Goal: Transaction & Acquisition: Purchase product/service

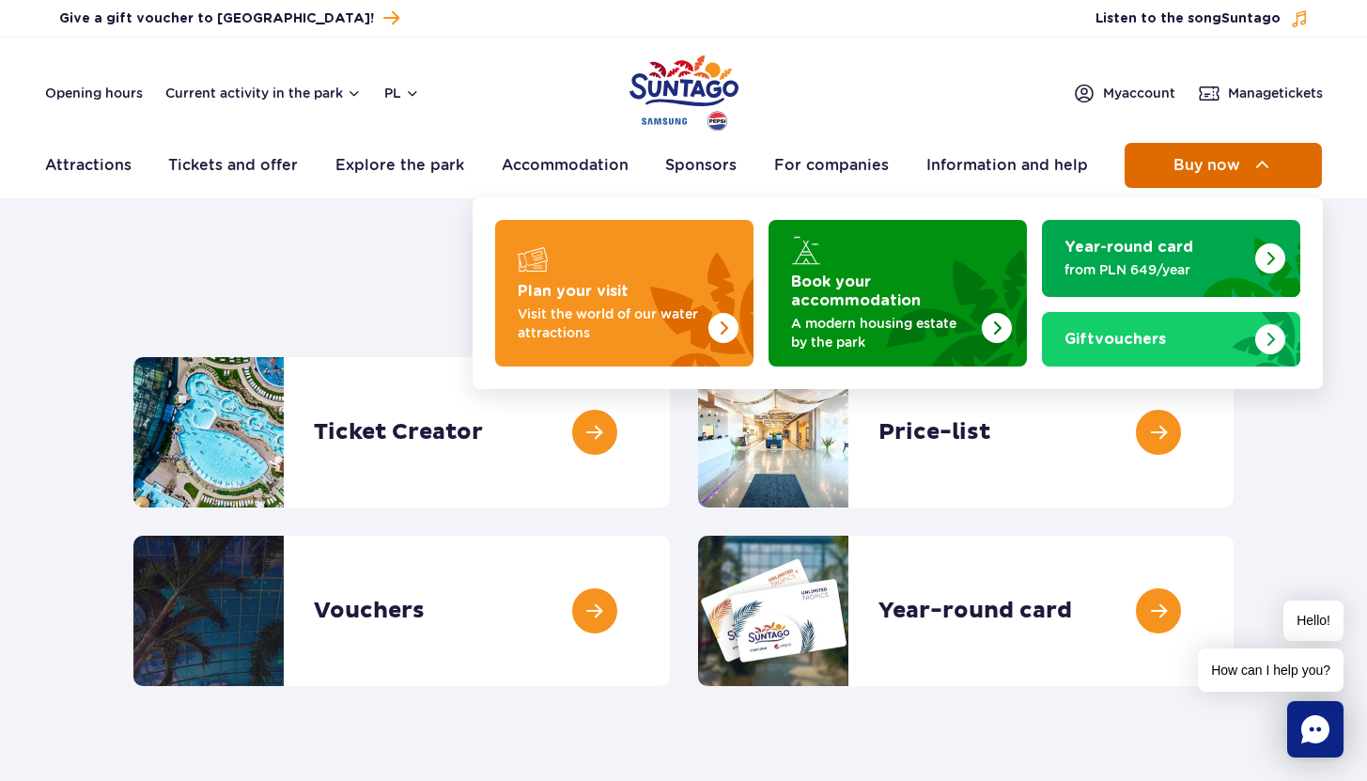
click at [1199, 157] on span "Buy now" at bounding box center [1207, 165] width 67 height 17
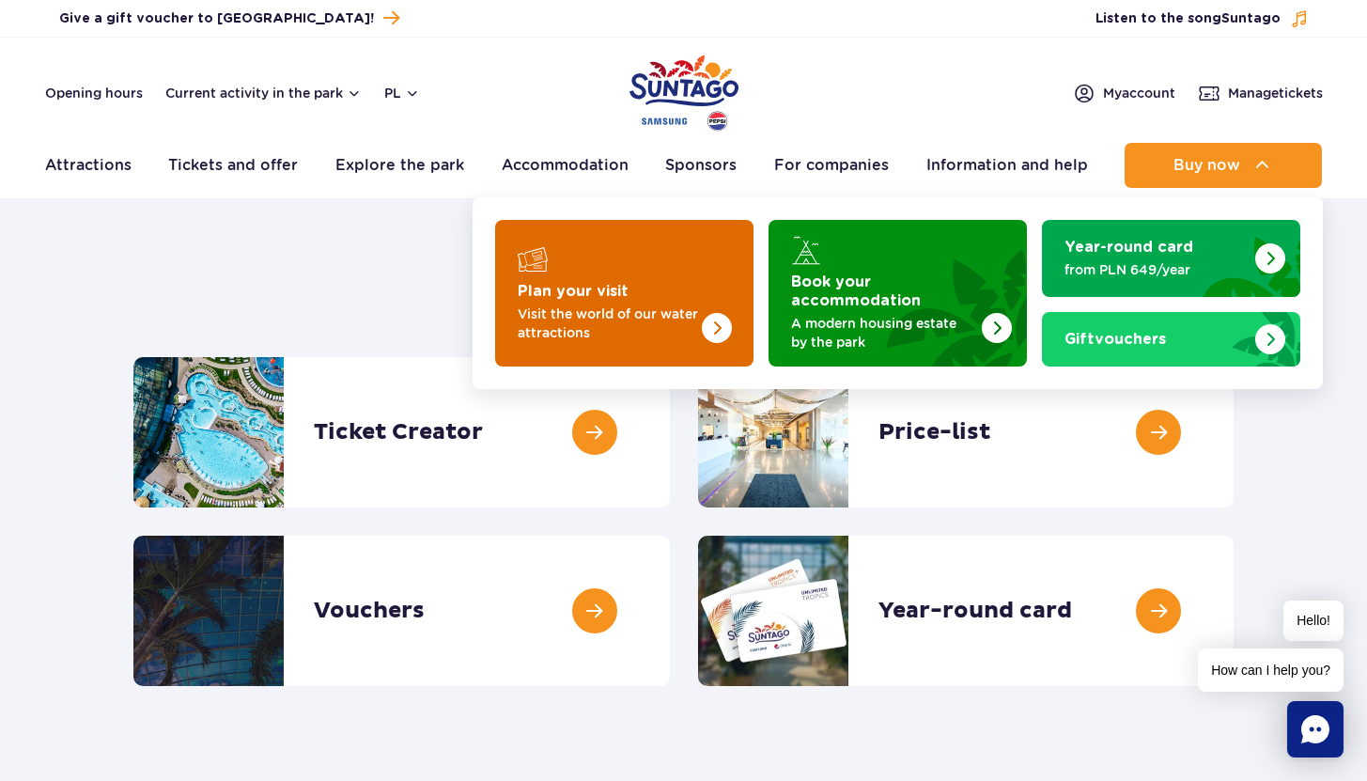
click at [562, 286] on font "Plan your visit" at bounding box center [573, 291] width 111 height 15
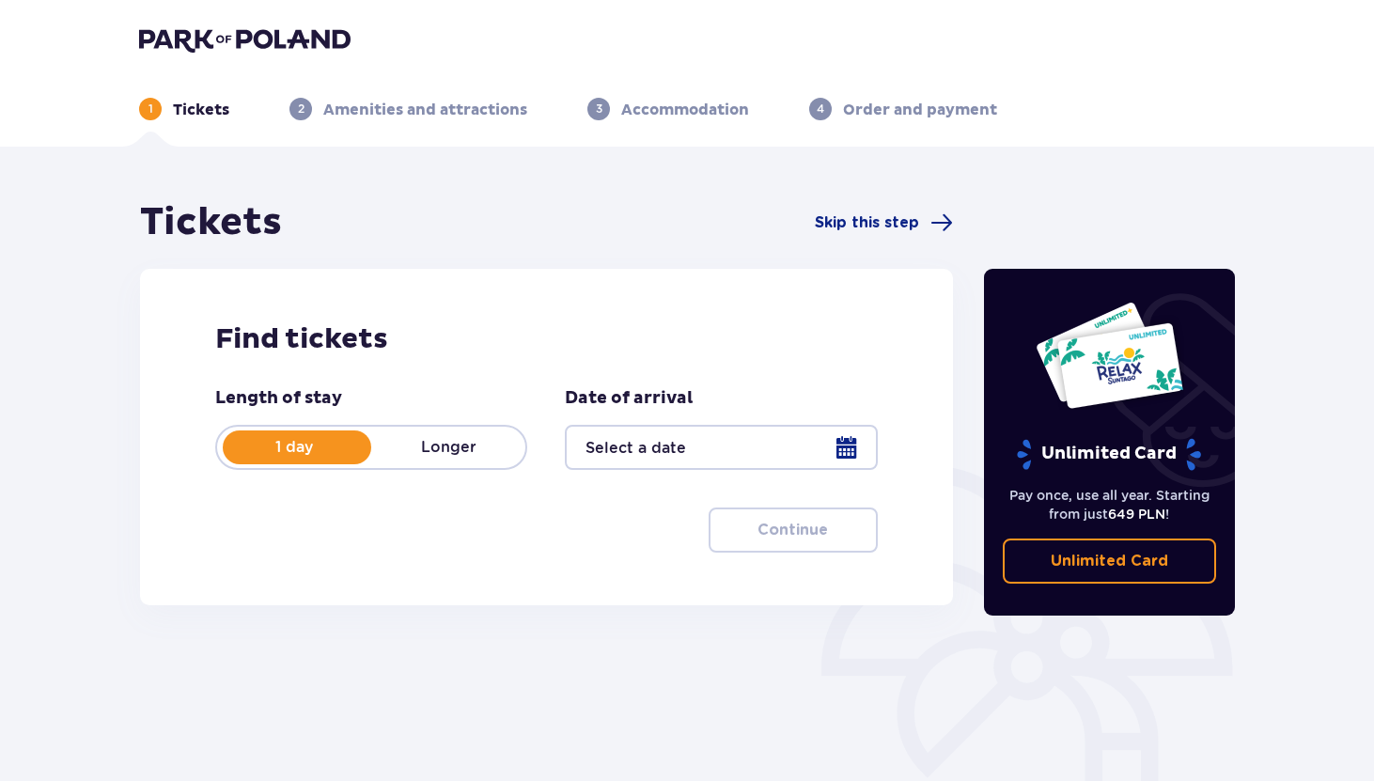
click at [442, 437] on p "Longer" at bounding box center [448, 447] width 154 height 21
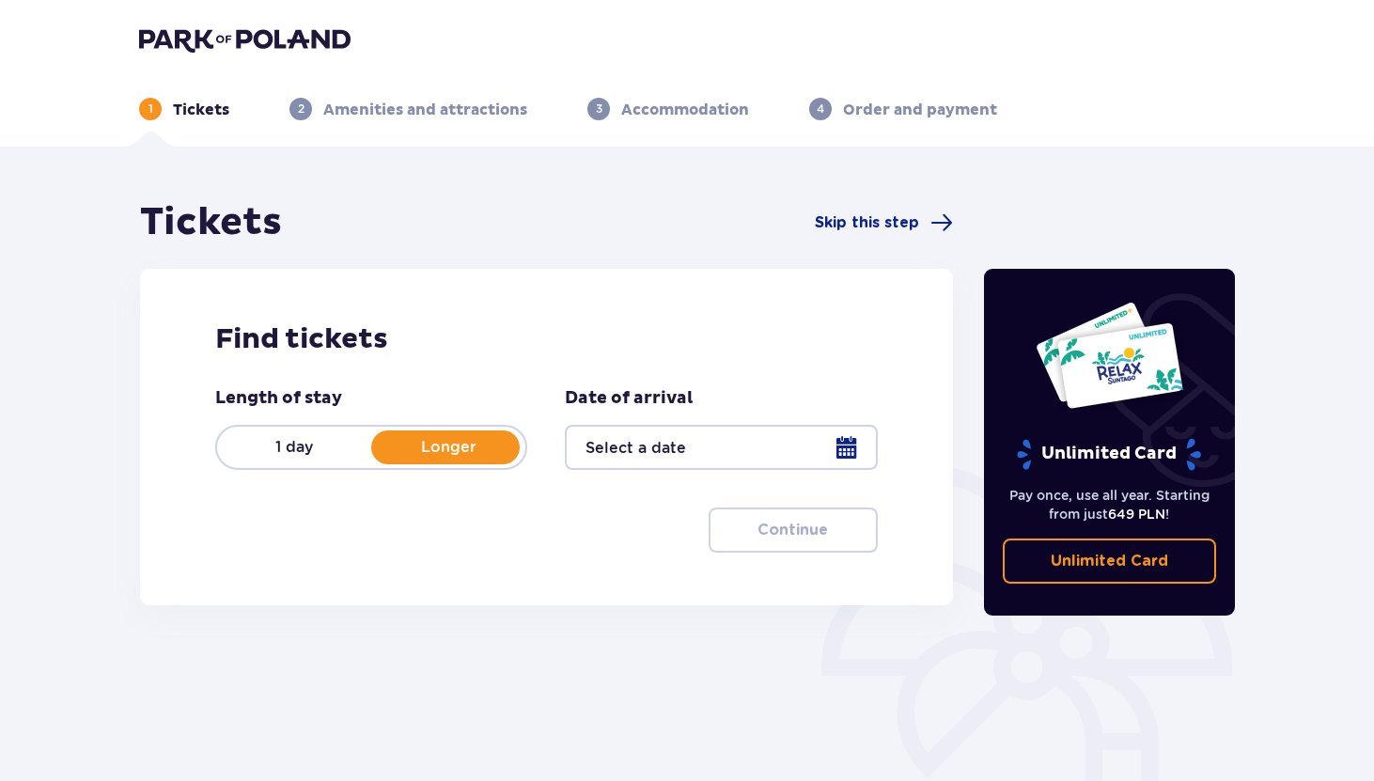
click at [295, 456] on font "1 day" at bounding box center [294, 447] width 38 height 18
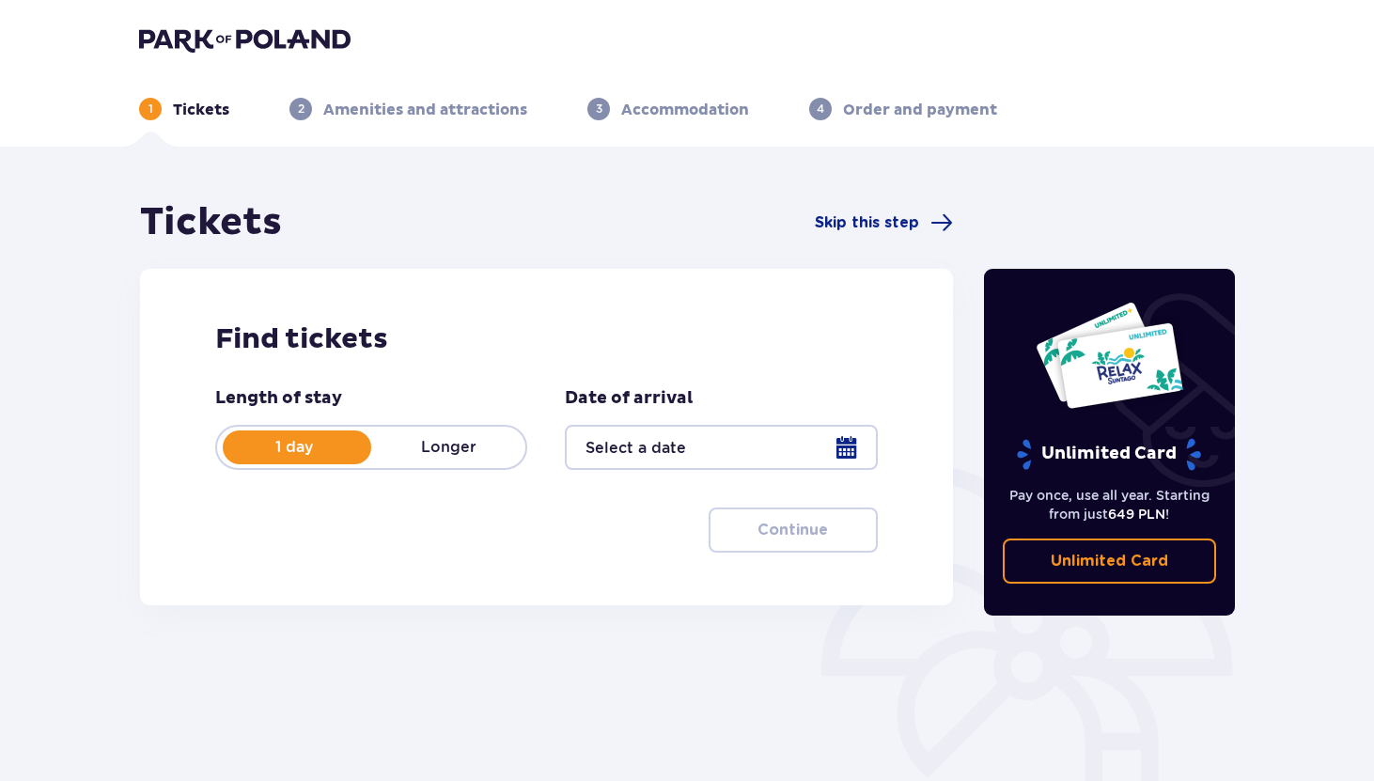
click at [830, 451] on div at bounding box center [721, 447] width 312 height 45
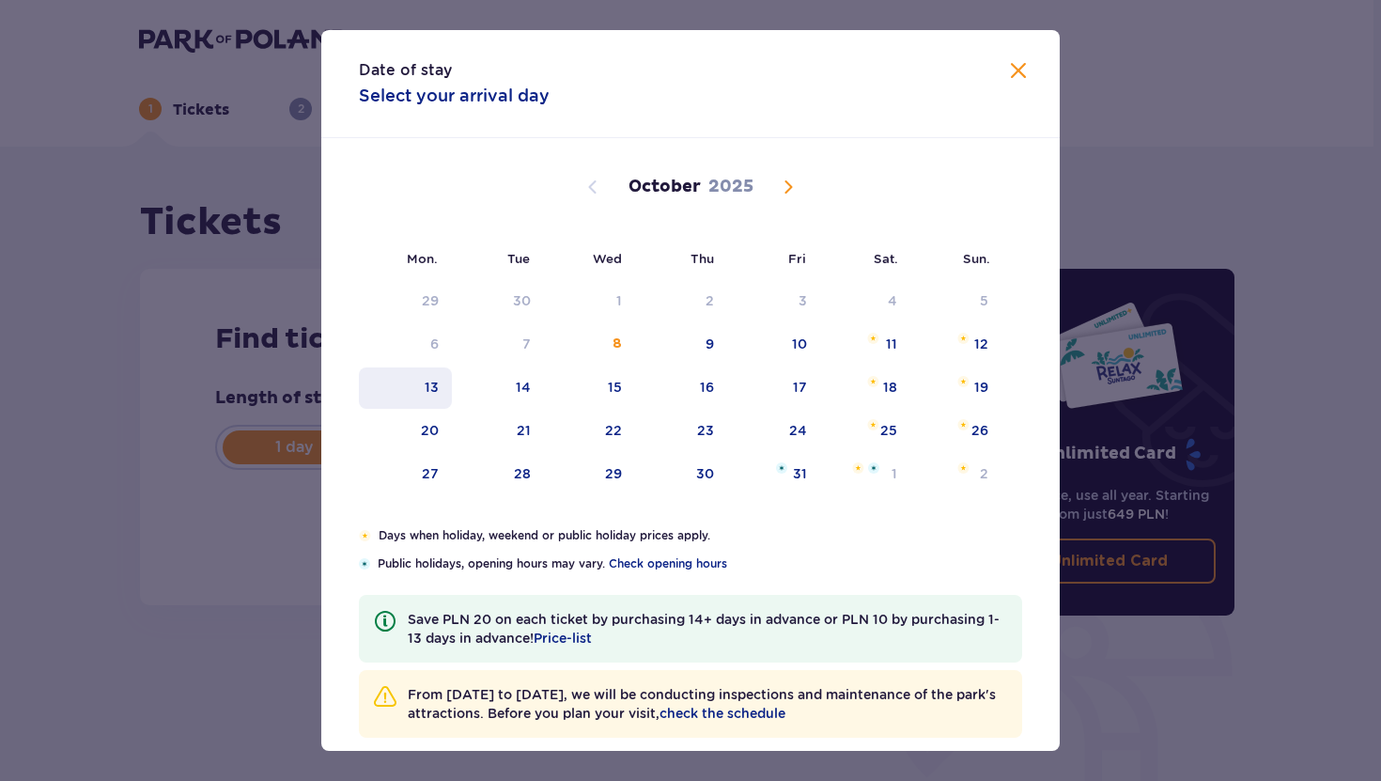
click at [433, 399] on div "13" at bounding box center [405, 387] width 93 height 41
type input "13.10.25"
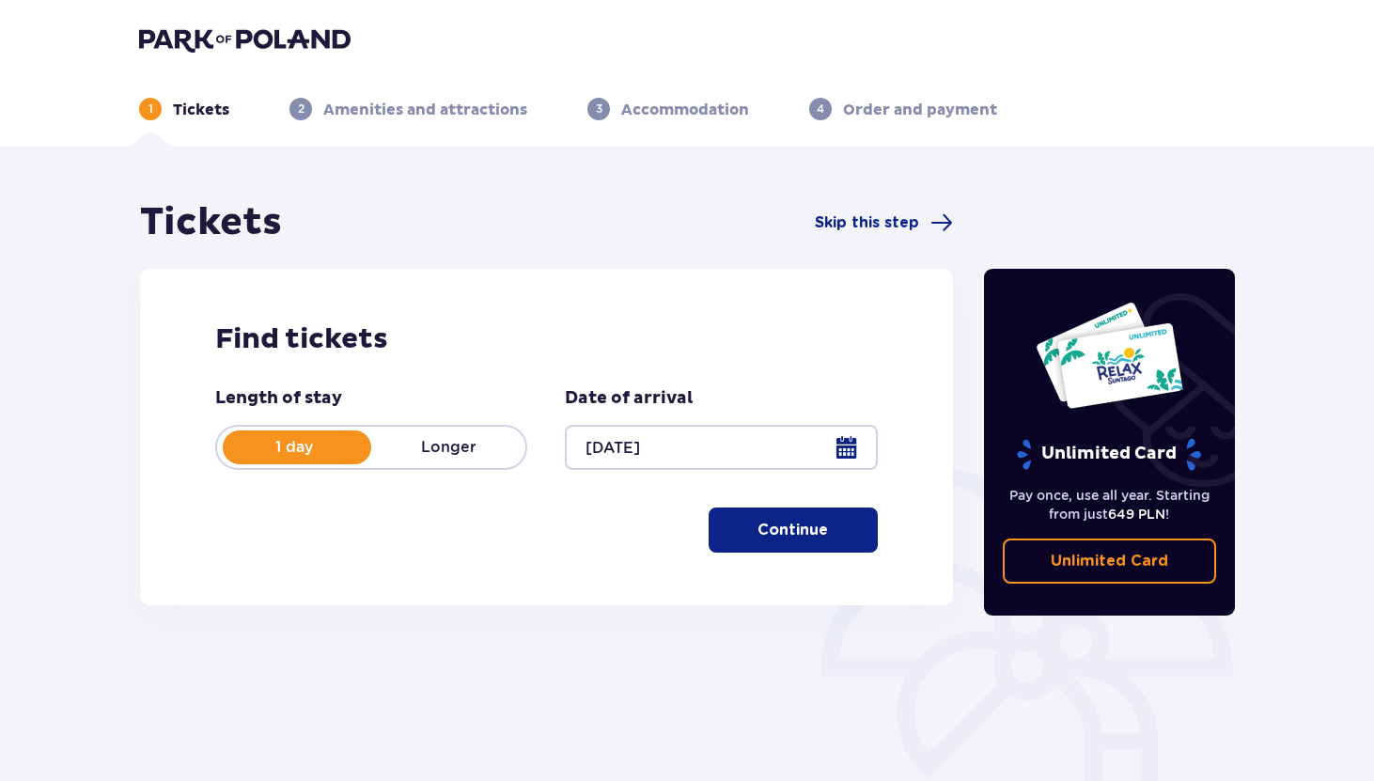
click at [755, 544] on button "Continue" at bounding box center [793, 529] width 169 height 45
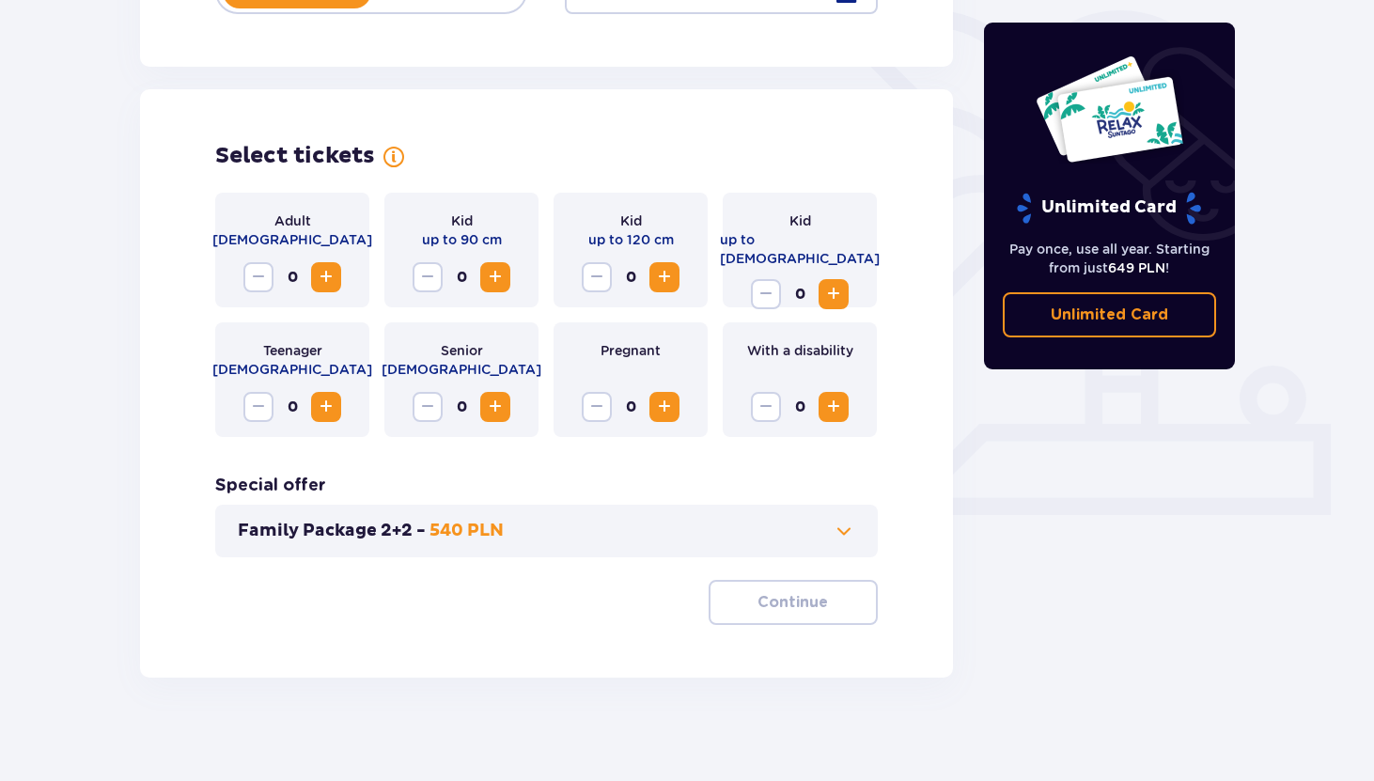
scroll to position [465, 0]
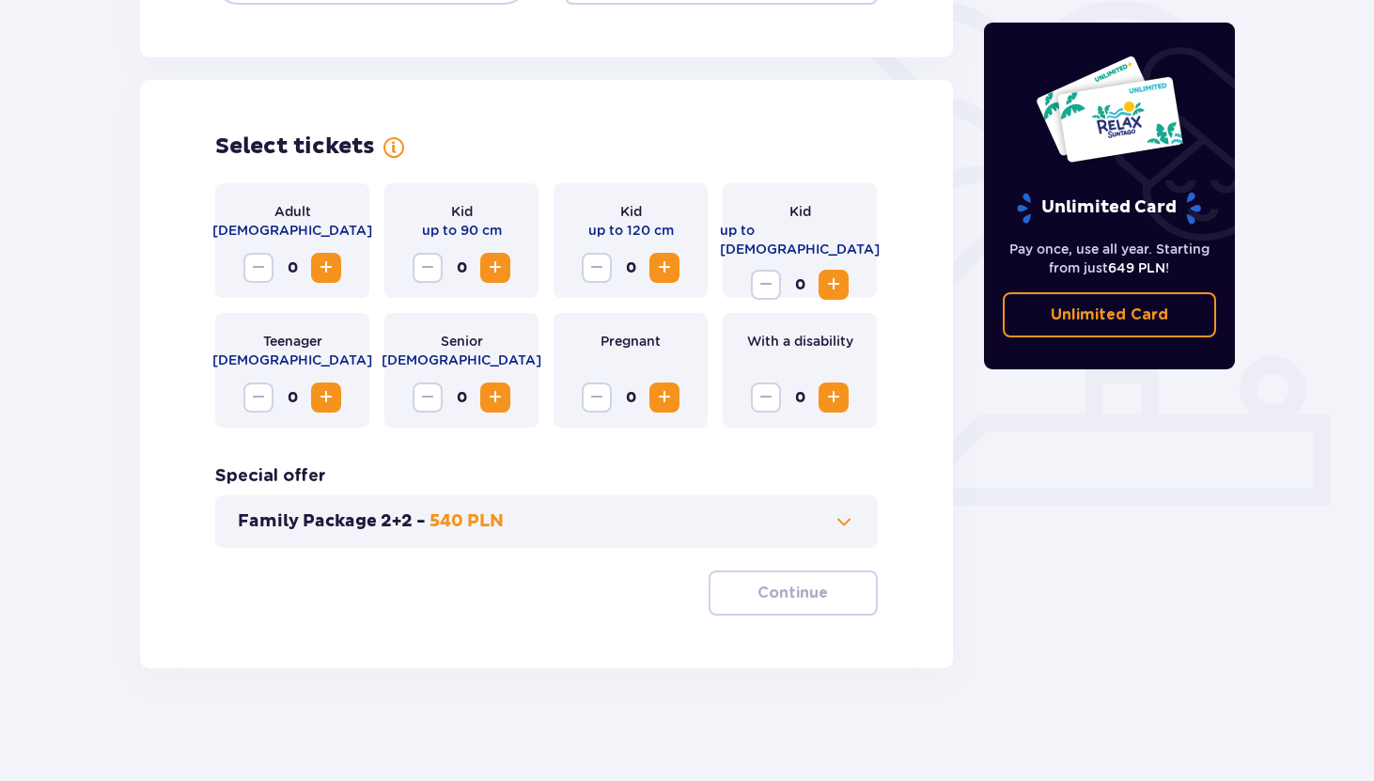
click at [329, 258] on span "Increase" at bounding box center [326, 268] width 23 height 23
click at [760, 599] on font "Continue" at bounding box center [792, 592] width 70 height 15
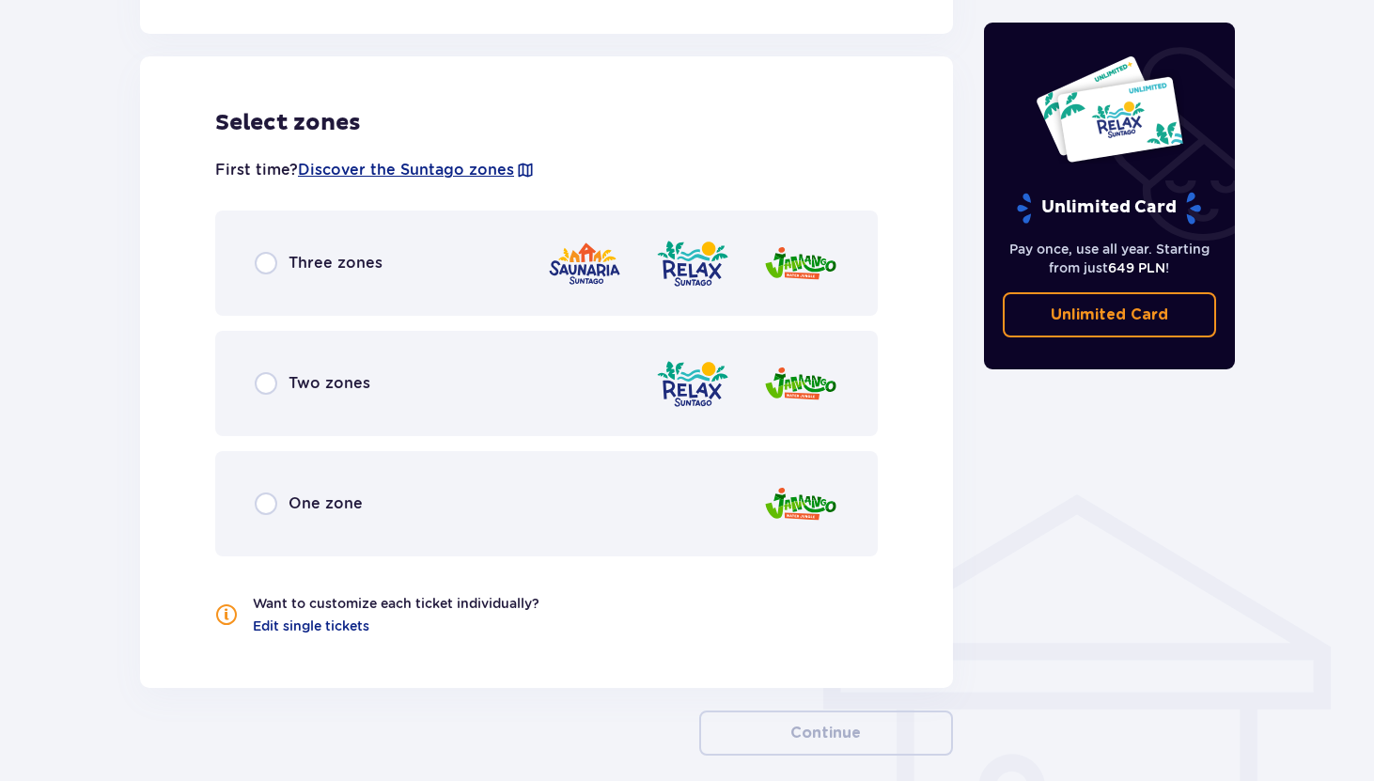
scroll to position [1043, 0]
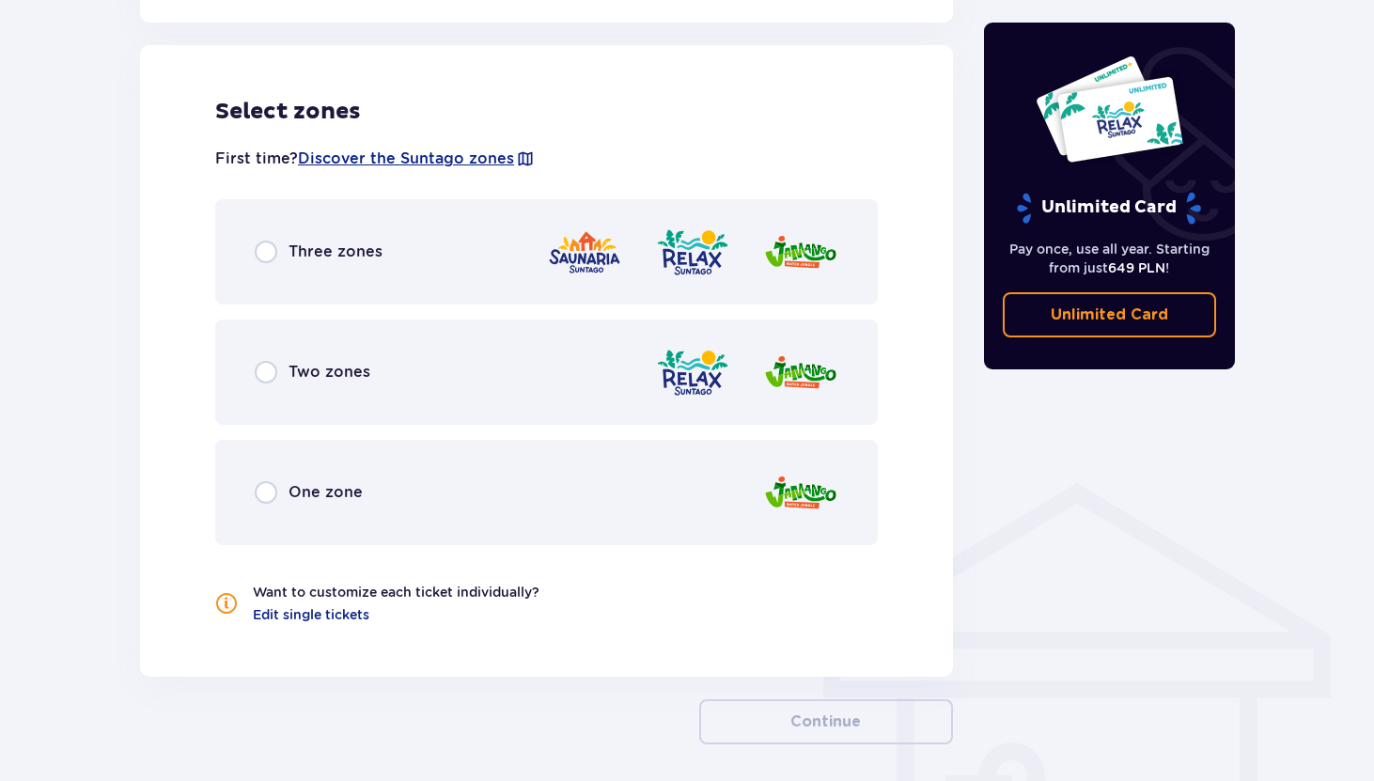
click at [279, 376] on div "Two zones" at bounding box center [313, 372] width 116 height 23
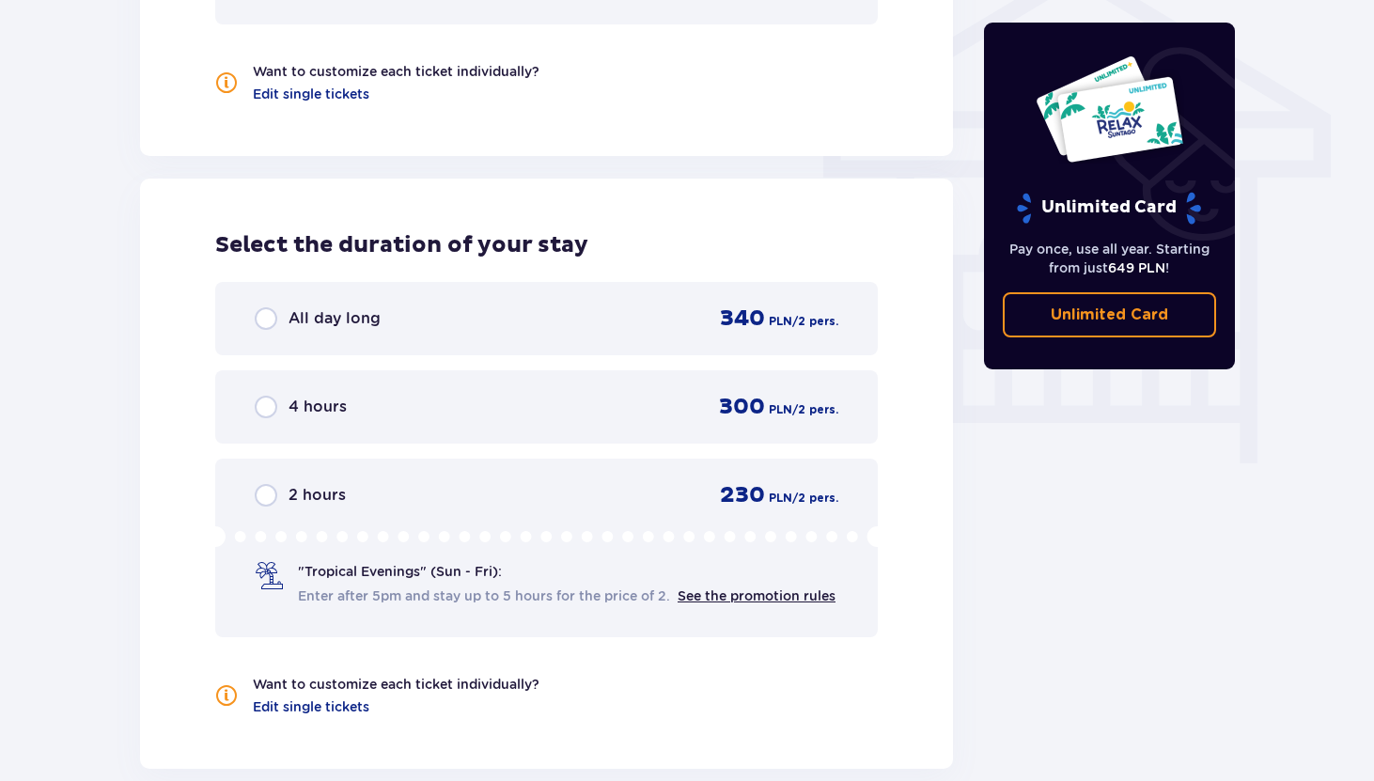
scroll to position [1537, 0]
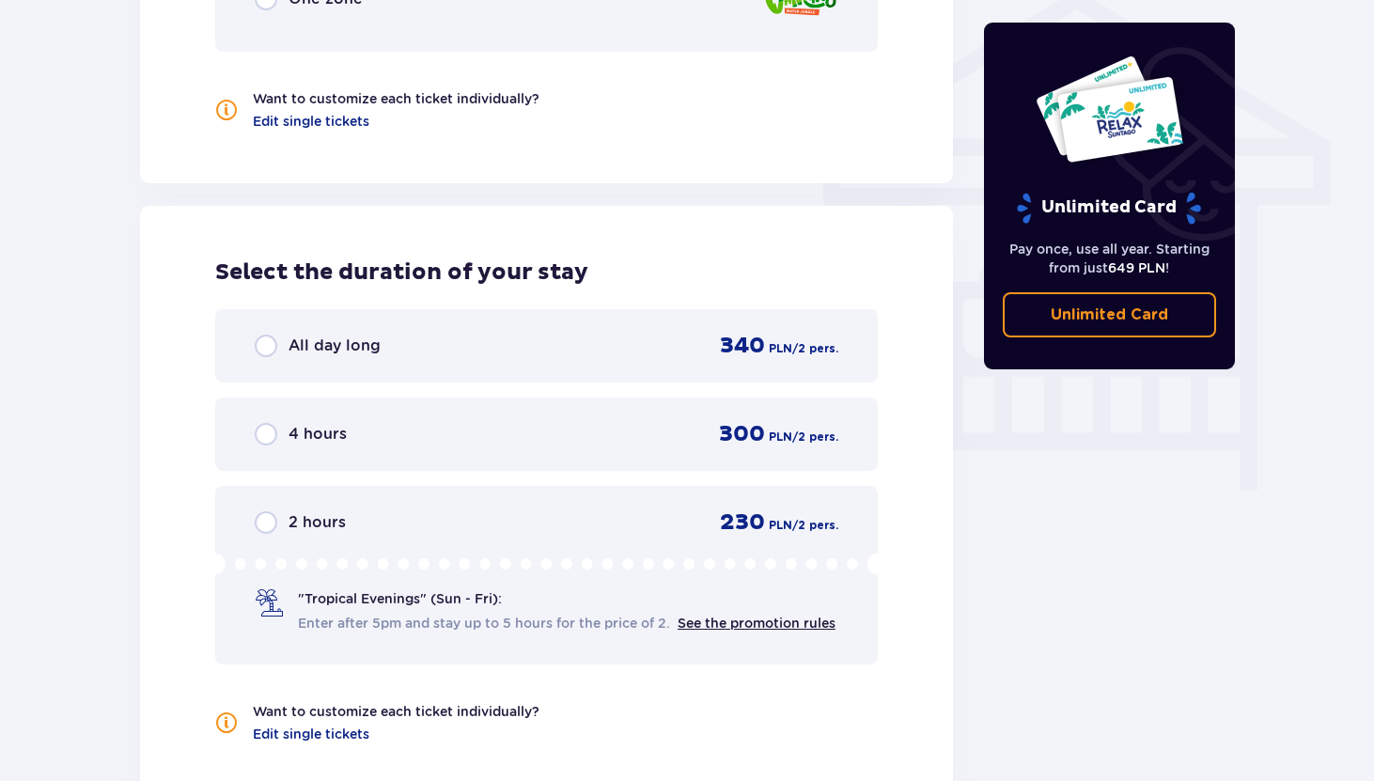
click at [515, 346] on div "All day long 340 PLN / 2 pers." at bounding box center [547, 346] width 584 height 28
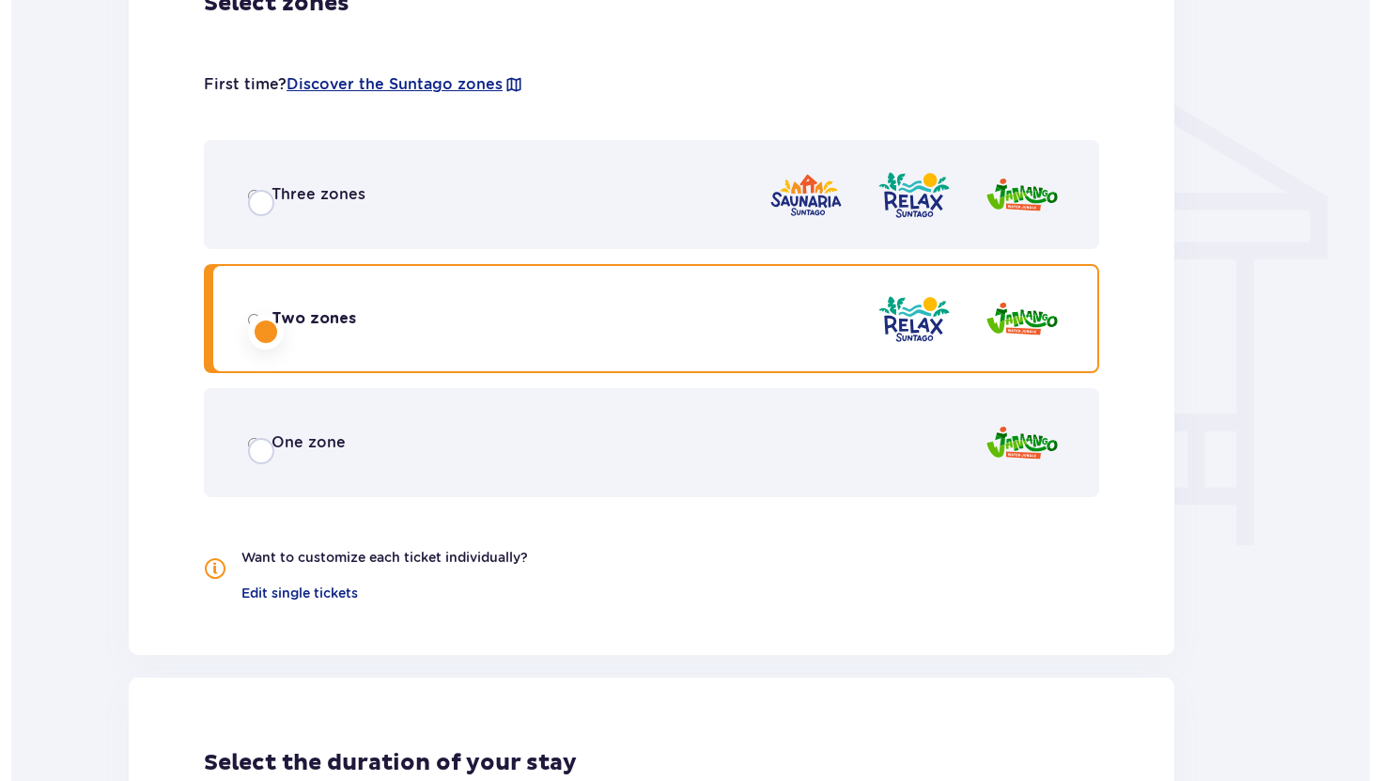
scroll to position [0, 0]
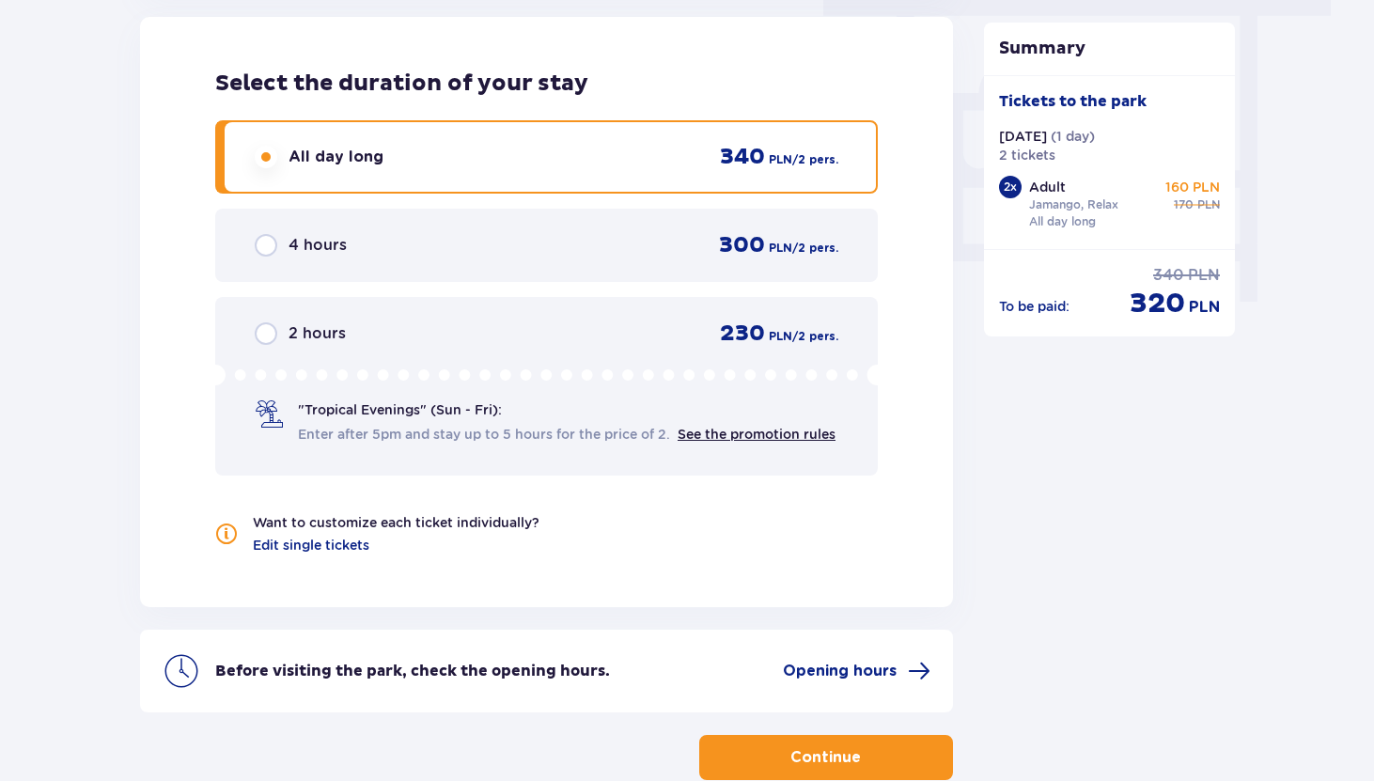
scroll to position [1856, 0]
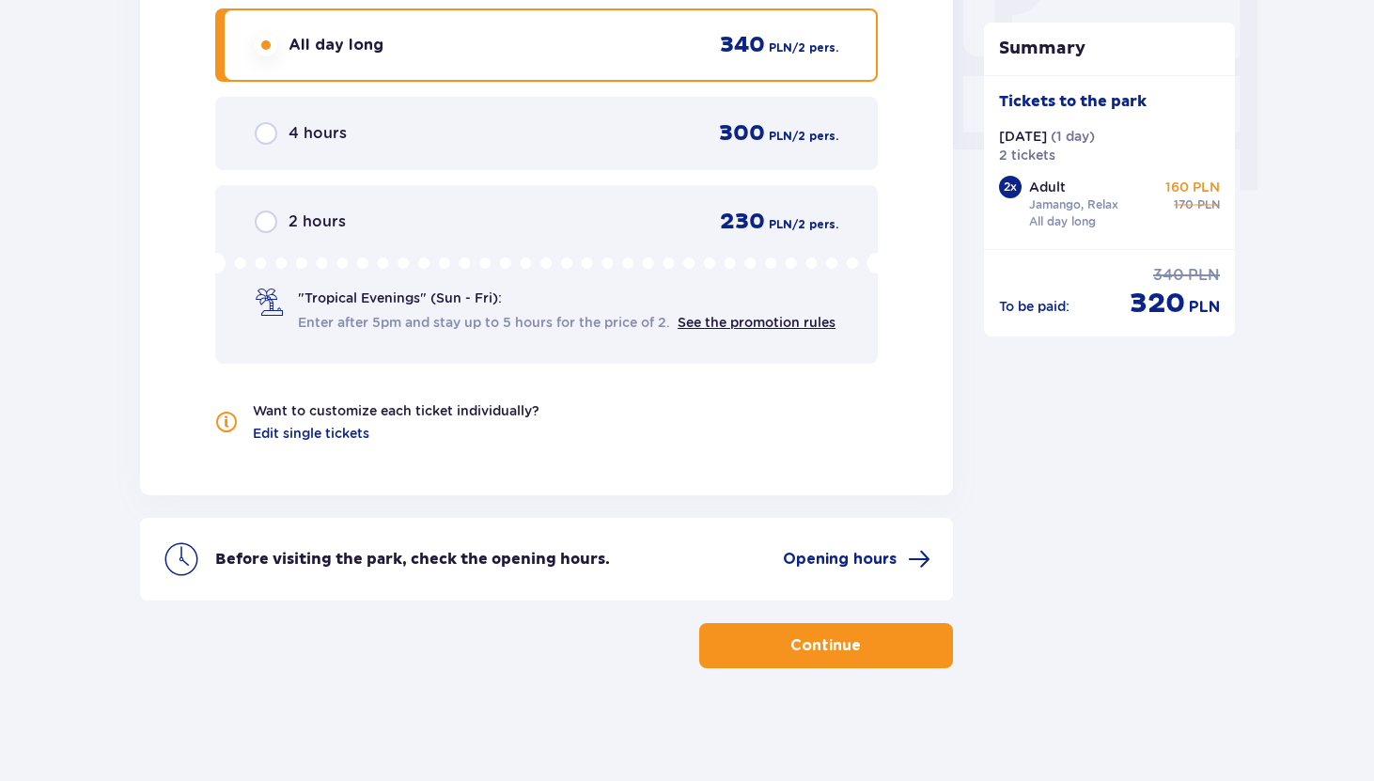
click at [832, 645] on font "Continue" at bounding box center [825, 645] width 70 height 15
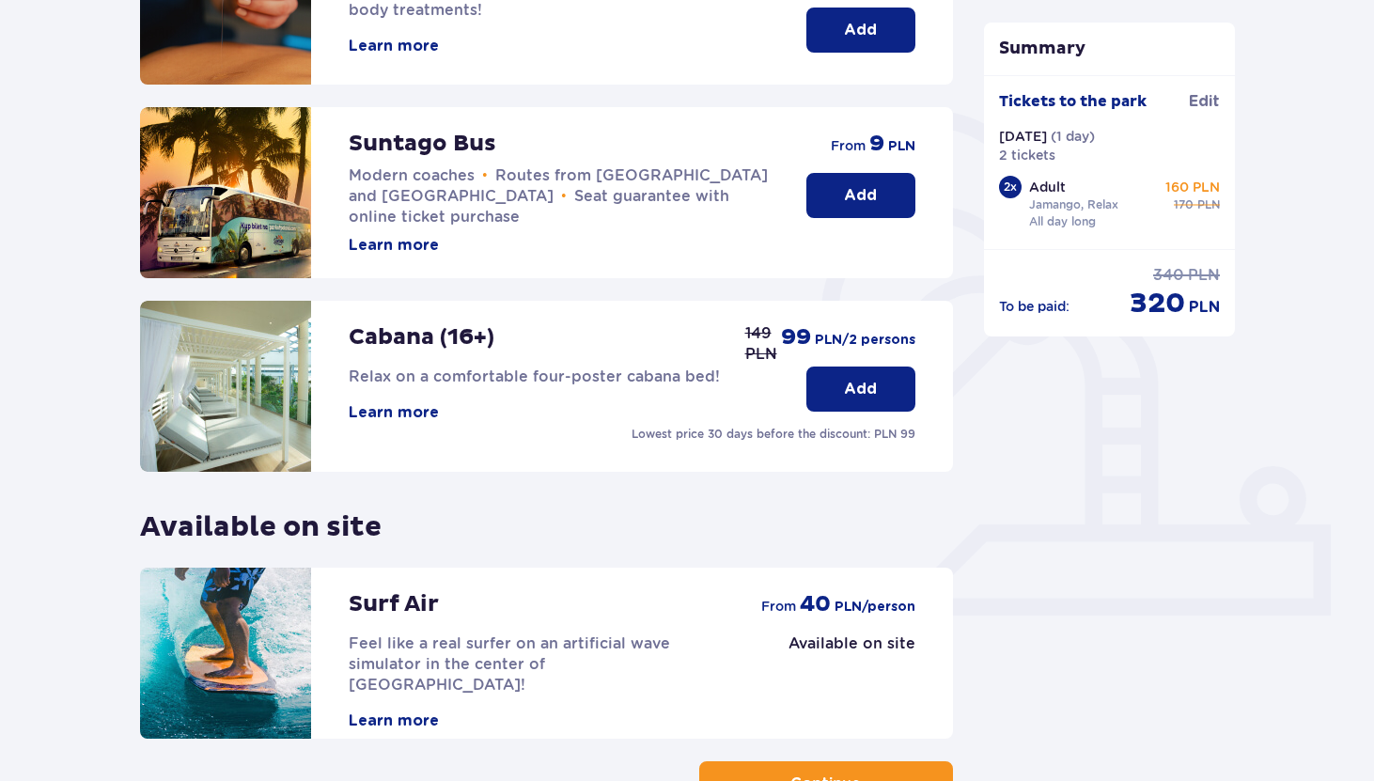
scroll to position [493, 0]
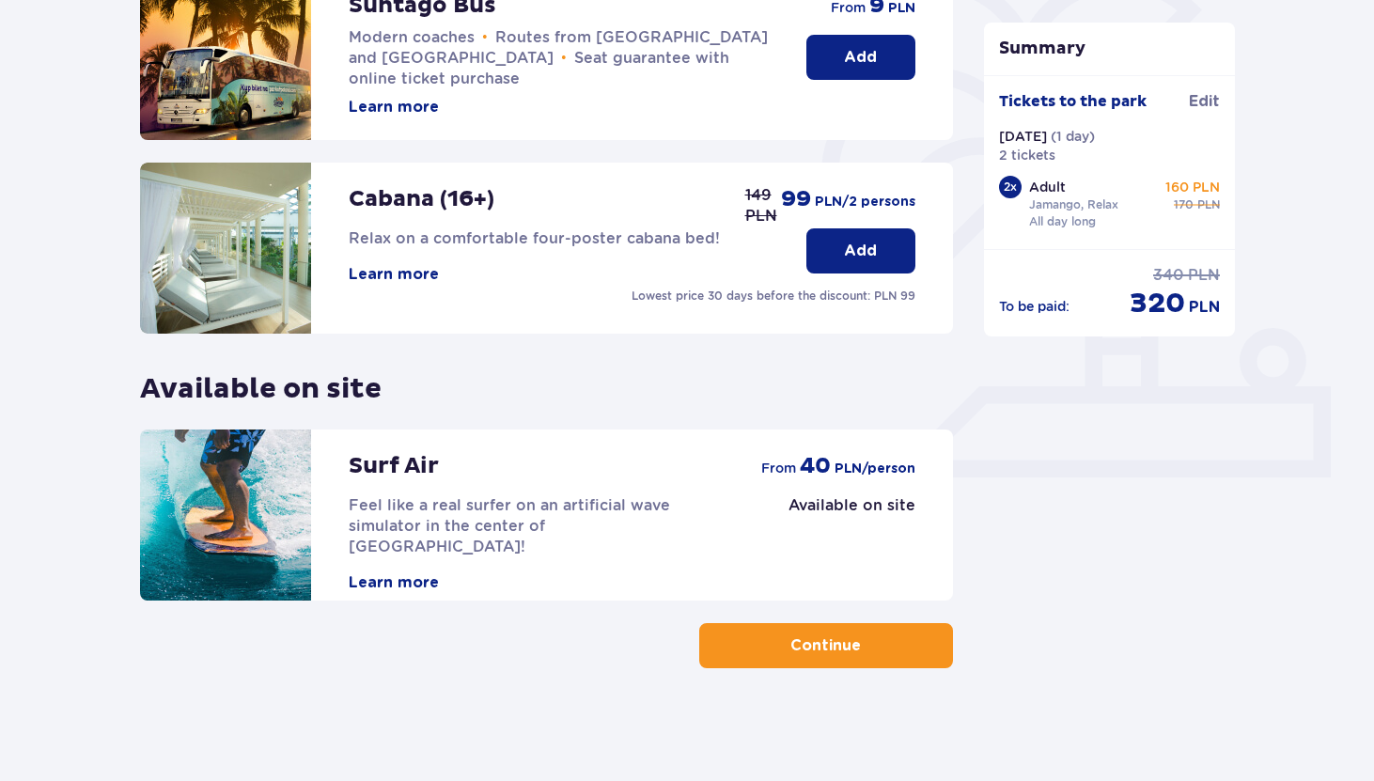
click at [837, 632] on button "Continue" at bounding box center [826, 645] width 254 height 45
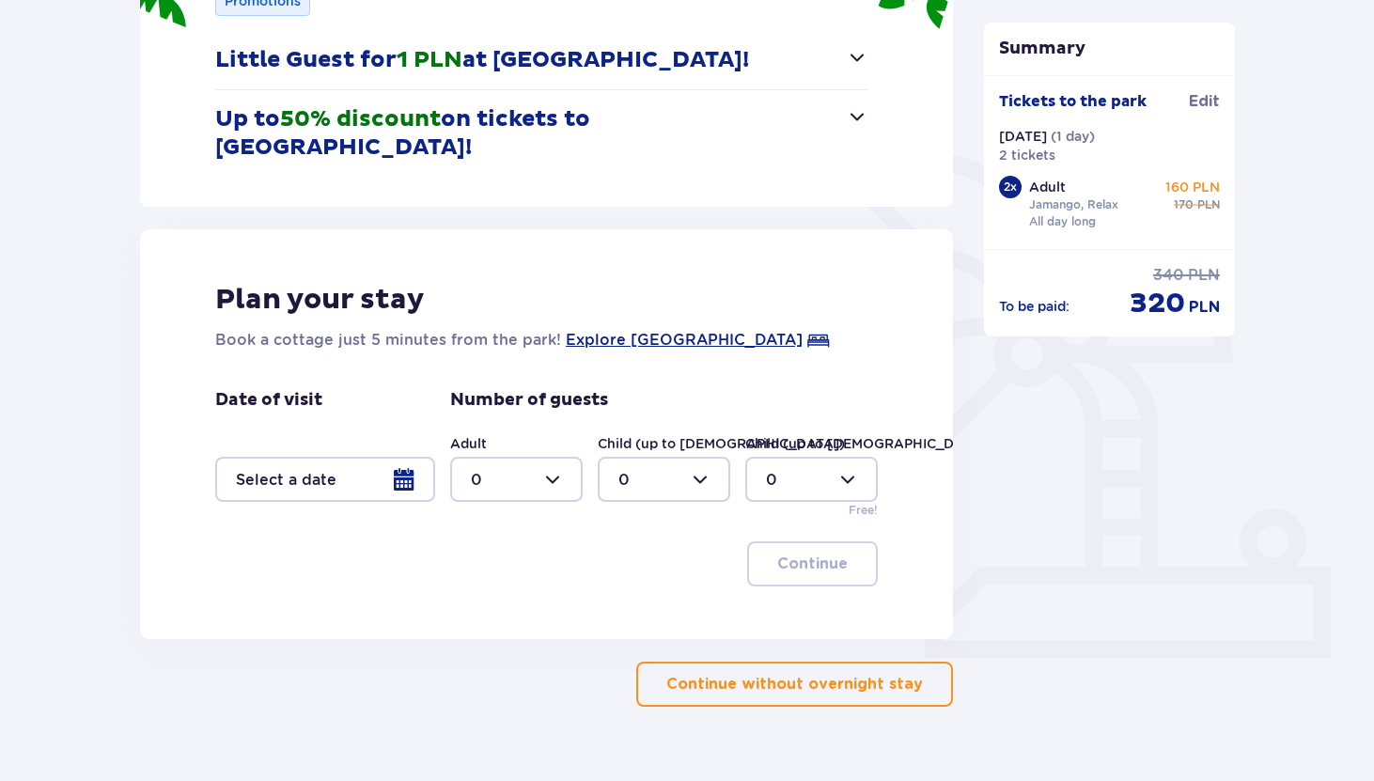
scroll to position [323, 0]
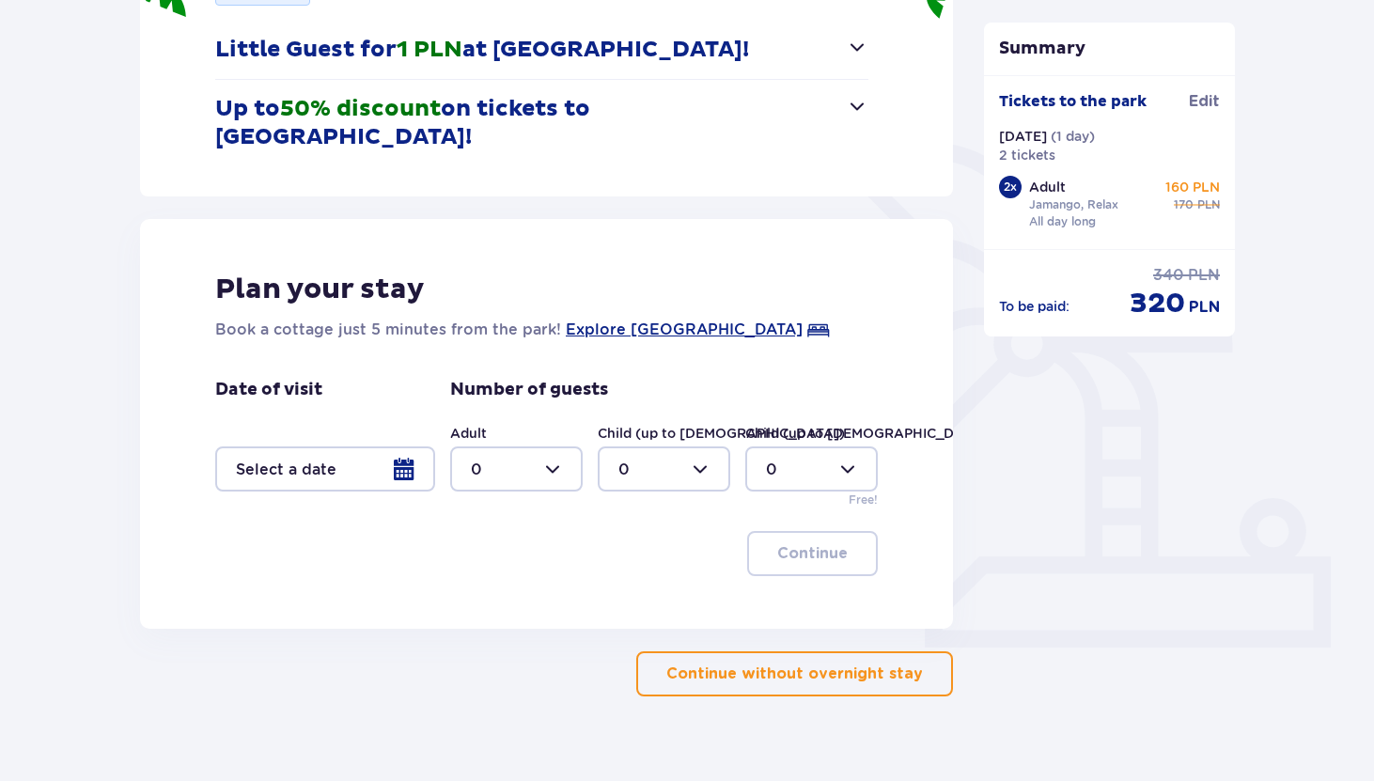
click at [739, 656] on button "Continue without overnight stay" at bounding box center [794, 673] width 317 height 45
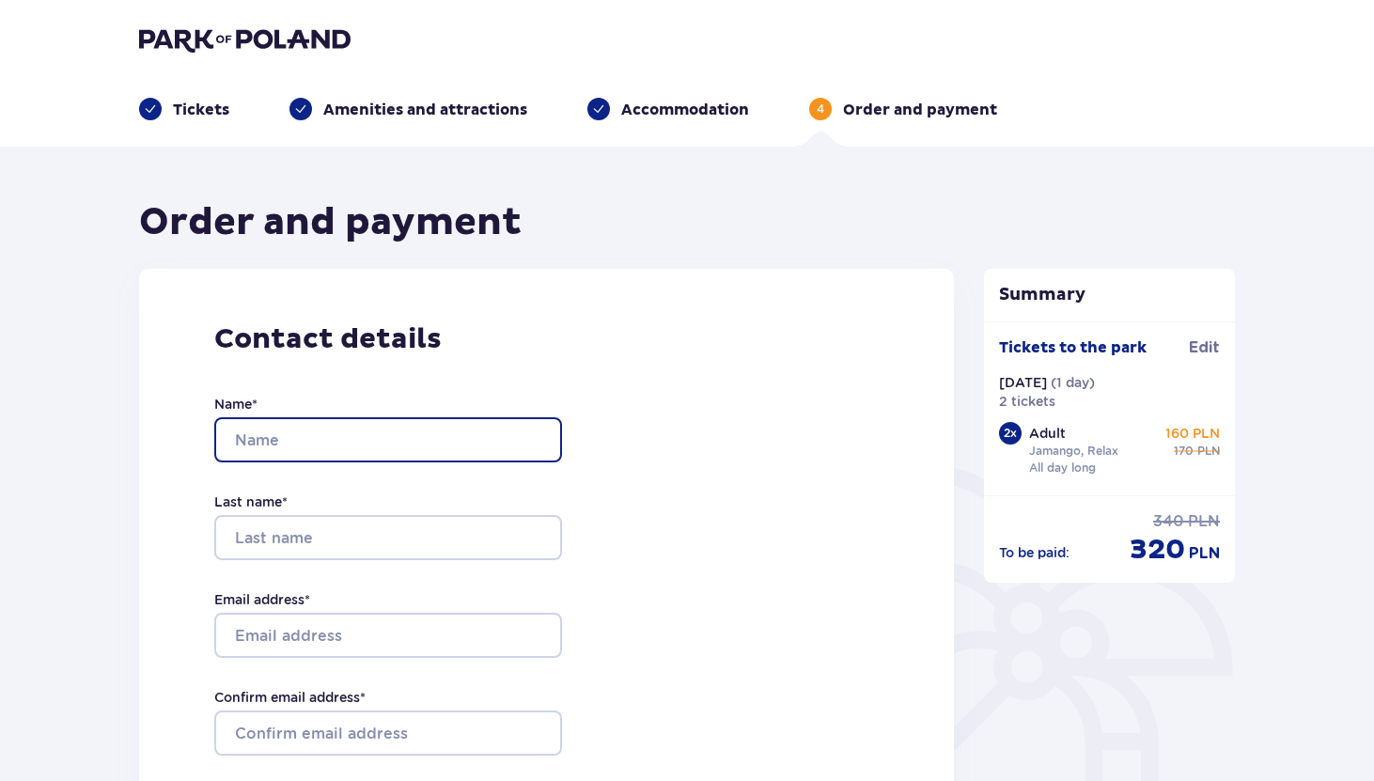
click at [351, 432] on input "Name *" at bounding box center [388, 439] width 348 height 45
type input "Tiago"
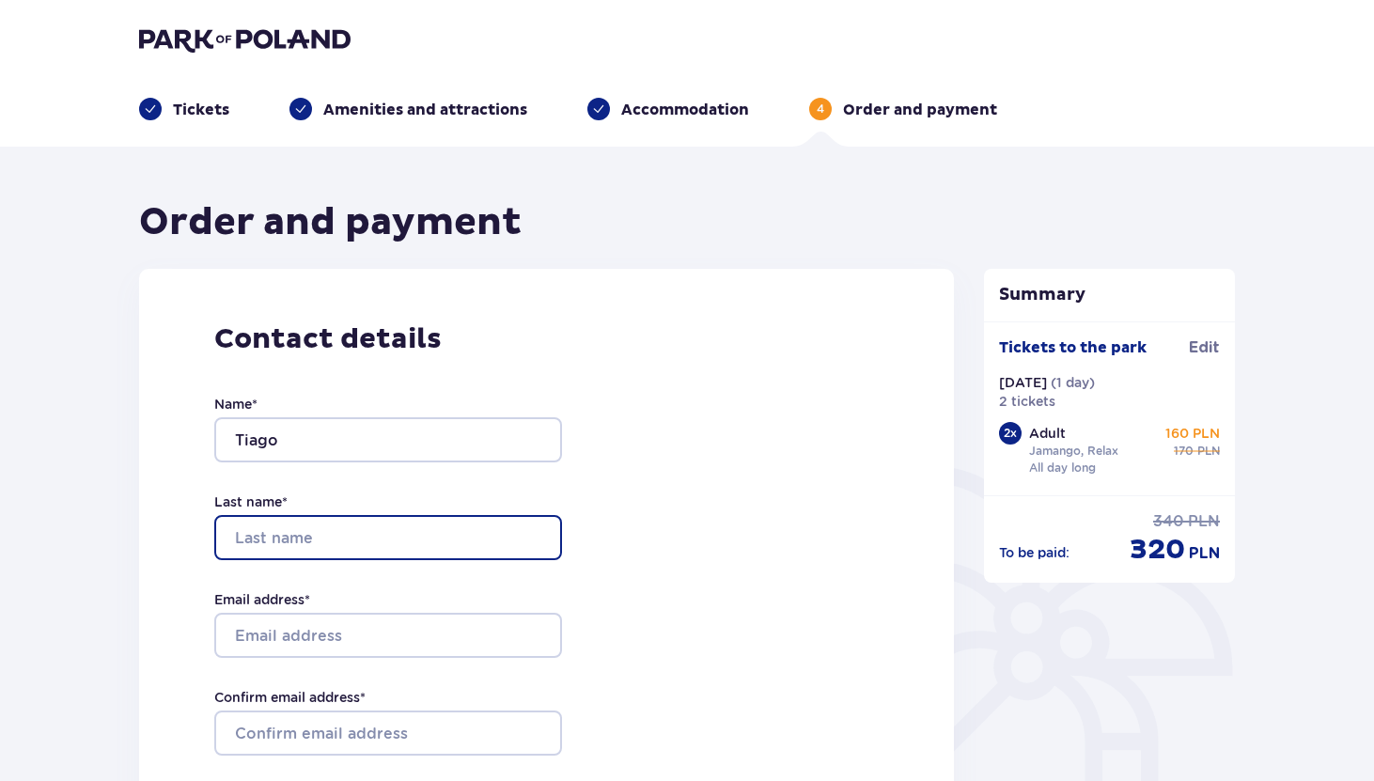
type input "[PERSON_NAME]"
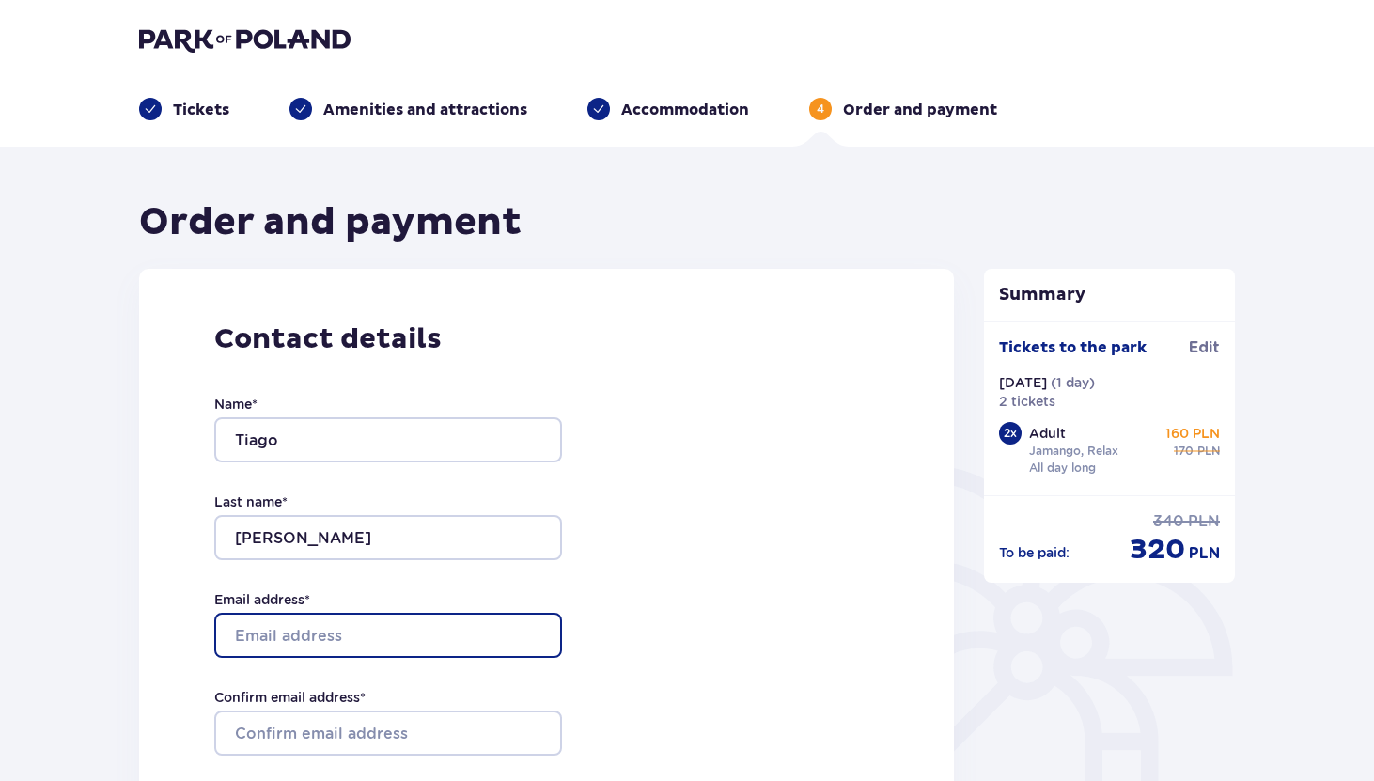
type input "almeidatiago@google.com"
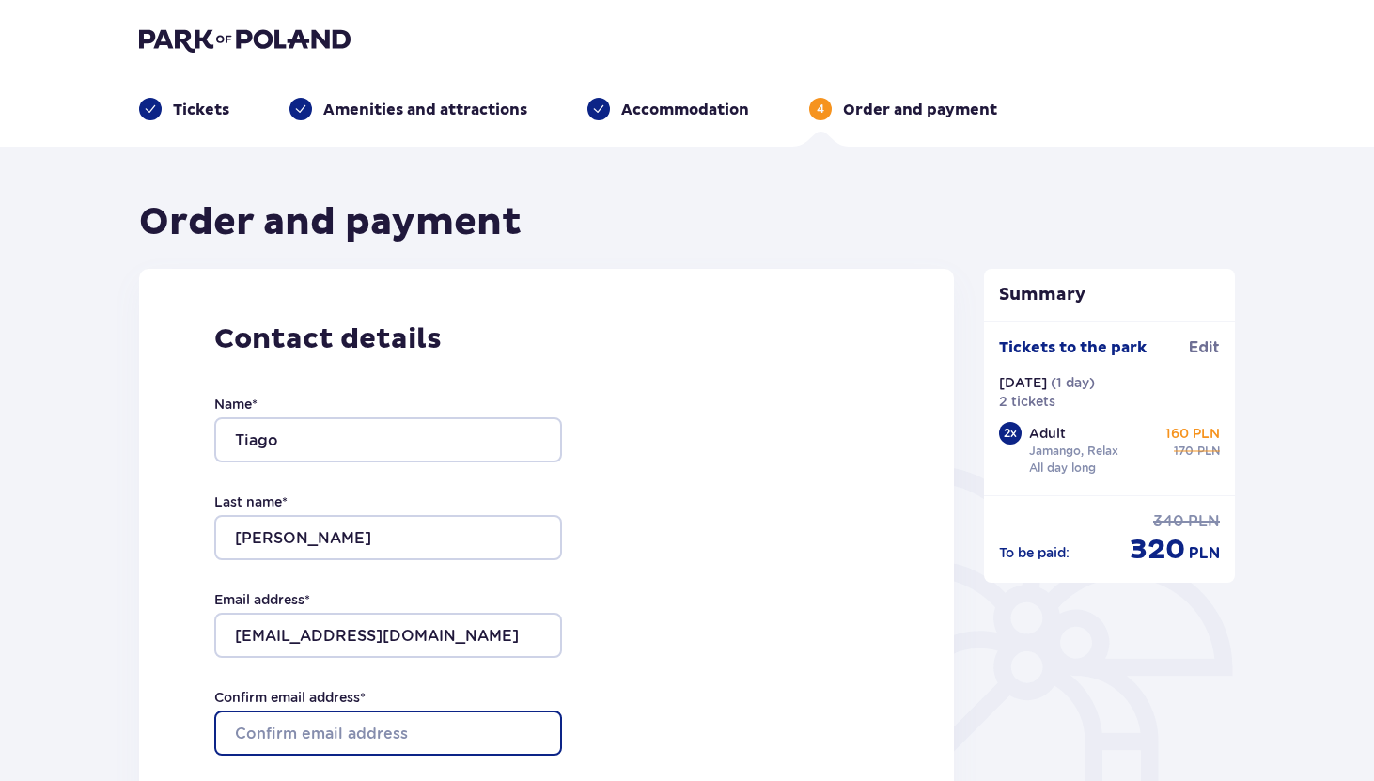
type input "almeidatiago@google.com"
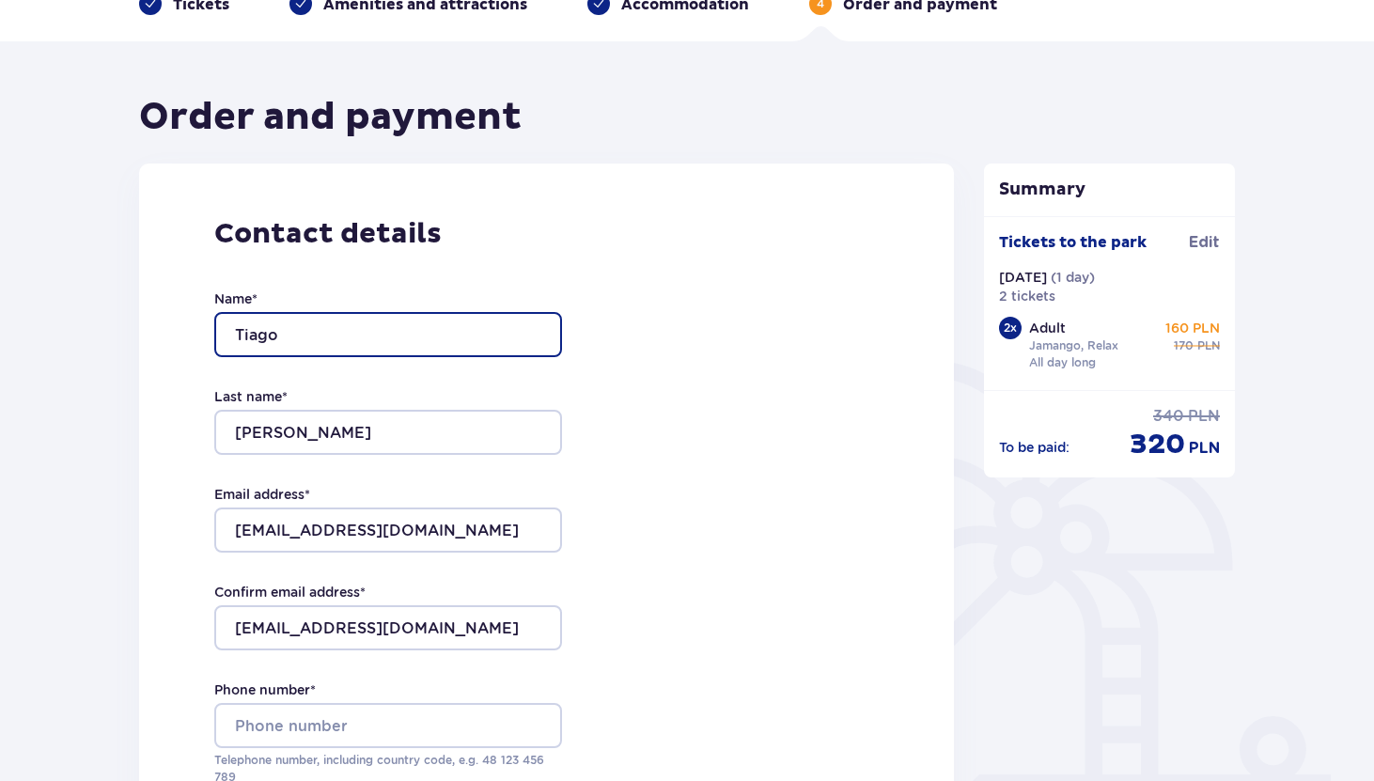
scroll to position [159, 0]
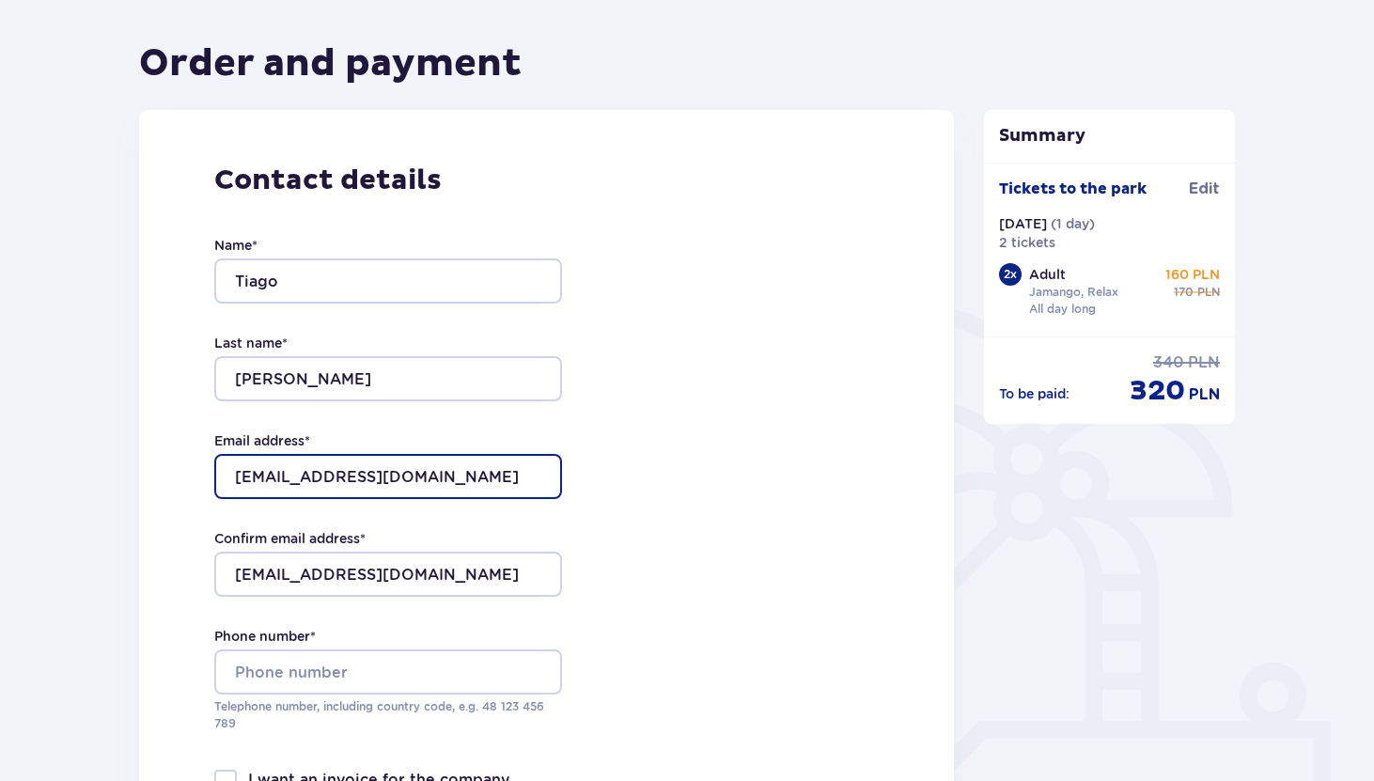
click at [389, 477] on input "almeidatiago@google.com" at bounding box center [388, 476] width 348 height 45
type input "[EMAIL_ADDRESS][DOMAIN_NAME]"
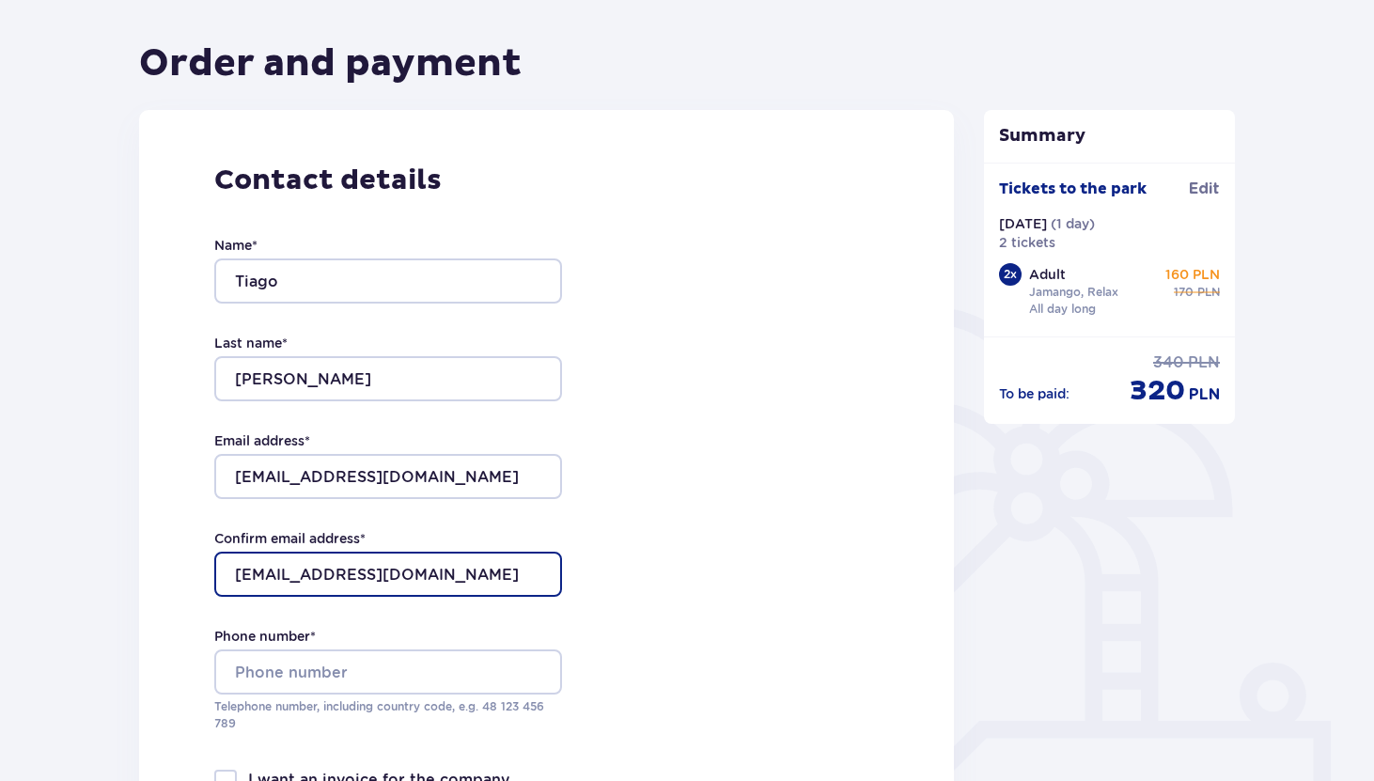
paste input "tiagodalmeida95@gmail"
type input "[EMAIL_ADDRESS][DOMAIN_NAME]"
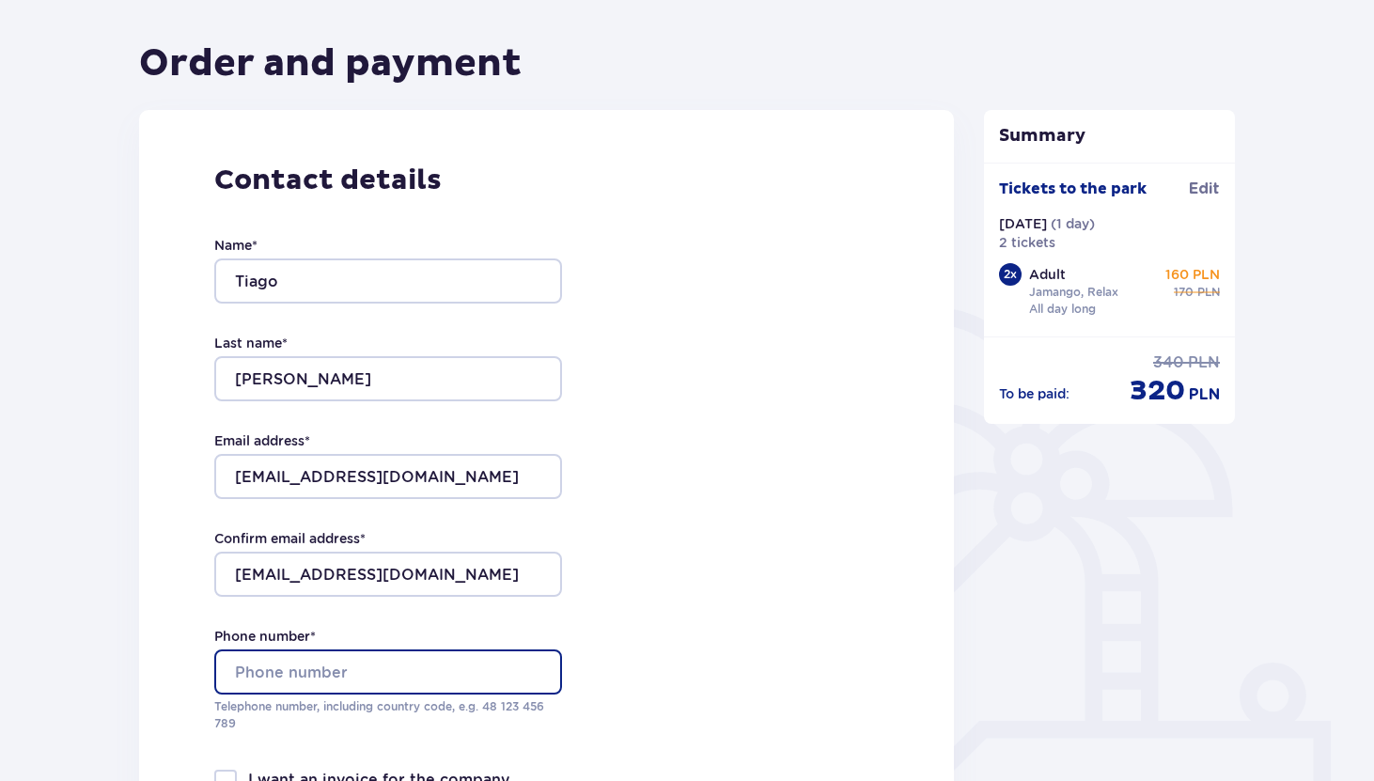
click at [332, 671] on input "Phone number *" at bounding box center [388, 671] width 348 height 45
type input "579921394"
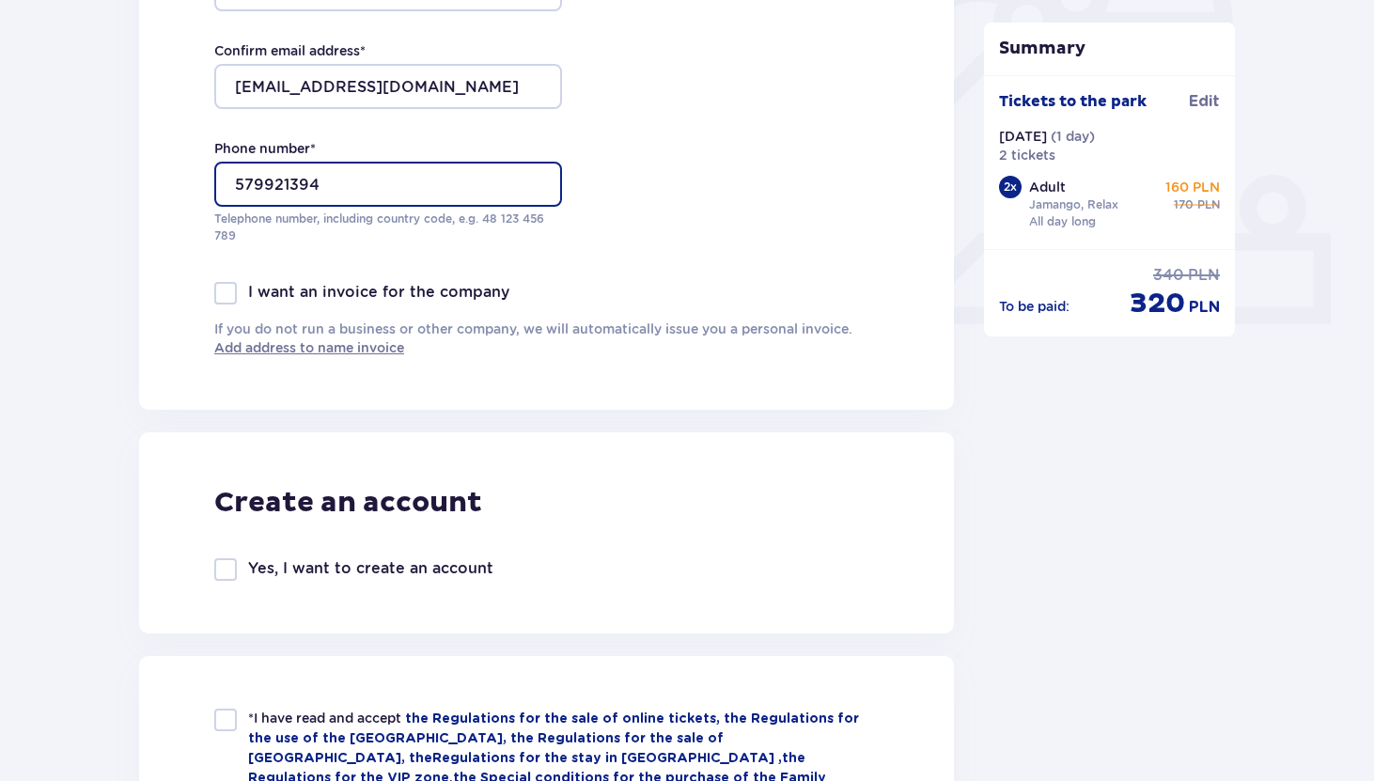
scroll to position [806, 0]
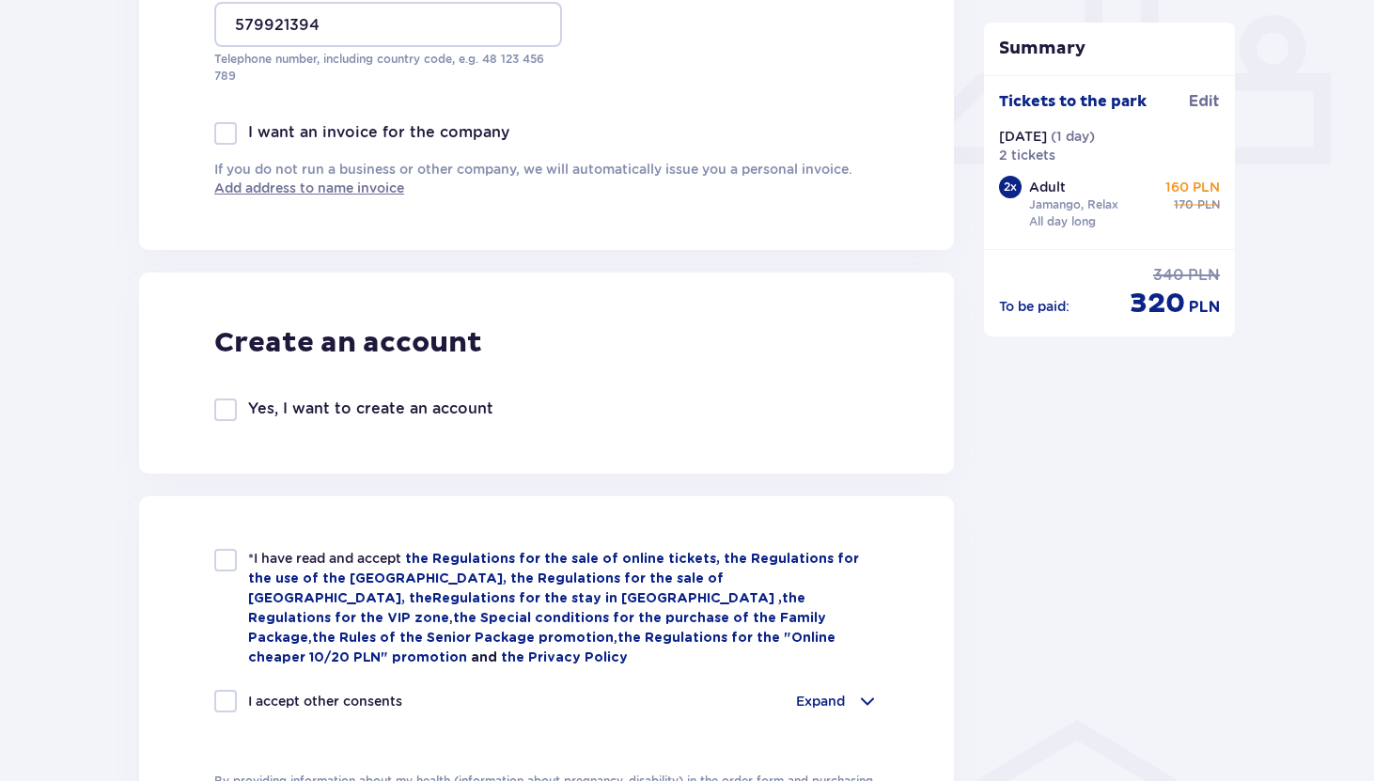
click at [215, 559] on div at bounding box center [225, 560] width 23 height 23
checkbox input "true"
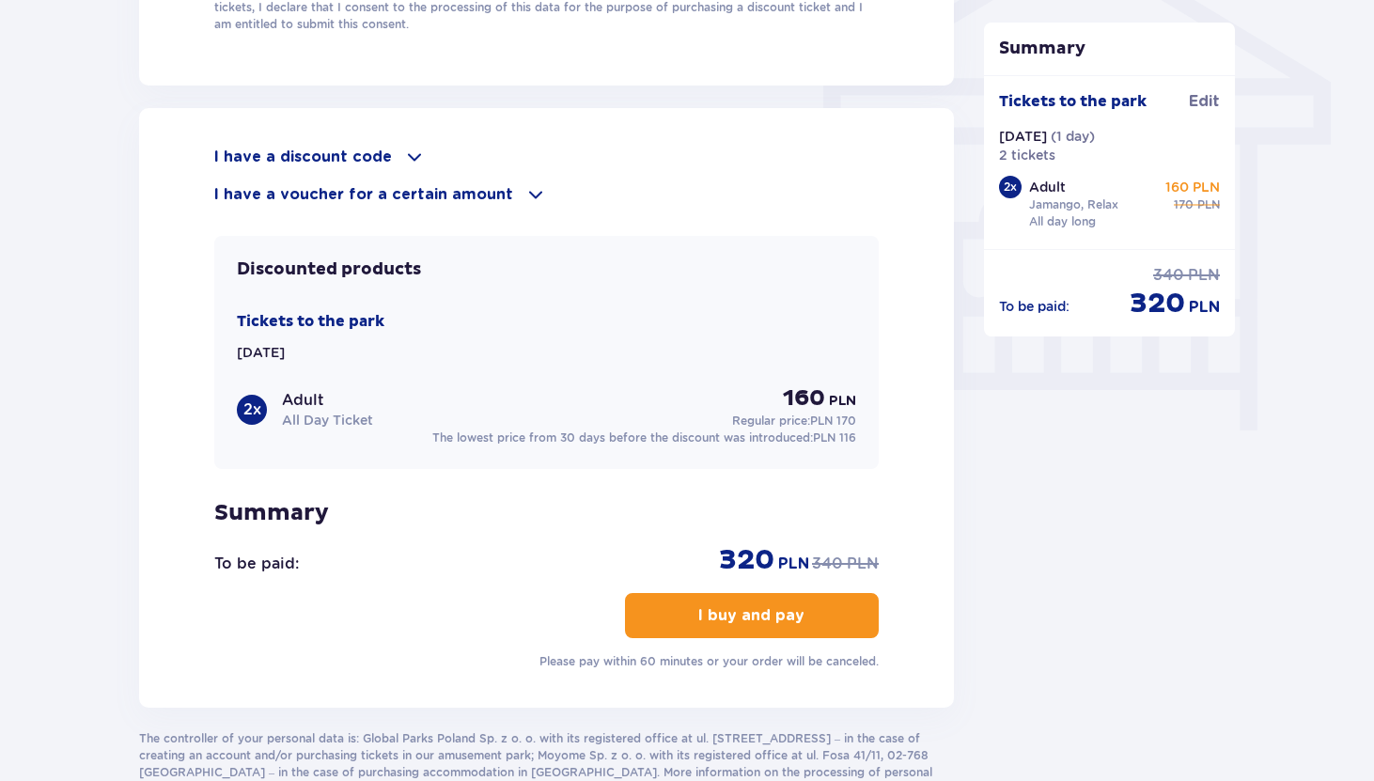
scroll to position [1599, 0]
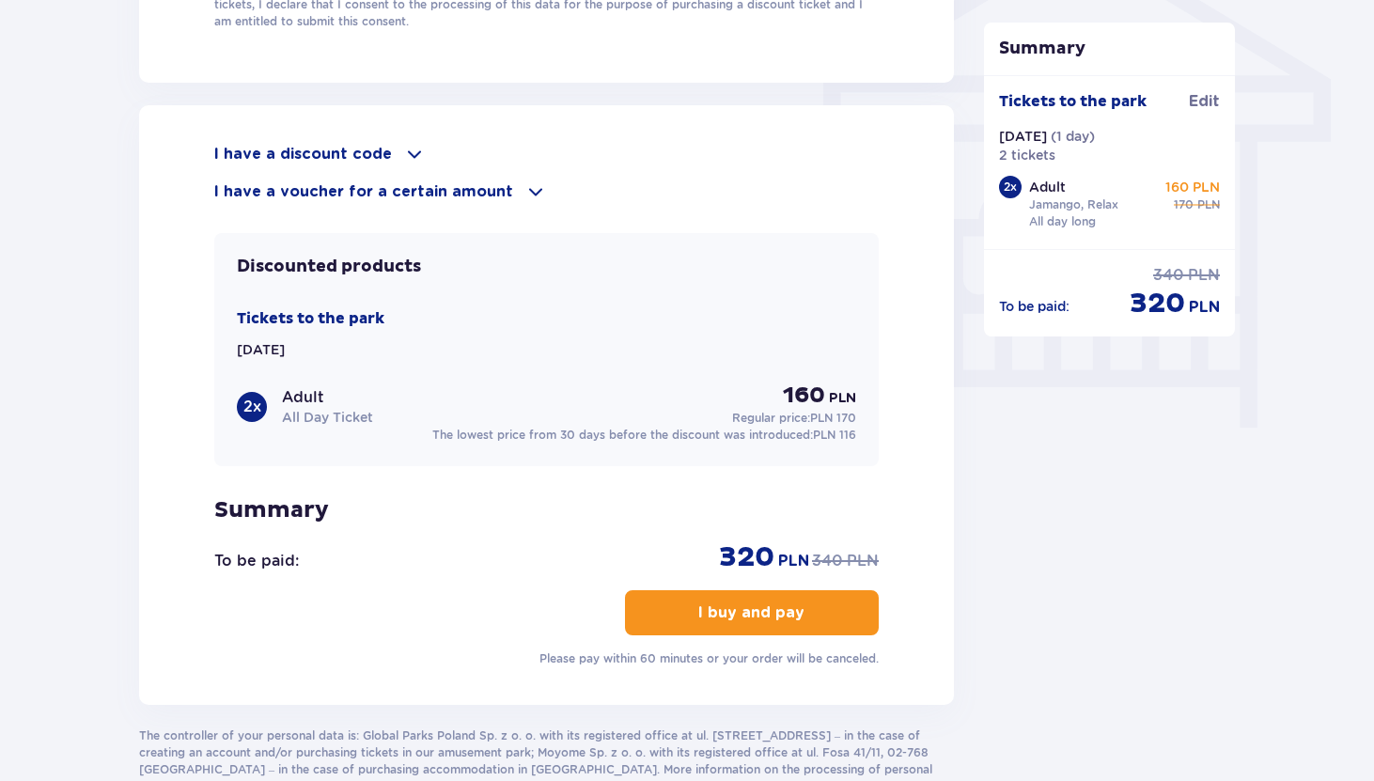
click at [698, 618] on font "I buy and pay" at bounding box center [751, 612] width 106 height 15
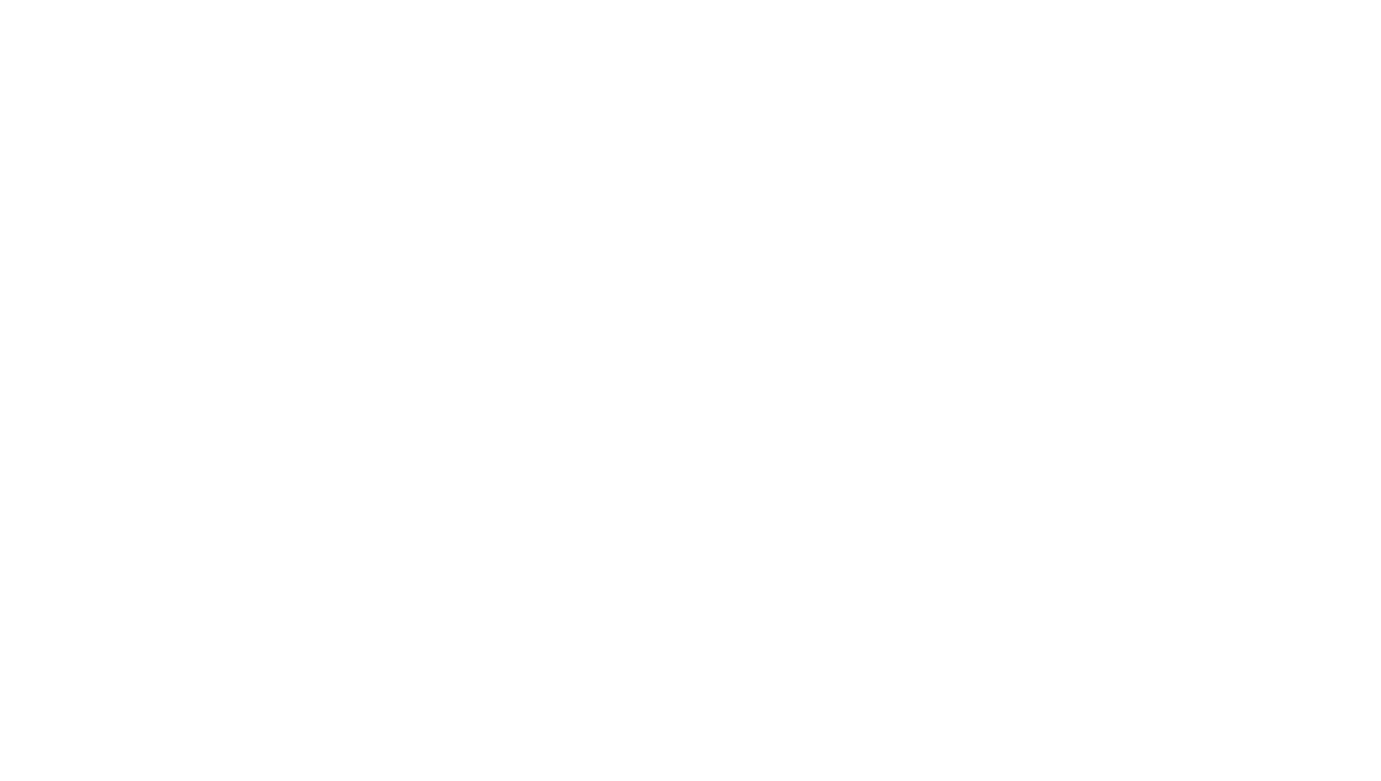
scroll to position [0, 0]
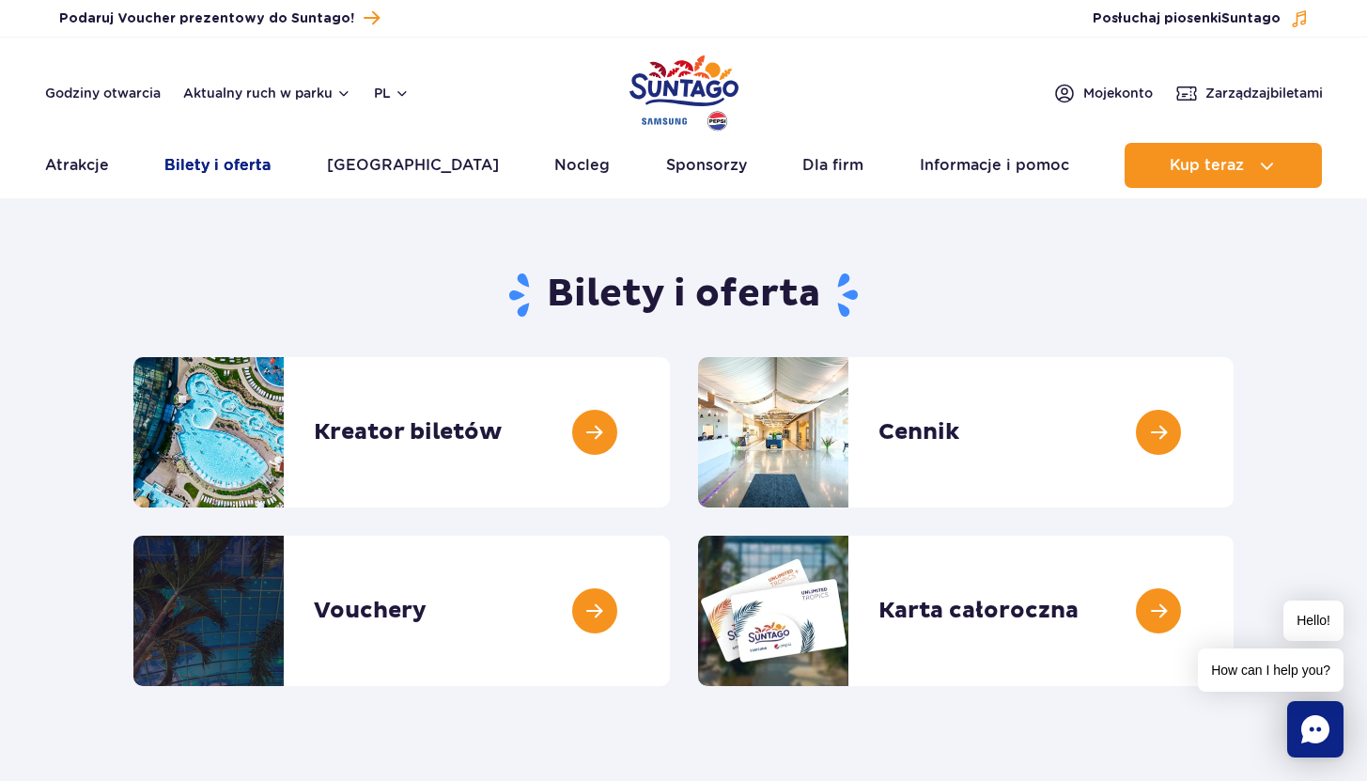
click at [208, 168] on link "Bilety i oferta" at bounding box center [217, 165] width 106 height 45
click at [246, 159] on link "Bilety i oferta" at bounding box center [217, 165] width 106 height 45
click at [256, 174] on link "Bilety i oferta" at bounding box center [217, 165] width 106 height 45
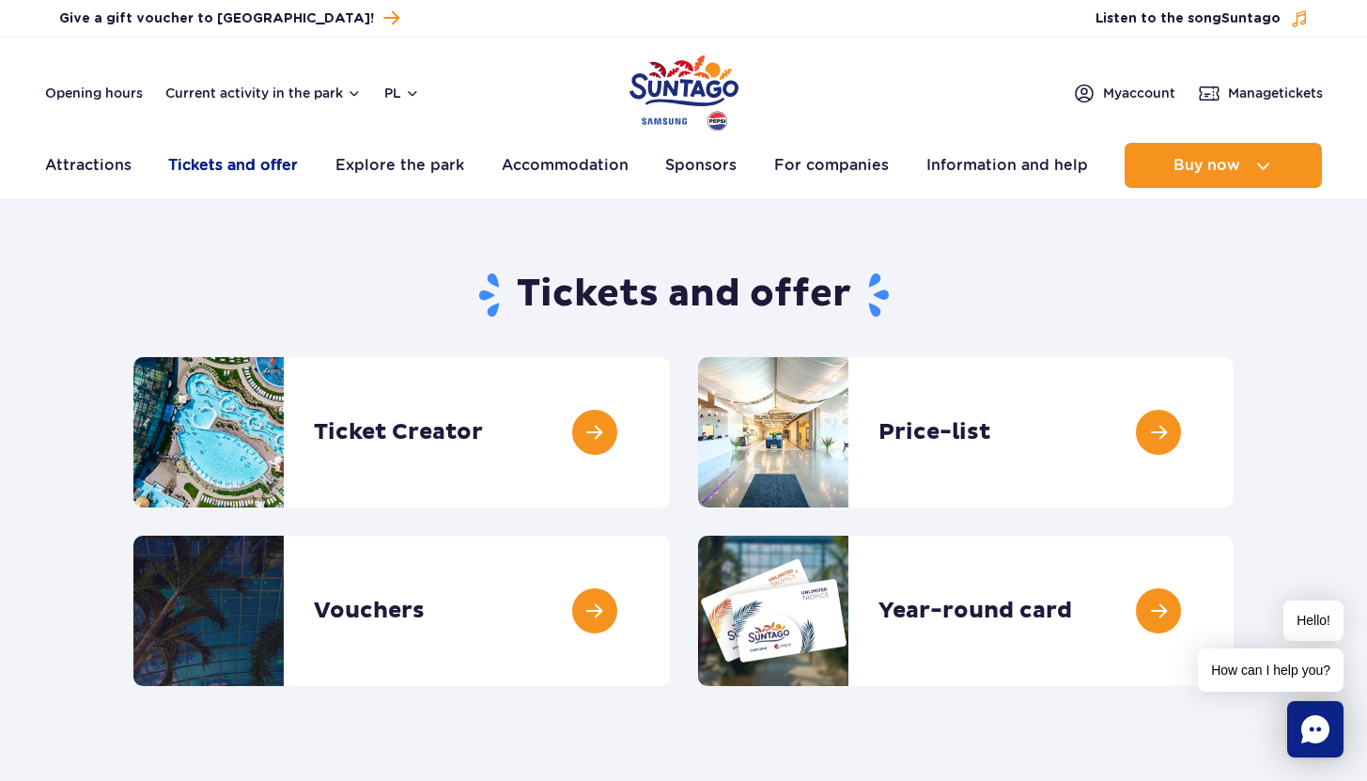
click at [242, 164] on font "Tickets and offer" at bounding box center [233, 165] width 130 height 18
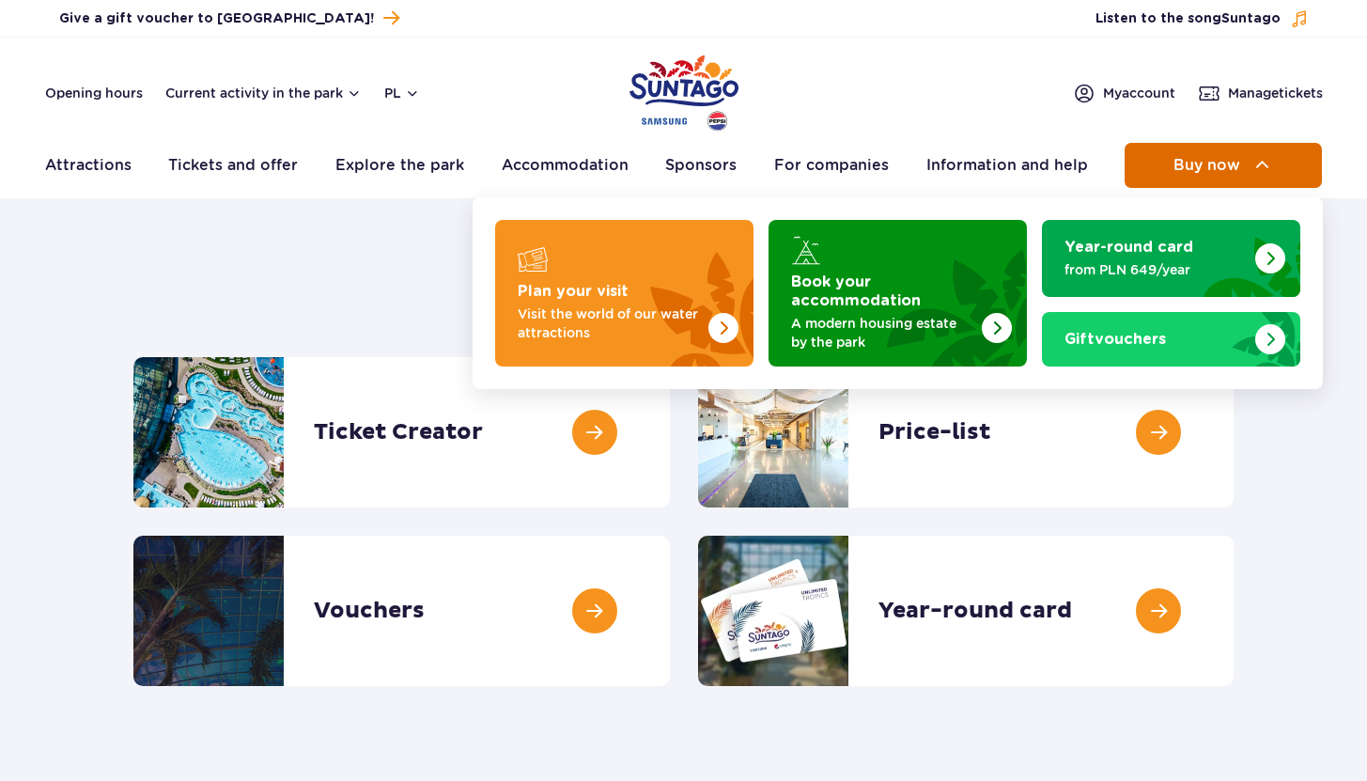
click at [1196, 168] on span "Buy now" at bounding box center [1207, 165] width 67 height 17
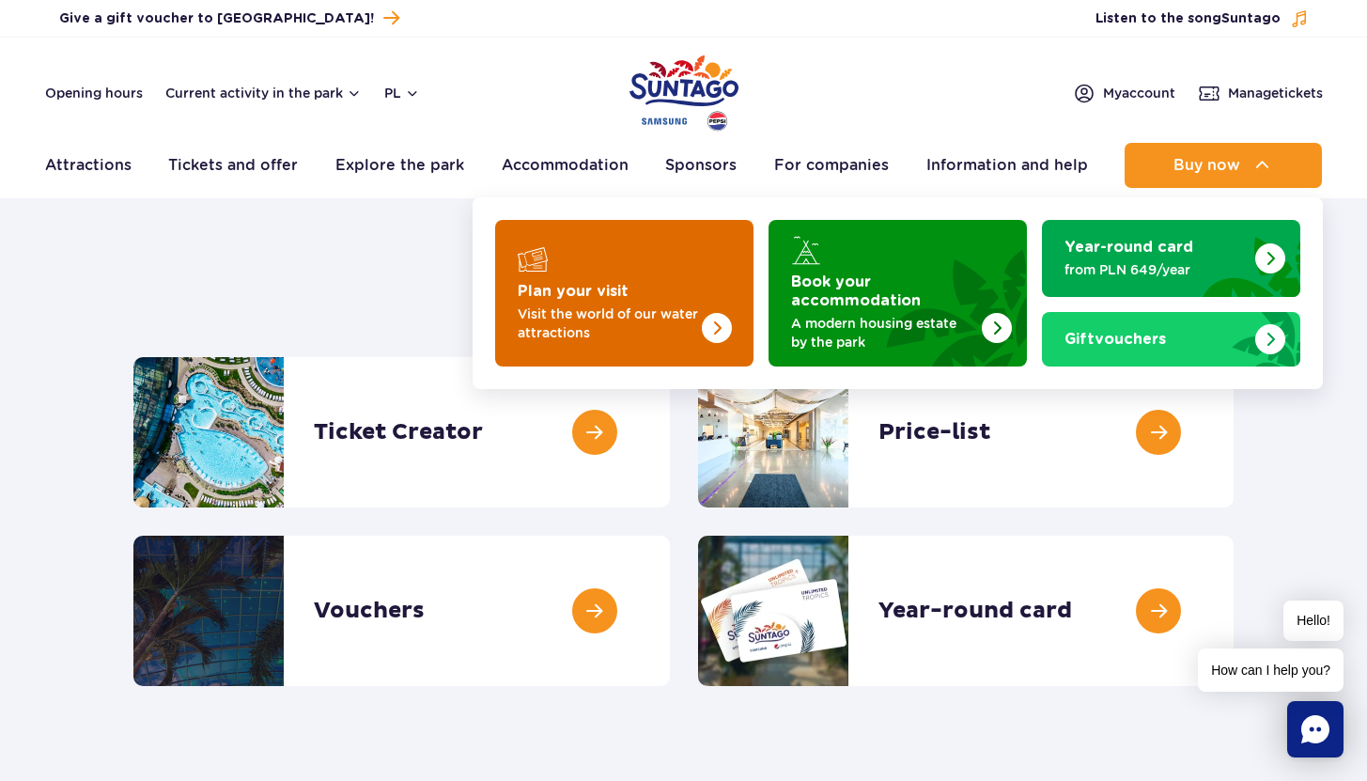
click at [583, 314] on font "Visit the world of our water attractions" at bounding box center [608, 323] width 180 height 34
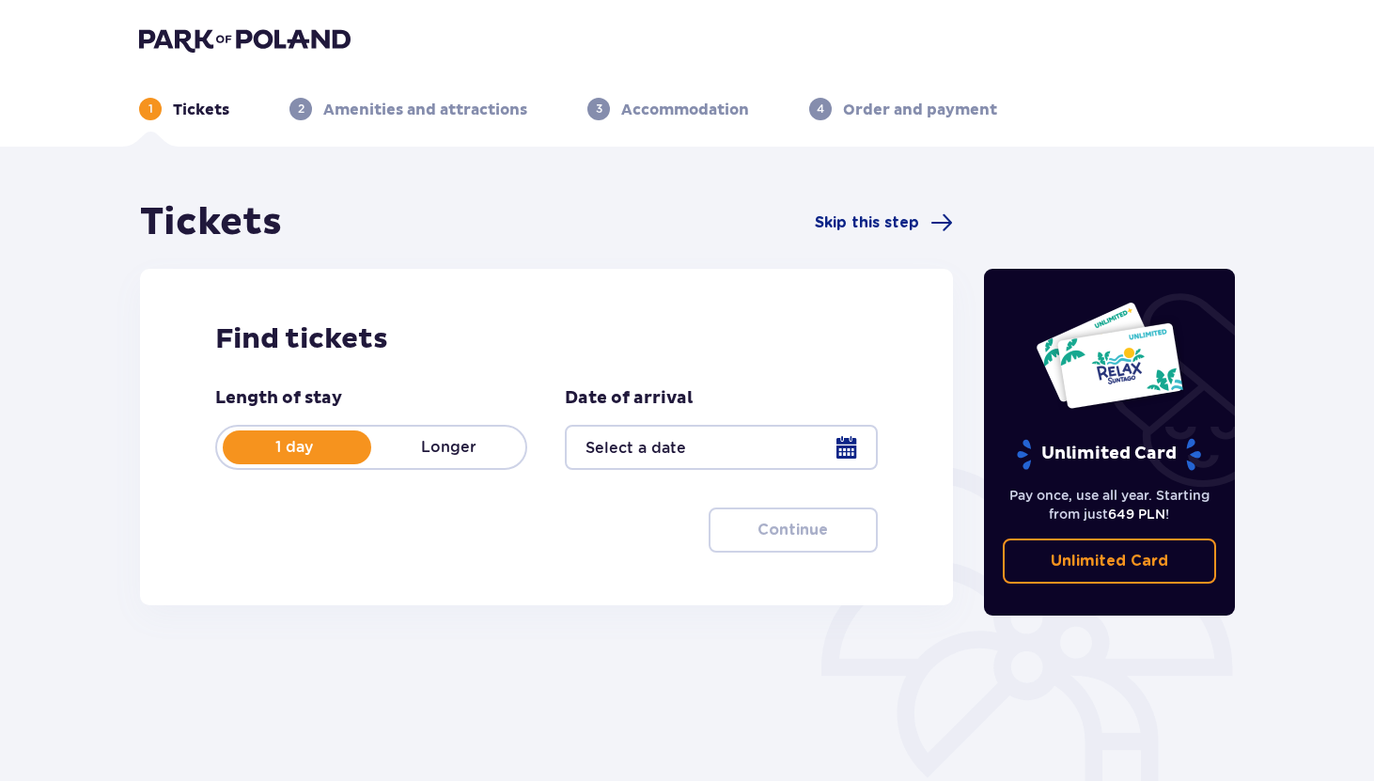
click at [845, 452] on div at bounding box center [721, 447] width 312 height 45
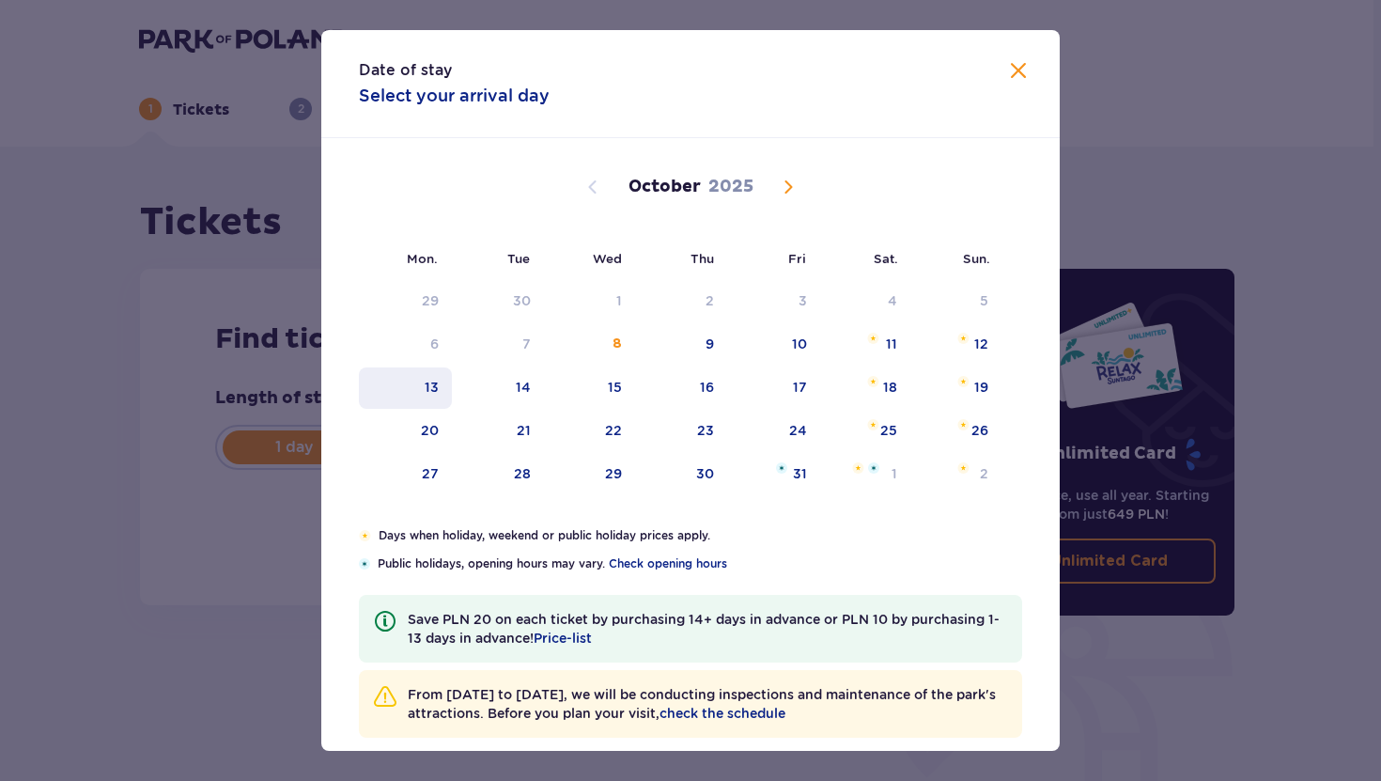
click at [425, 391] on font "13" at bounding box center [432, 387] width 14 height 15
type input "[DATE]"
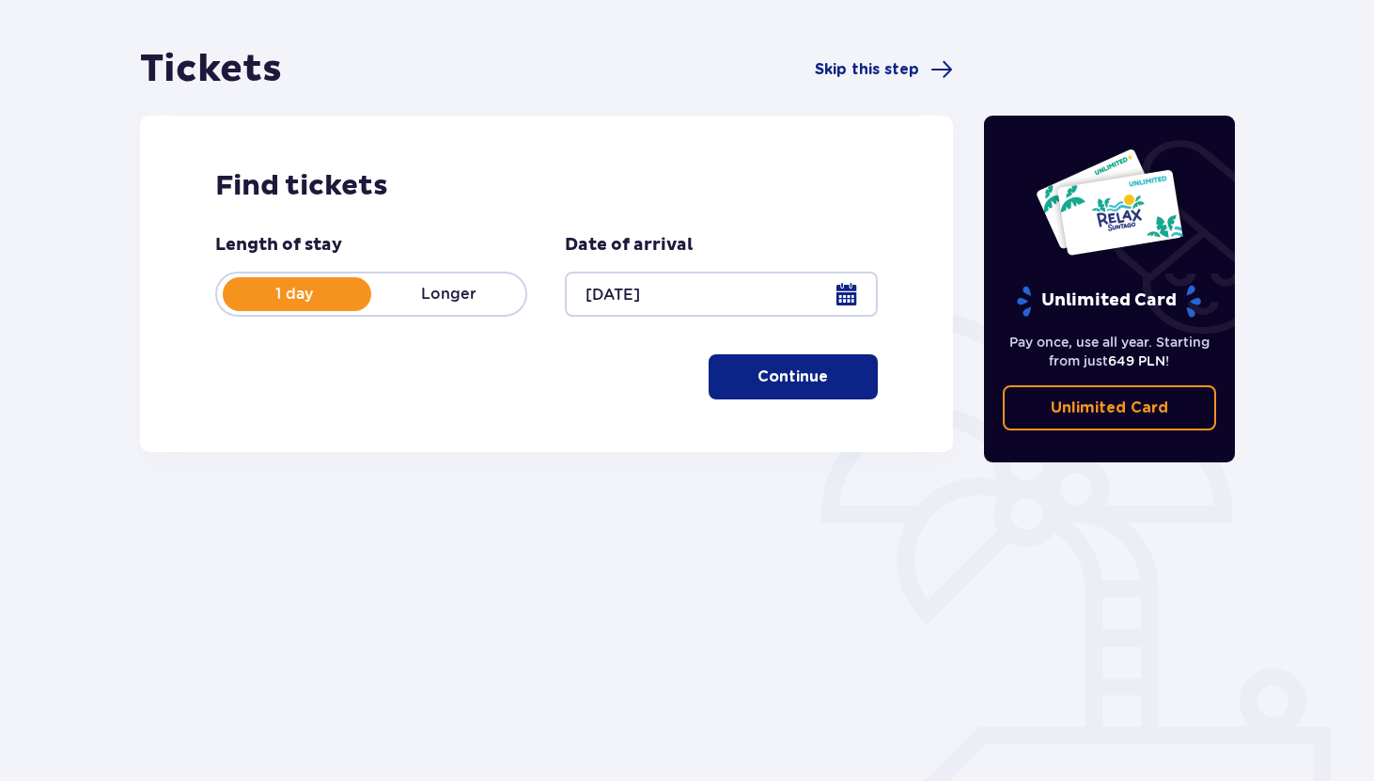
scroll to position [154, 0]
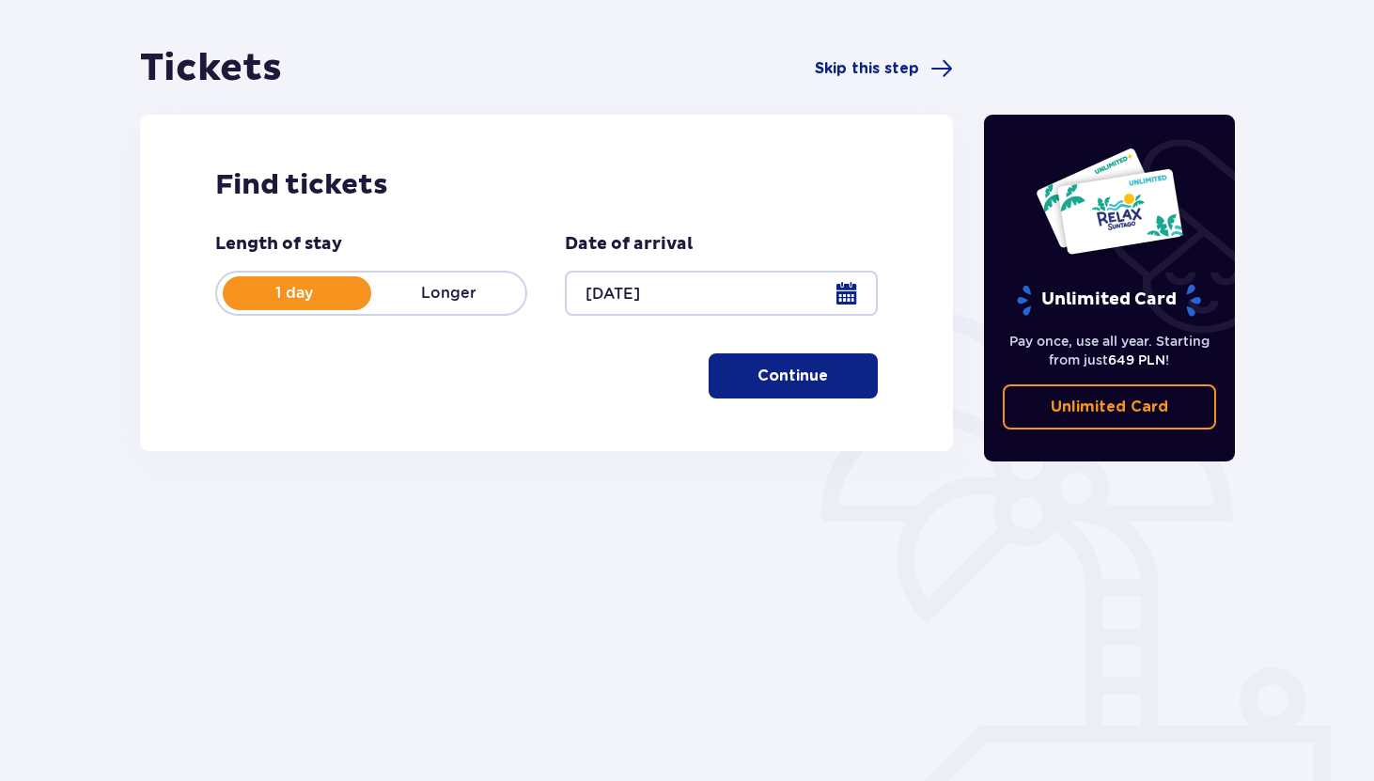
click at [781, 371] on font "Continue" at bounding box center [792, 375] width 70 height 15
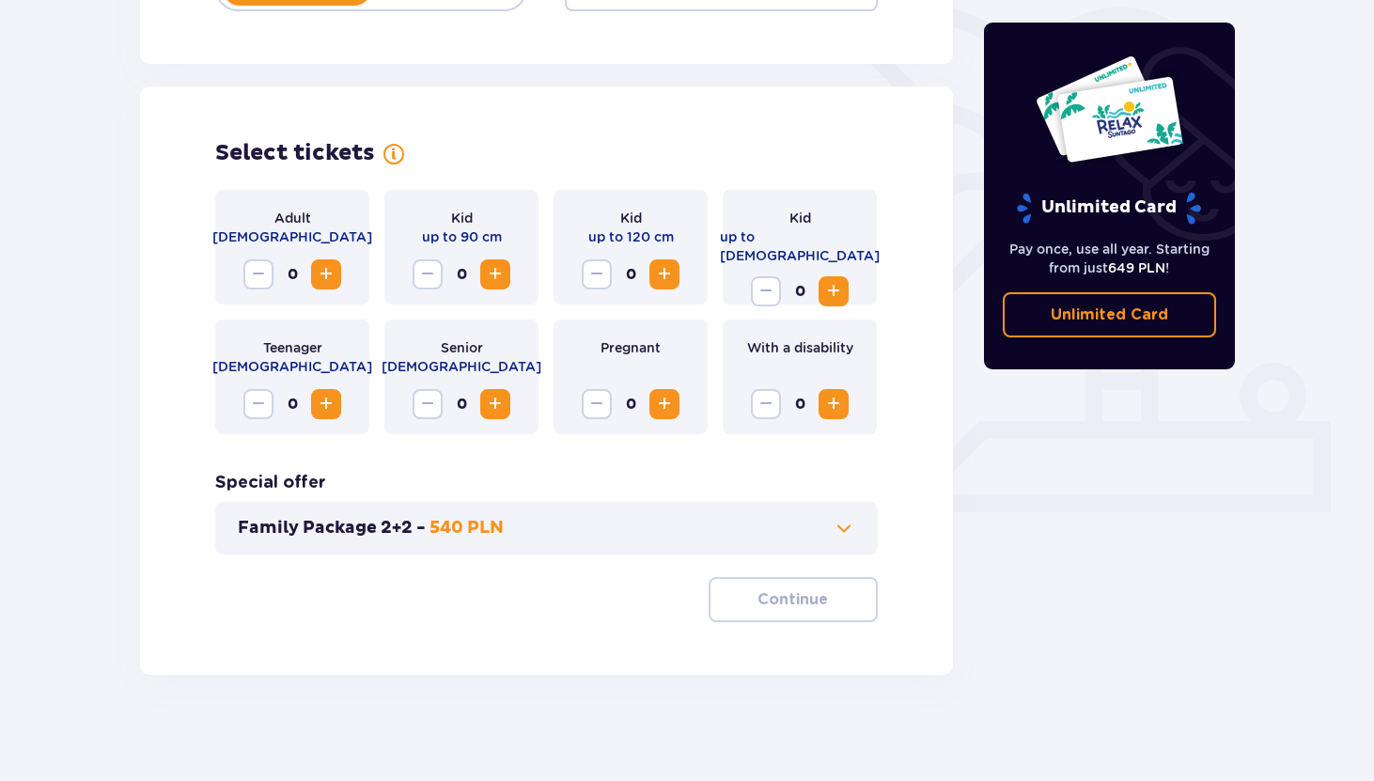
scroll to position [465, 0]
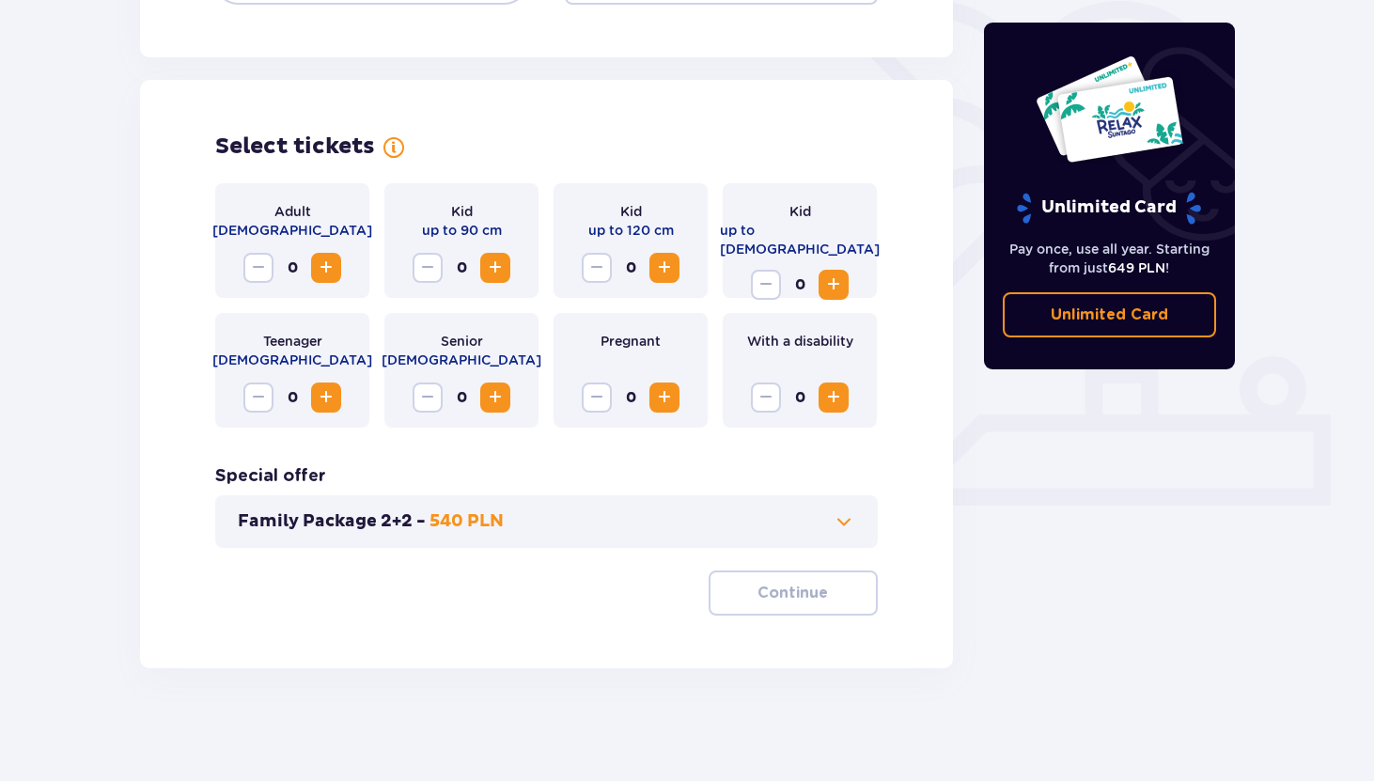
click at [331, 262] on span "Increase" at bounding box center [326, 268] width 23 height 23
click at [769, 589] on font "Continue" at bounding box center [792, 592] width 70 height 15
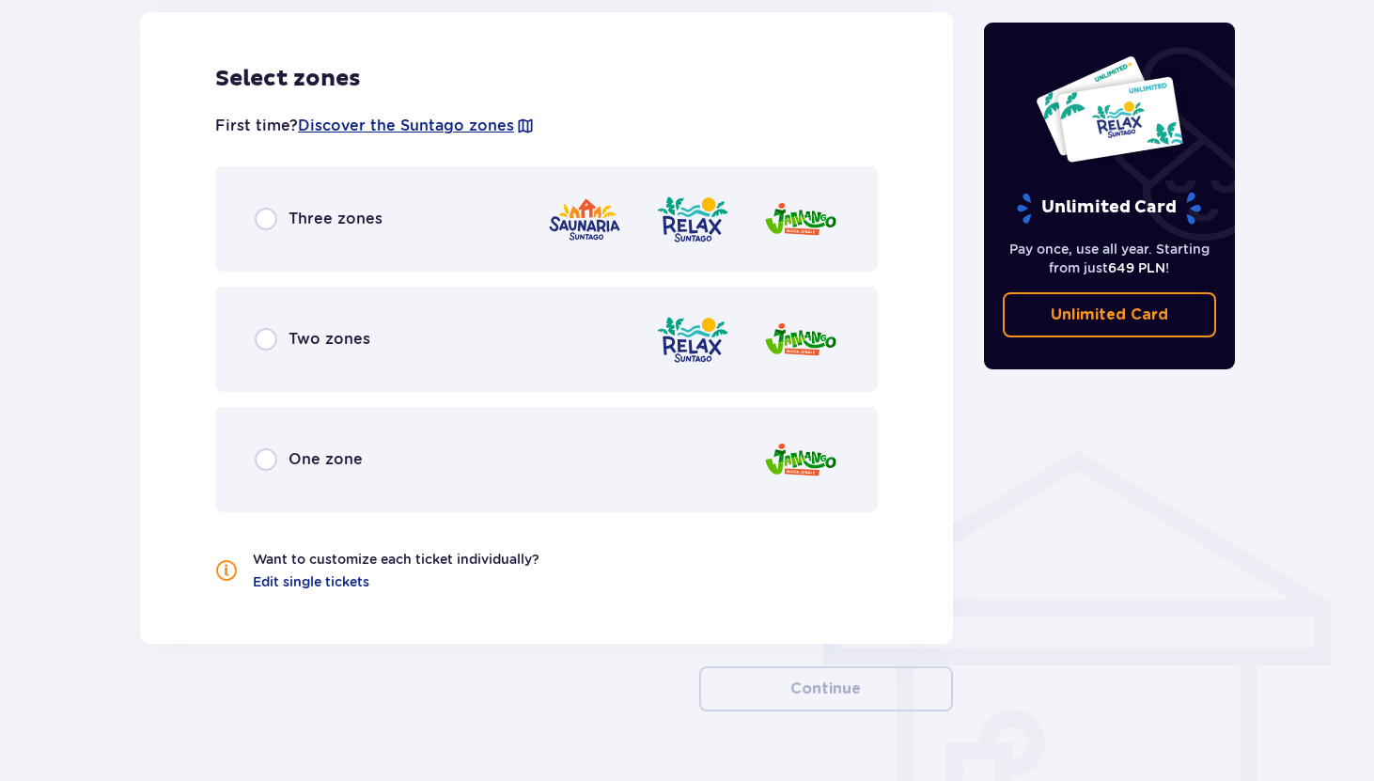
scroll to position [1115, 0]
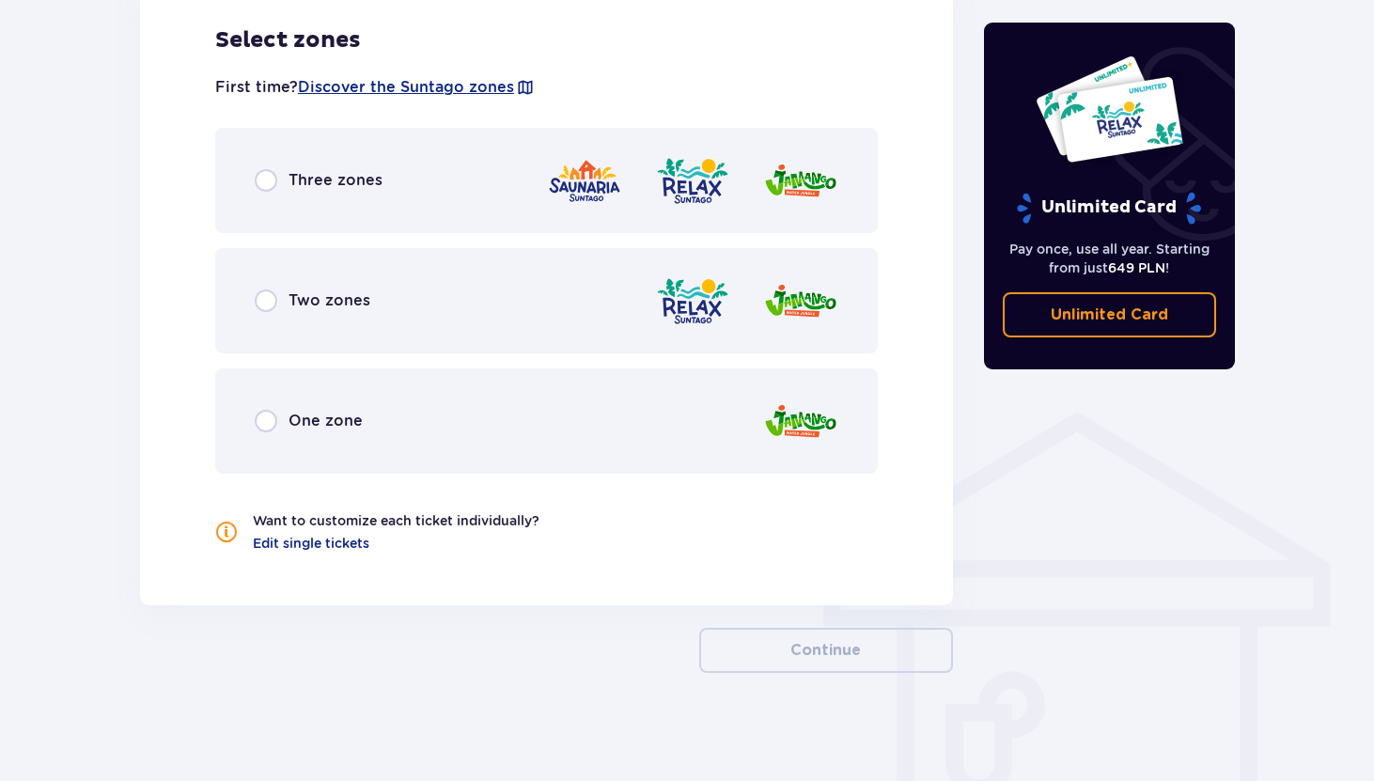
click at [276, 298] on input "radio" at bounding box center [266, 300] width 23 height 23
radio input "true"
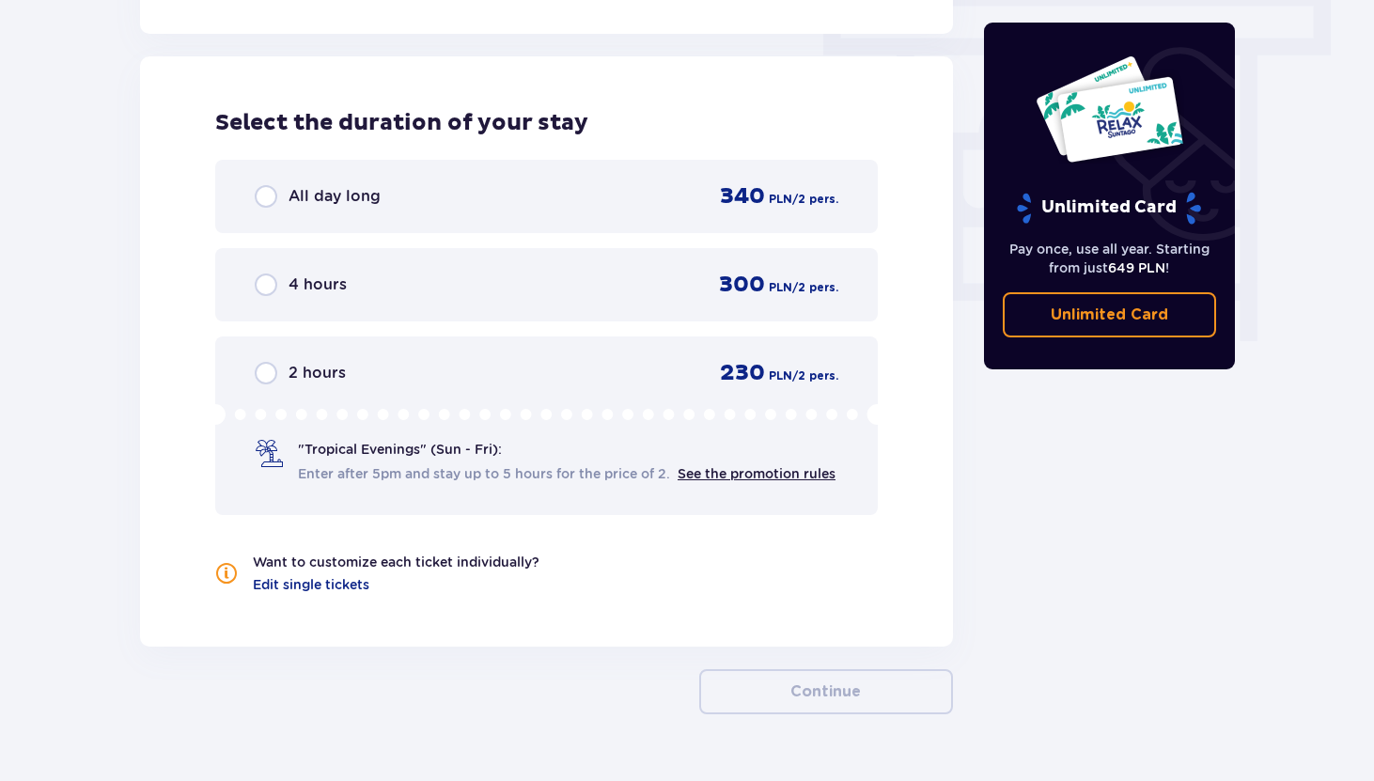
scroll to position [1697, 0]
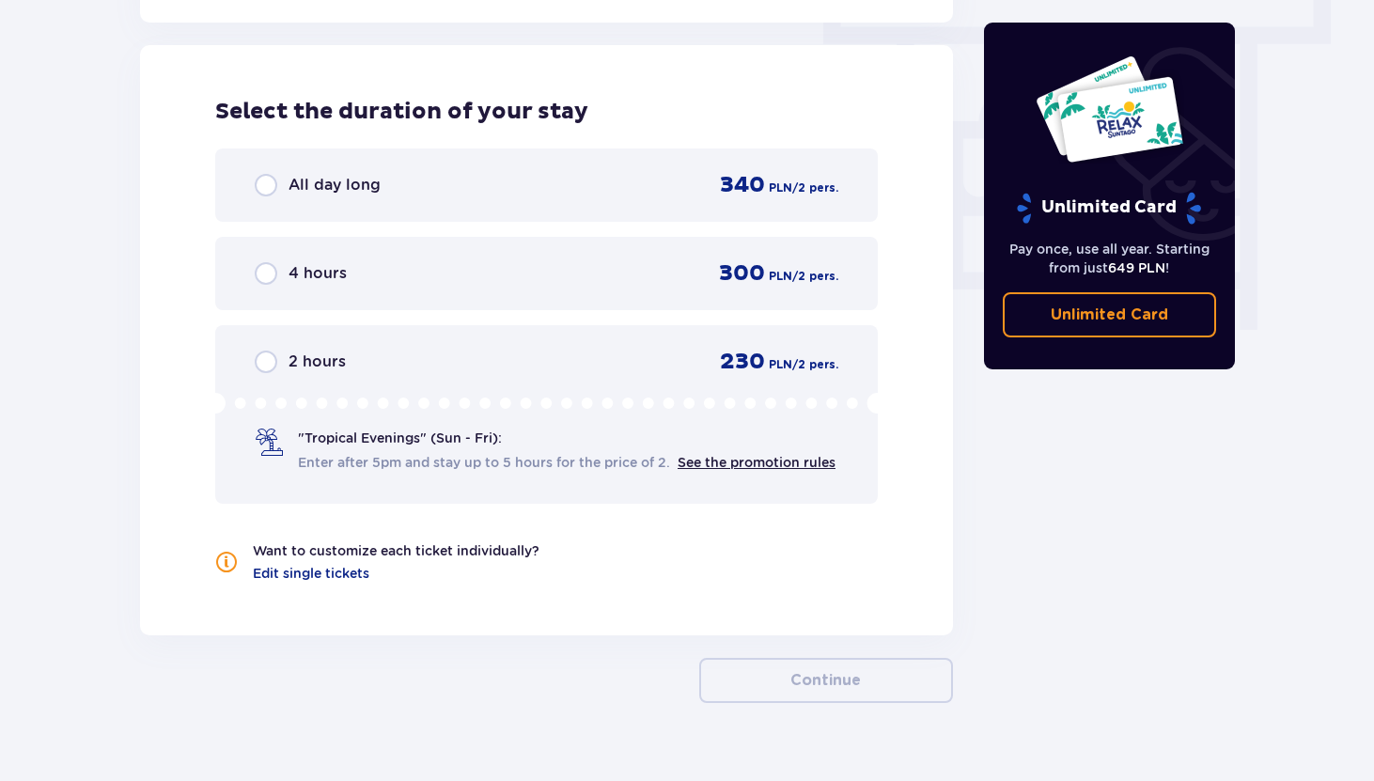
click at [318, 197] on div "All day long 340 PLN / 2 pers." at bounding box center [547, 185] width 584 height 28
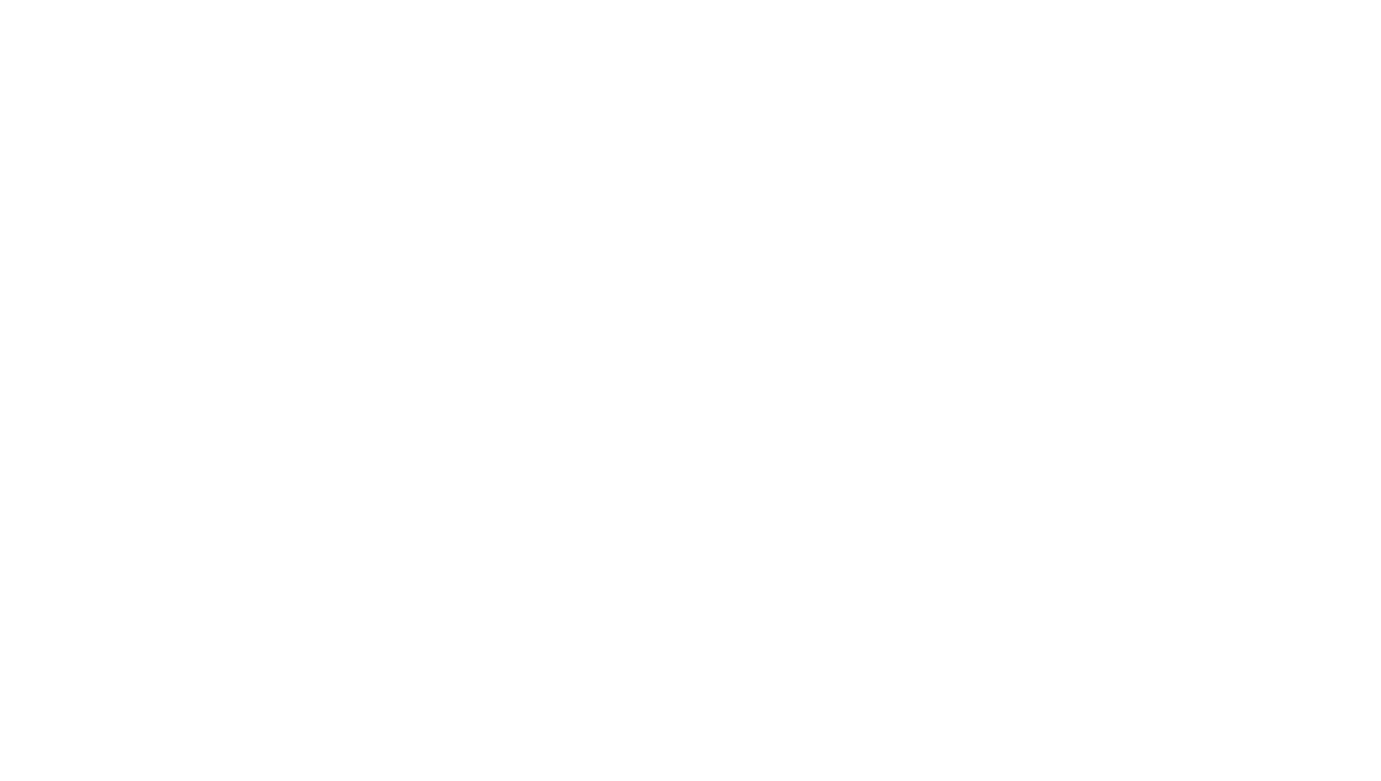
scroll to position [0, 0]
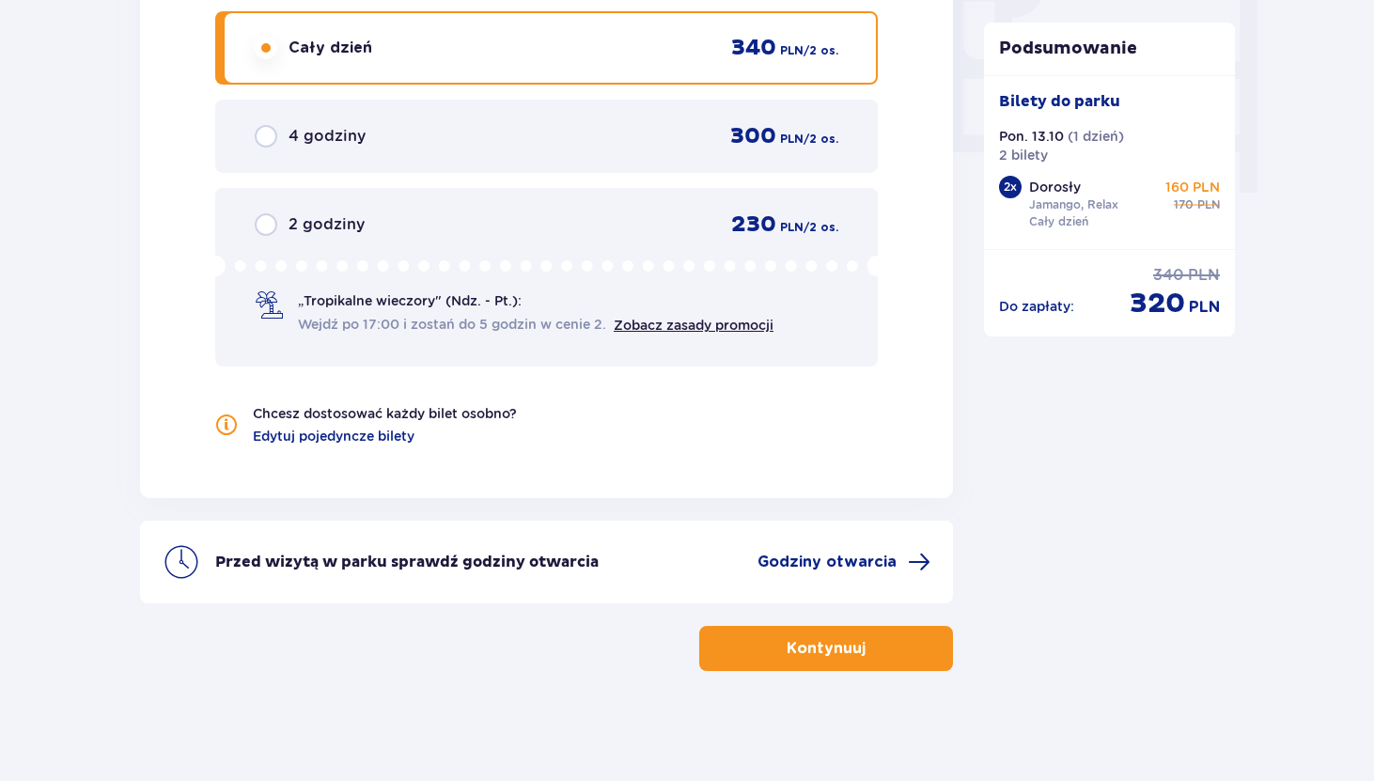
scroll to position [1837, 0]
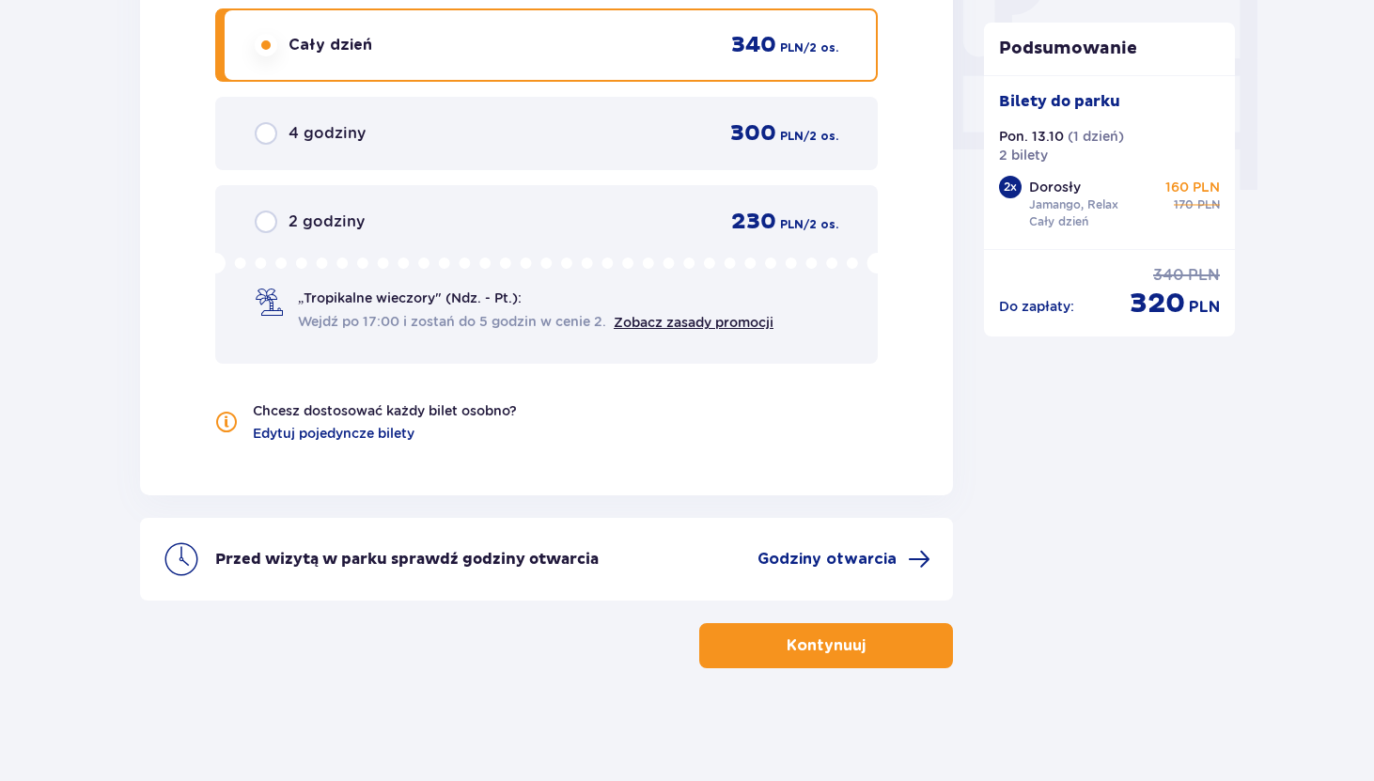
click at [908, 622] on div "Kontynuuj" at bounding box center [546, 635] width 813 height 68
click at [788, 665] on button "Kontynuuj" at bounding box center [826, 645] width 254 height 45
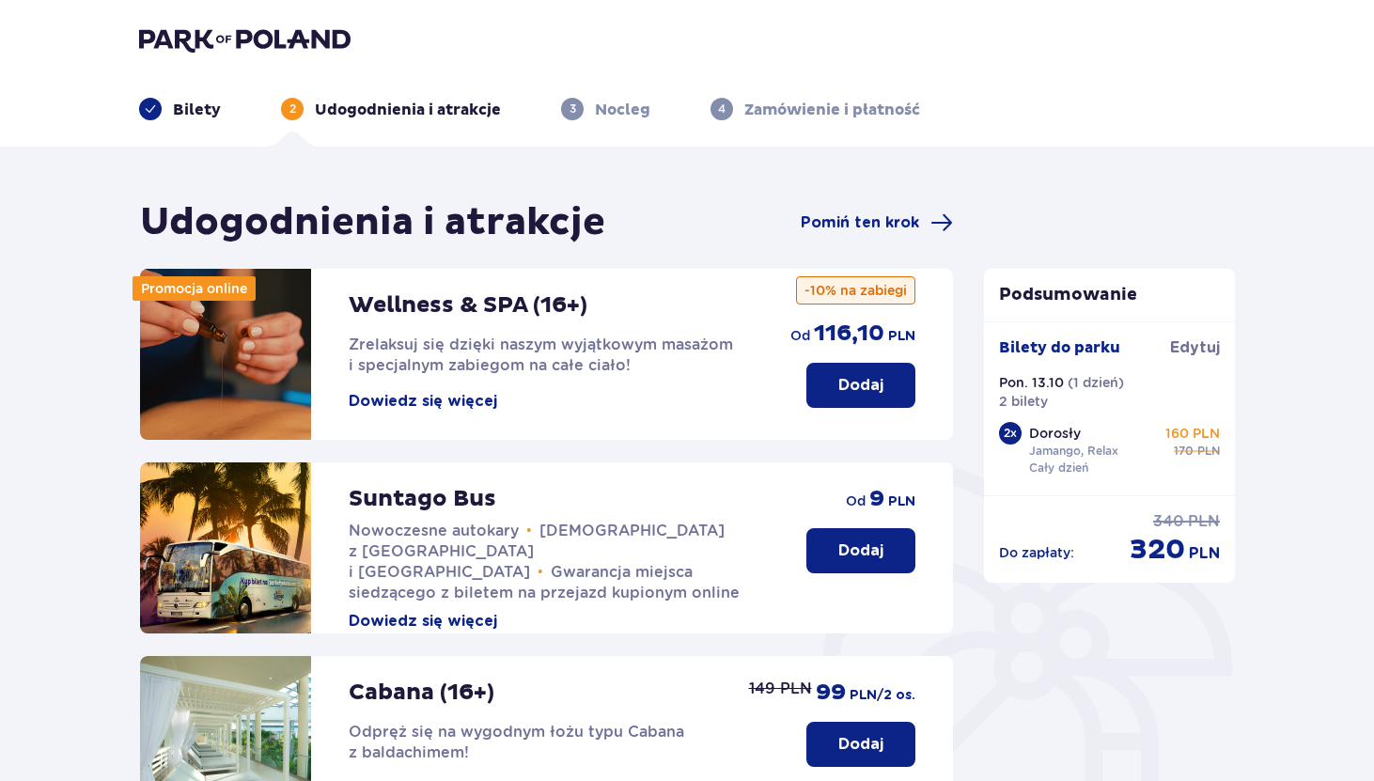
scroll to position [493, 0]
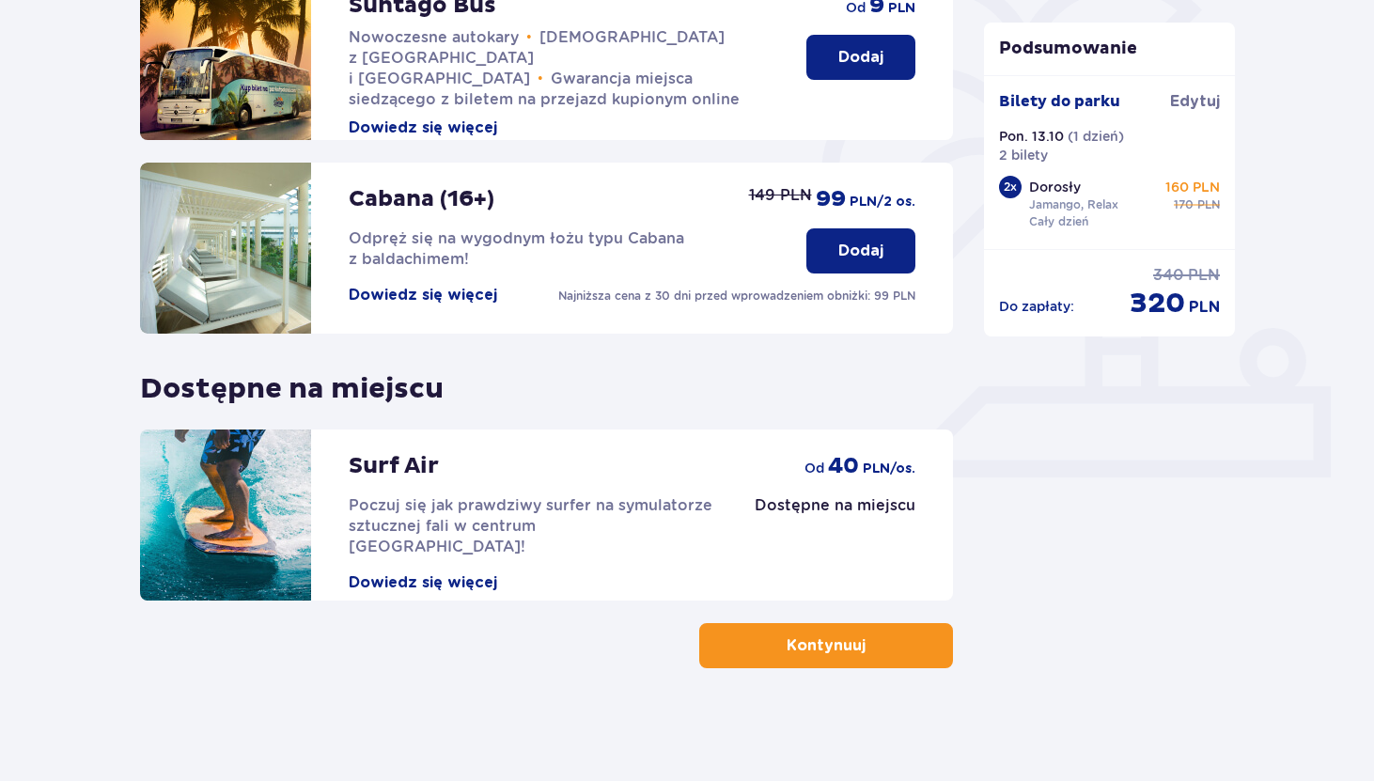
click at [847, 641] on p "Kontynuuj" at bounding box center [826, 645] width 79 height 21
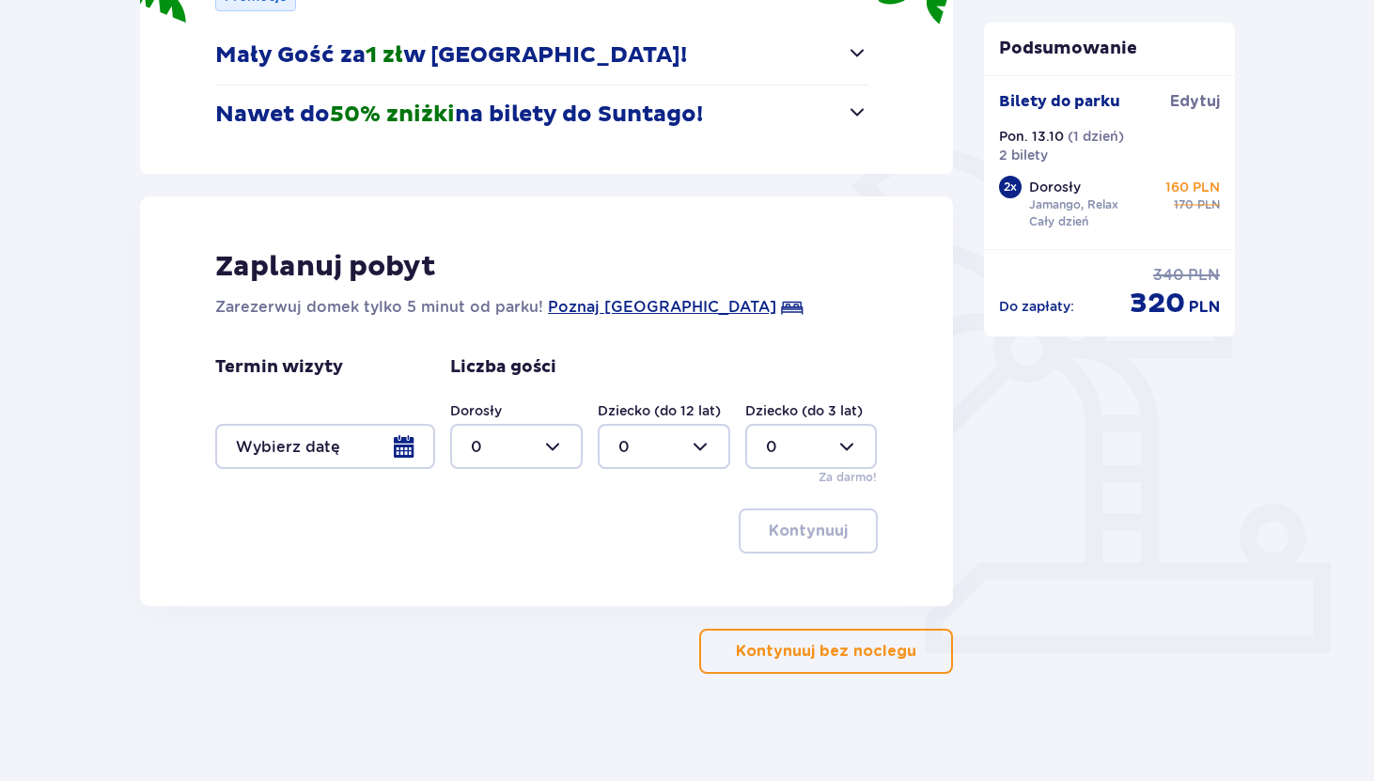
scroll to position [323, 0]
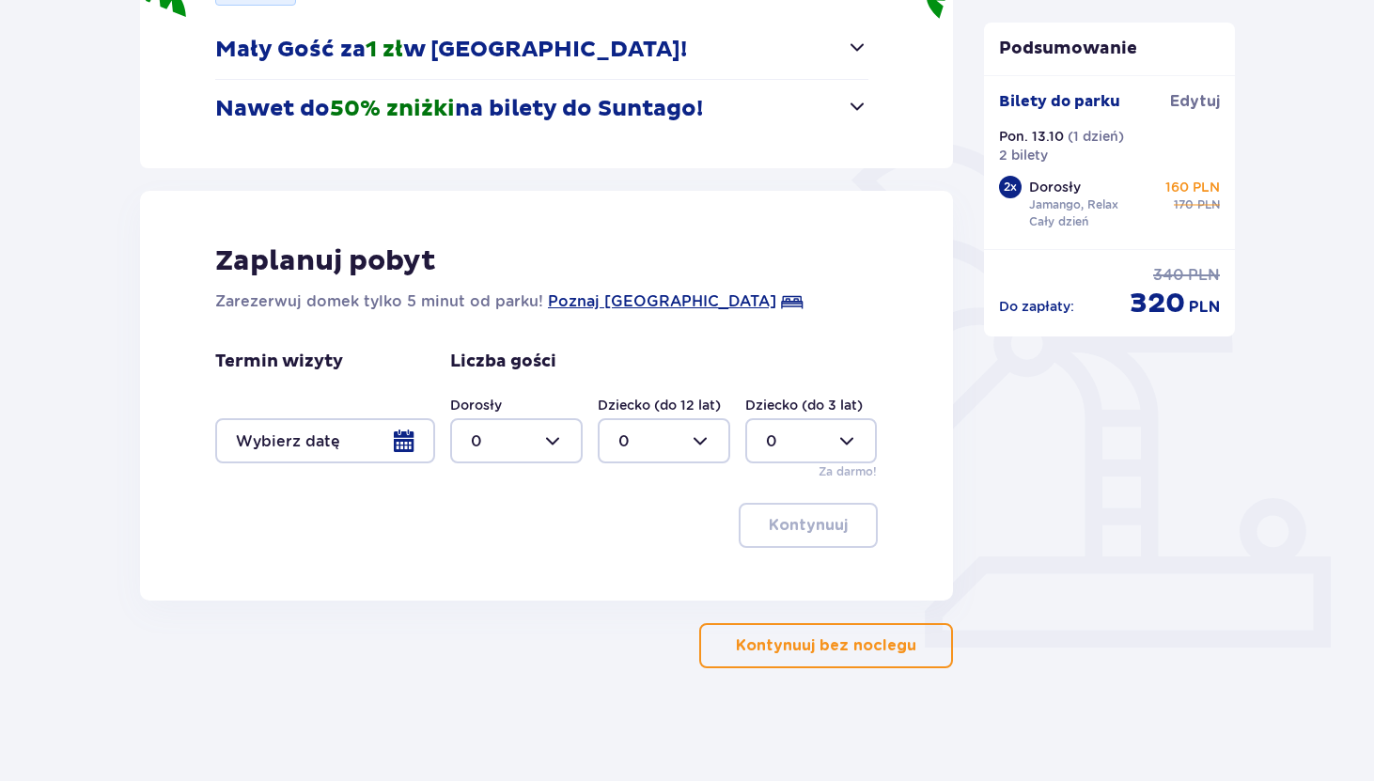
click at [764, 649] on p "Kontynuuj bez noclegu" at bounding box center [826, 645] width 180 height 21
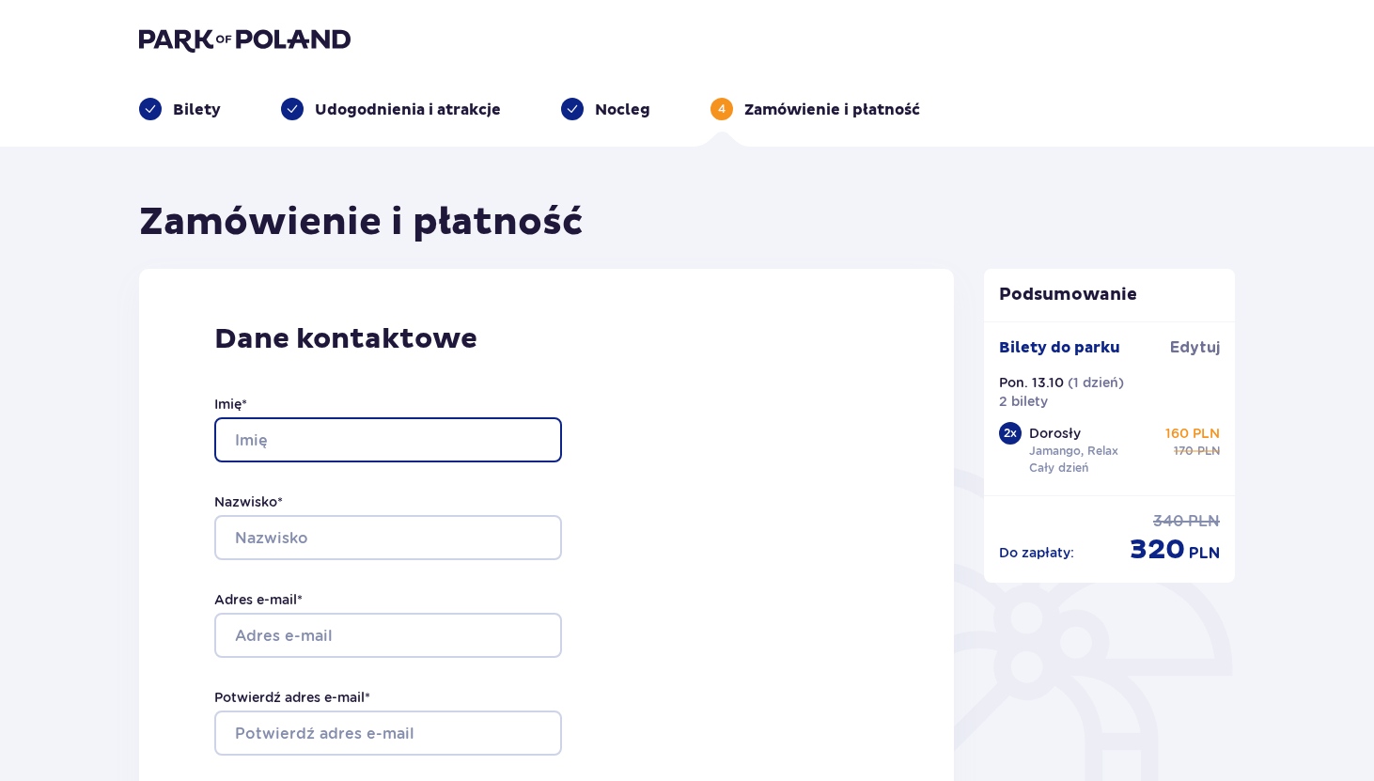
click at [385, 437] on input "Imię *" at bounding box center [388, 439] width 348 height 45
type input "Tiago"
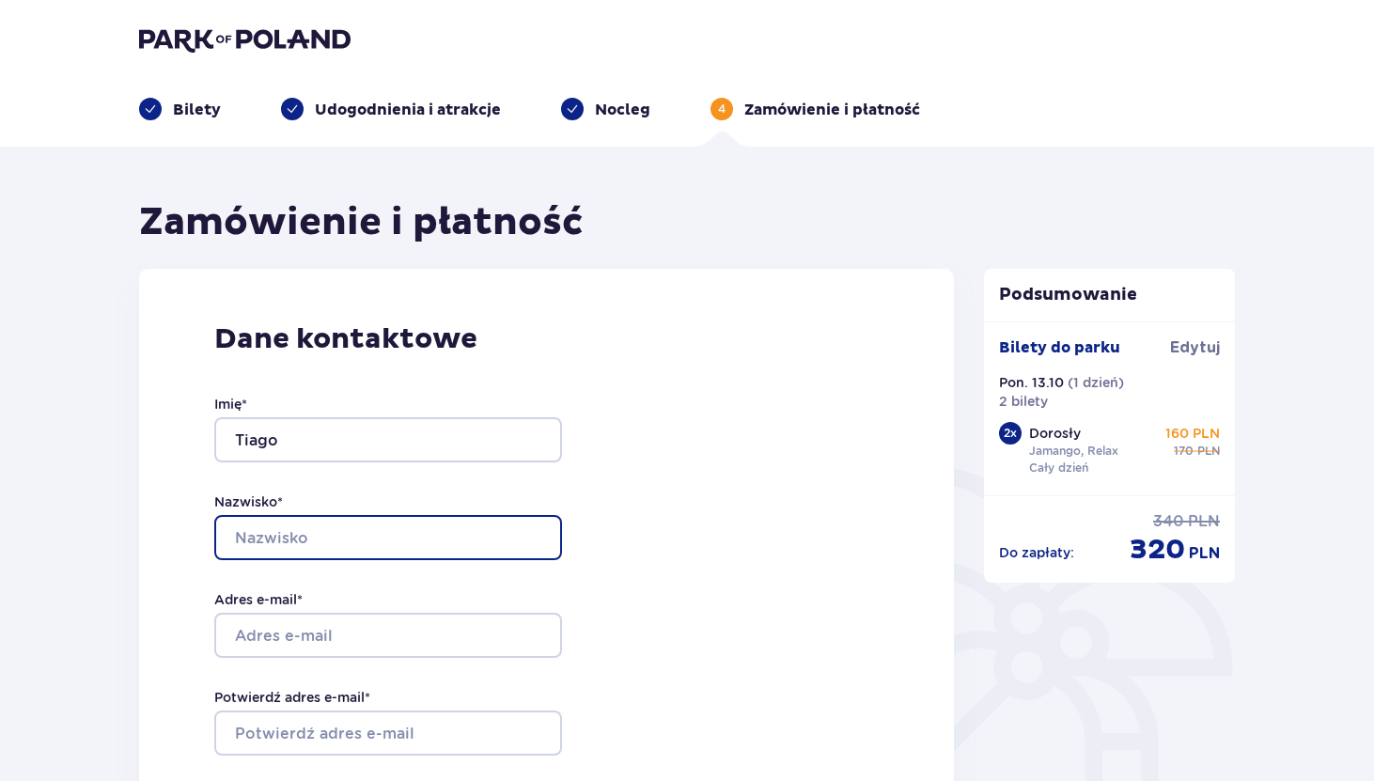
type input "Almeida"
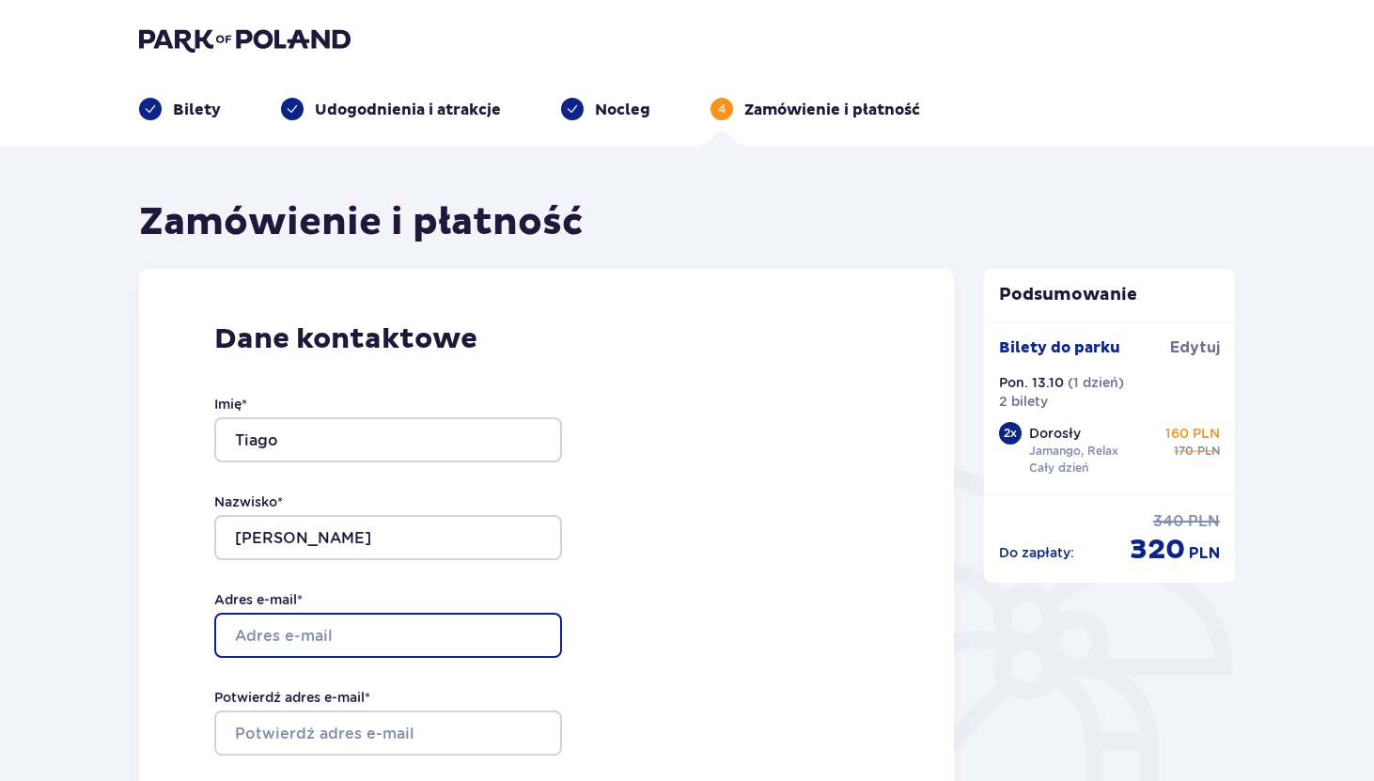
type input "almeidatiago@google.com"
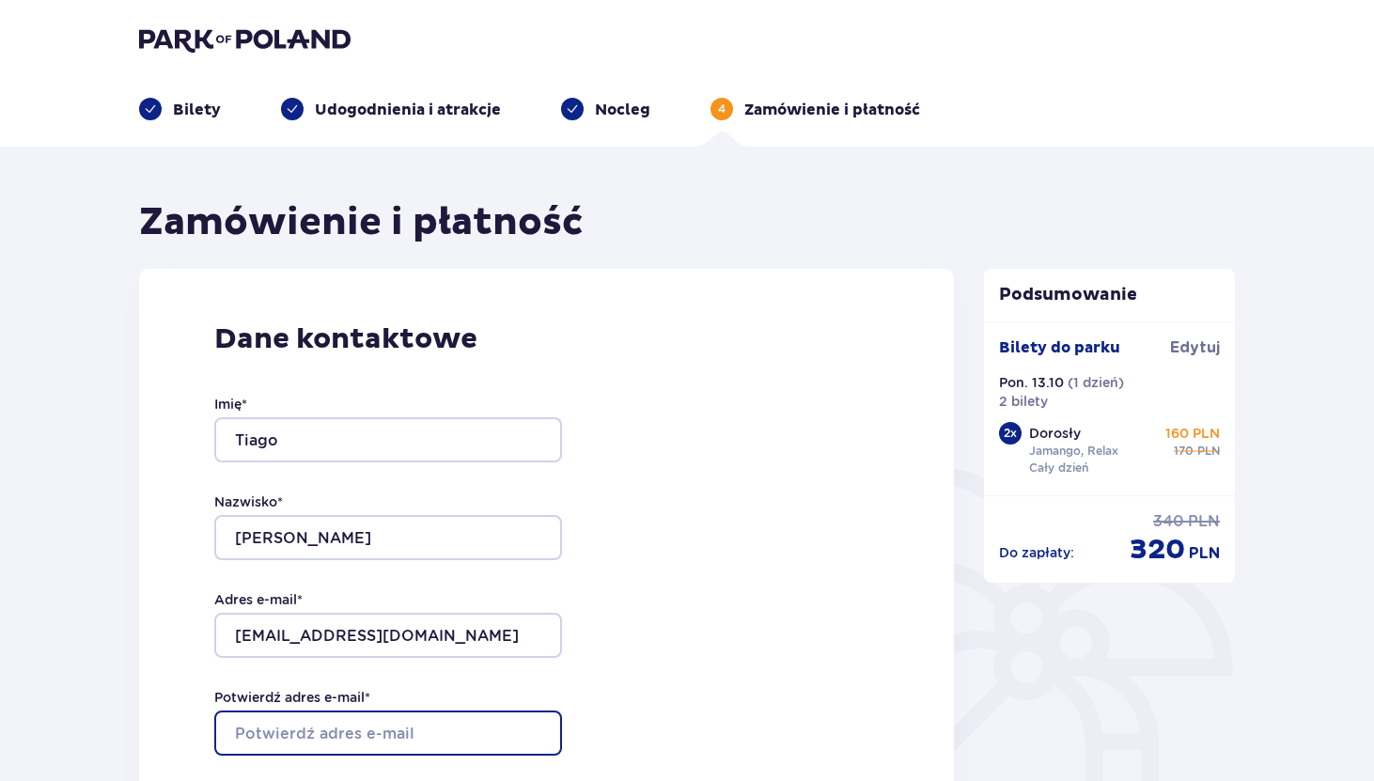
type input "almeidatiago@google.com"
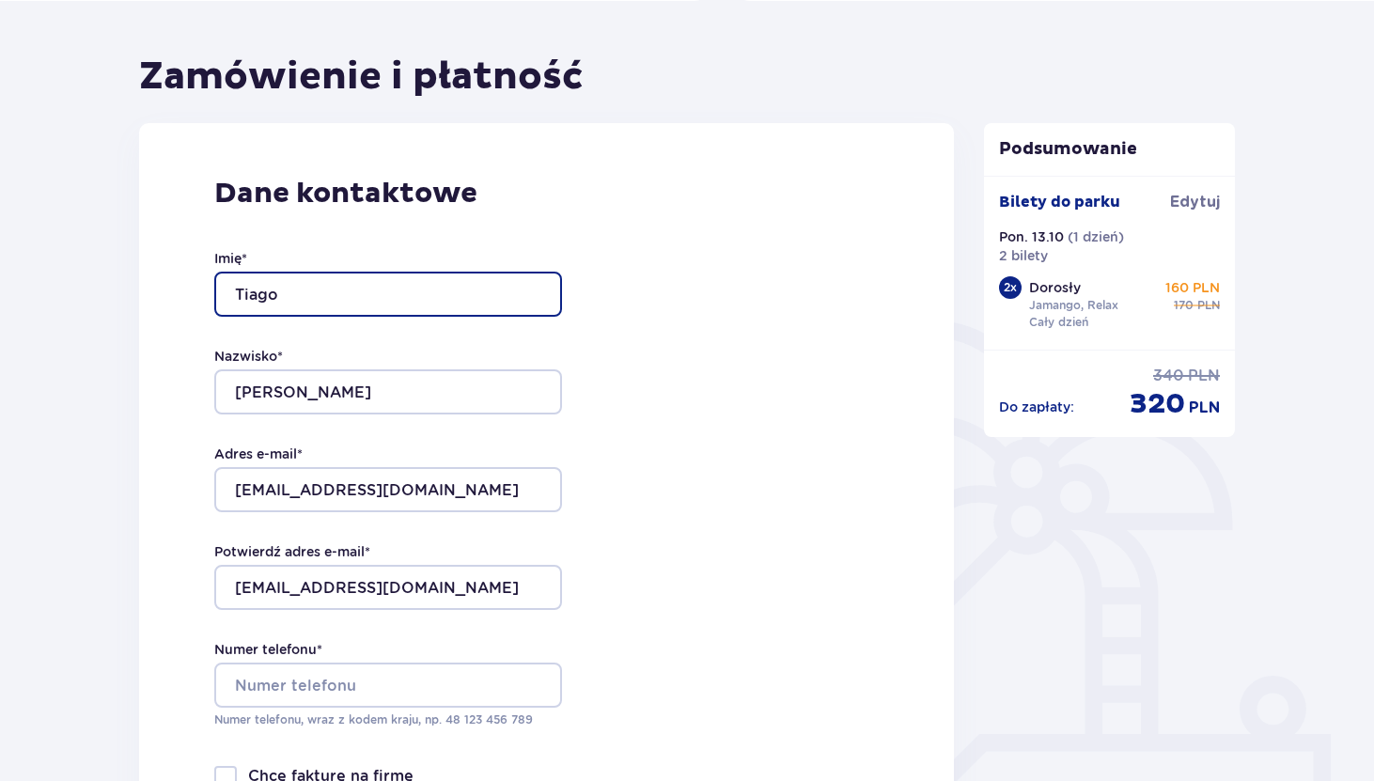
scroll to position [211, 0]
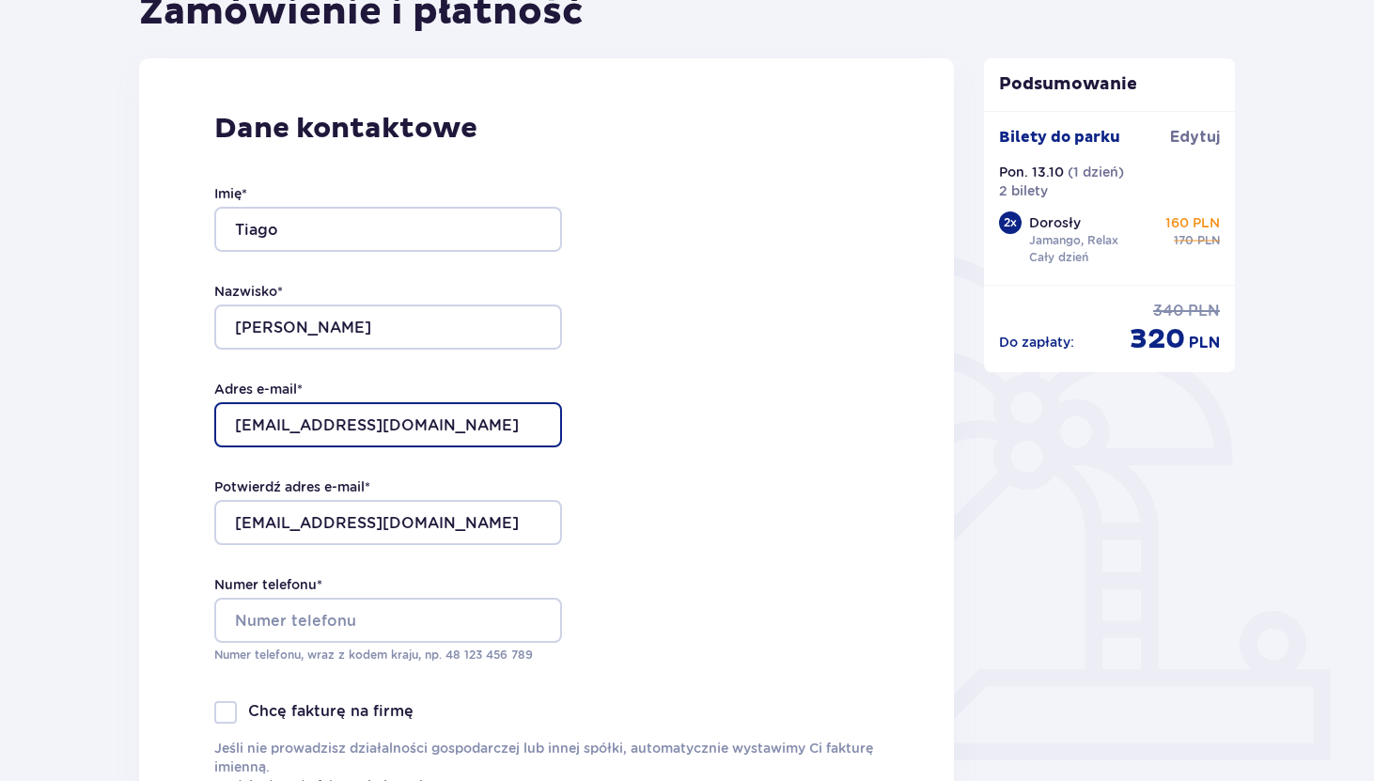
click at [351, 431] on input "almeidatiago@google.com" at bounding box center [388, 424] width 348 height 45
type input "[EMAIL_ADDRESS][DOMAIN_NAME]"
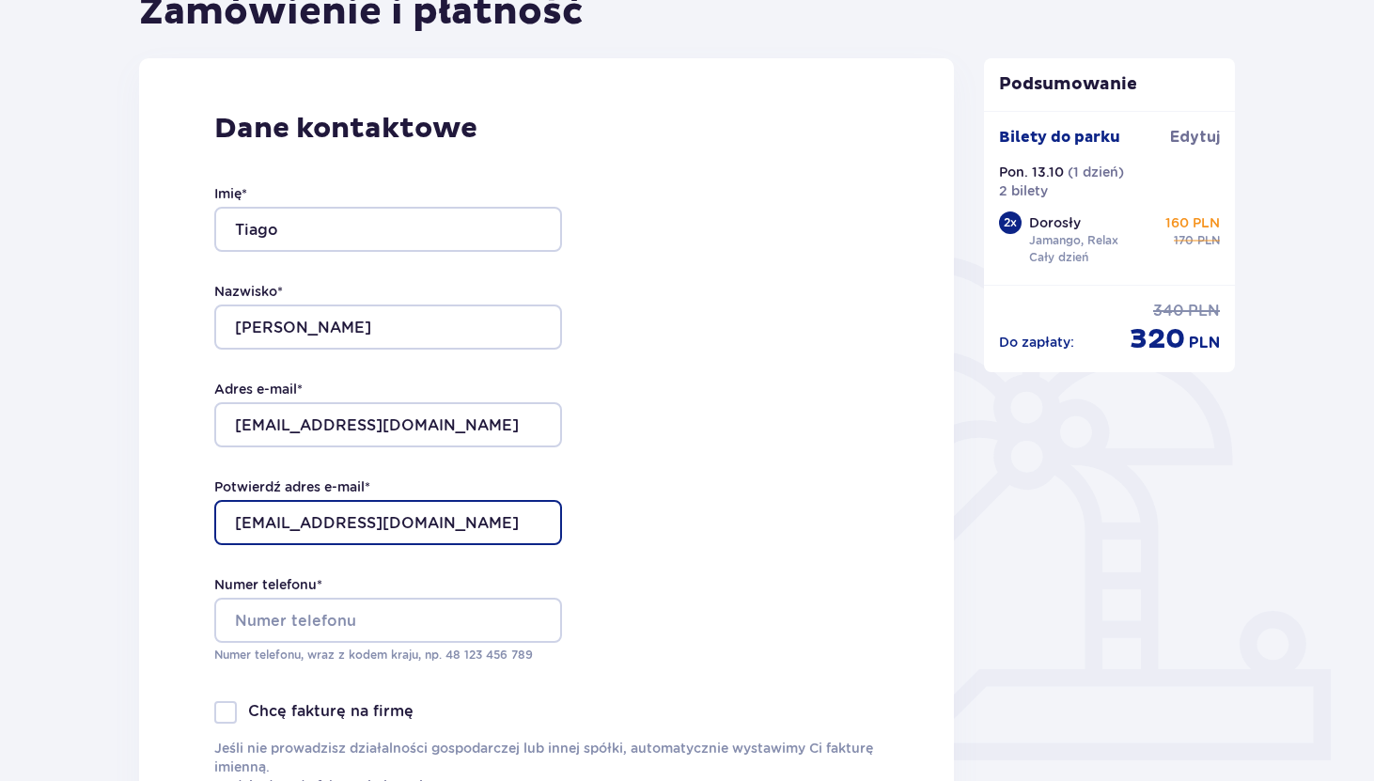
click at [364, 514] on input "almeidatiago@google.com" at bounding box center [388, 522] width 348 height 45
type input "tiago"
paste input "[EMAIL_ADDRESS][DOMAIN_NAME]"
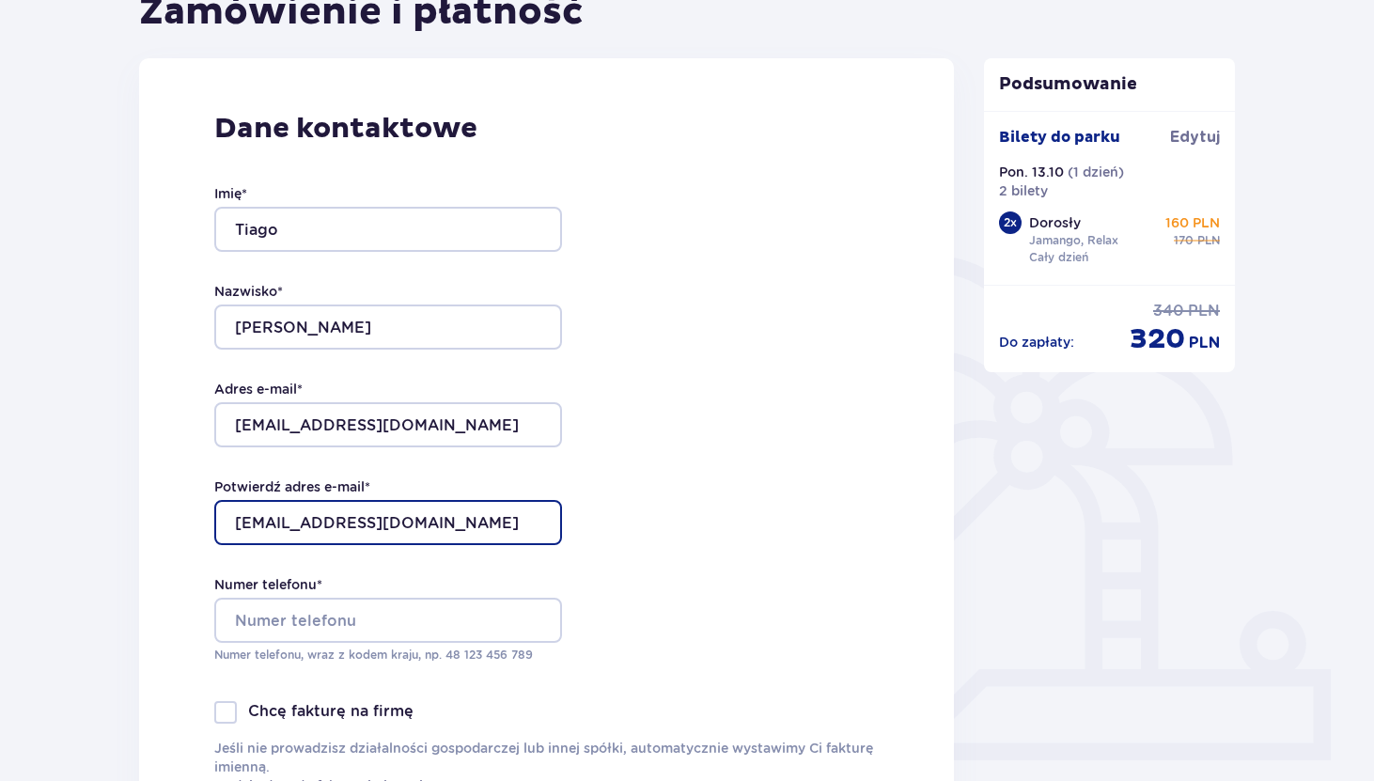
type input "[EMAIL_ADDRESS][DOMAIN_NAME]"
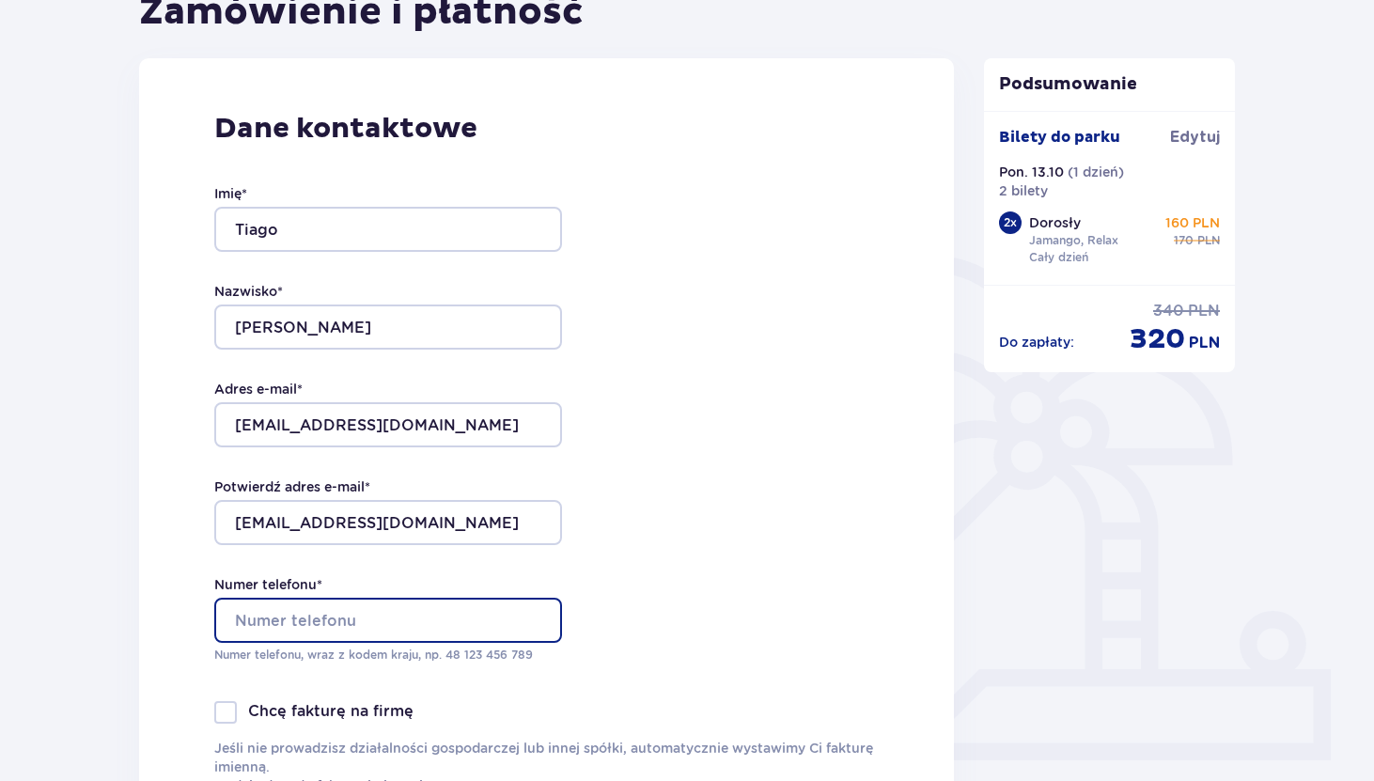
click at [270, 626] on input "Numer telefonu *" at bounding box center [388, 620] width 348 height 45
type input "579921394"
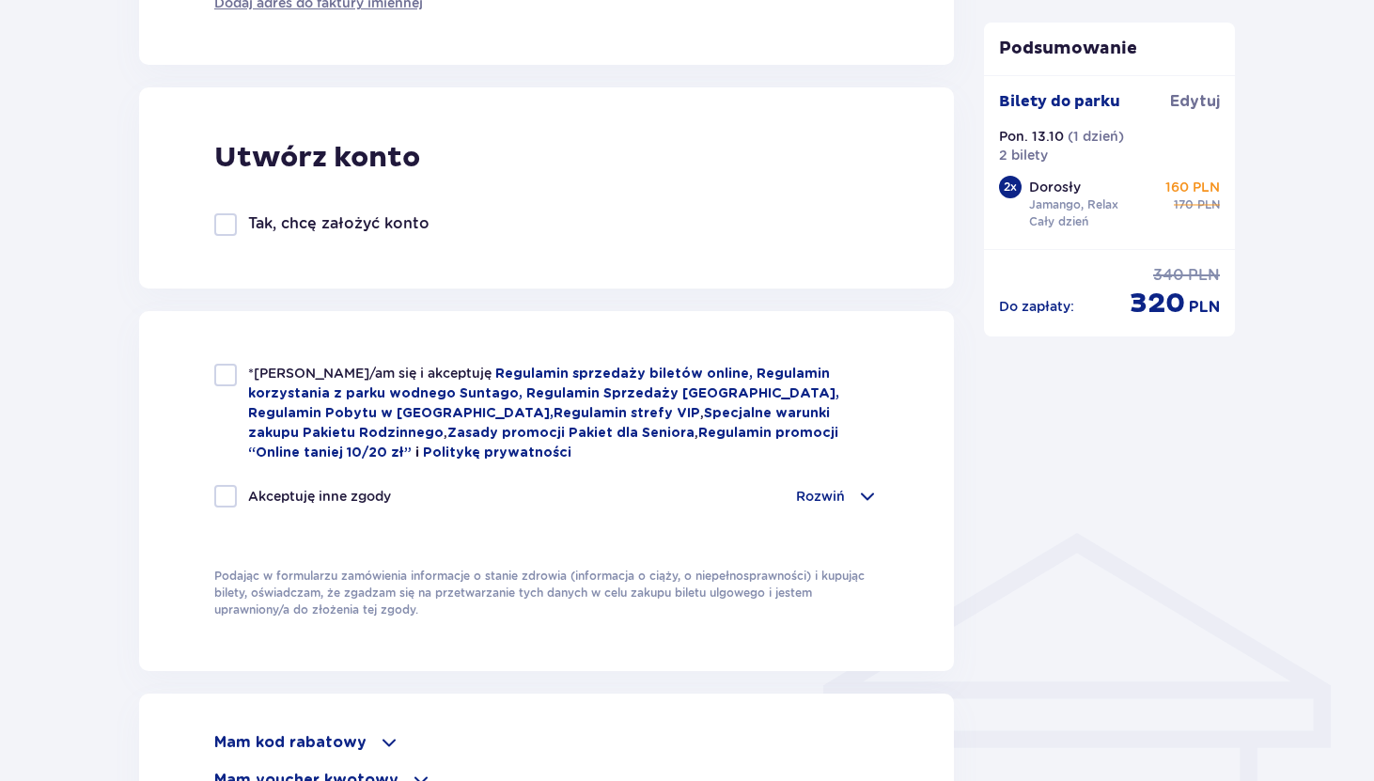
scroll to position [996, 0]
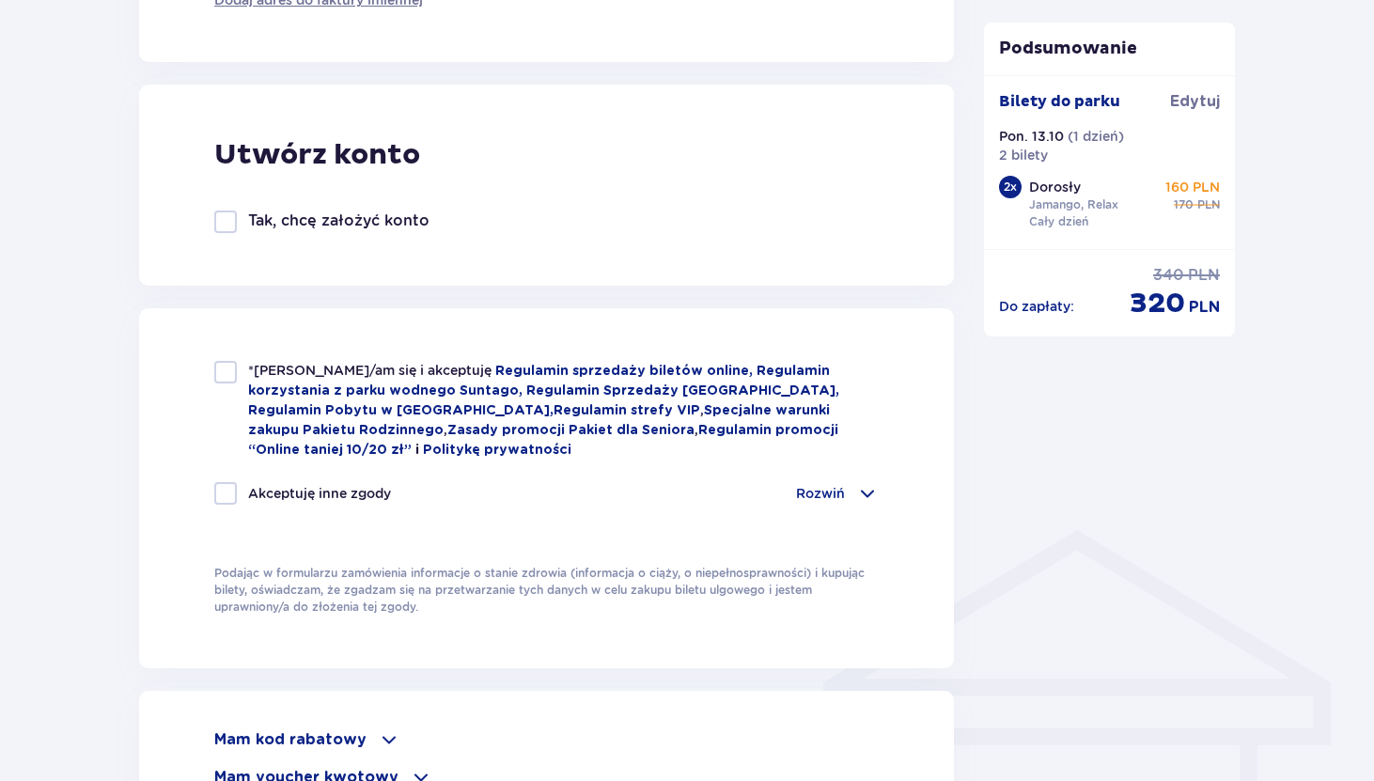
click at [226, 384] on div "*Zapoznałem/am się i akceptuję Regulamin sprzedaży biletów online, Regulamin ko…" at bounding box center [546, 410] width 664 height 99
checkbox input "true"
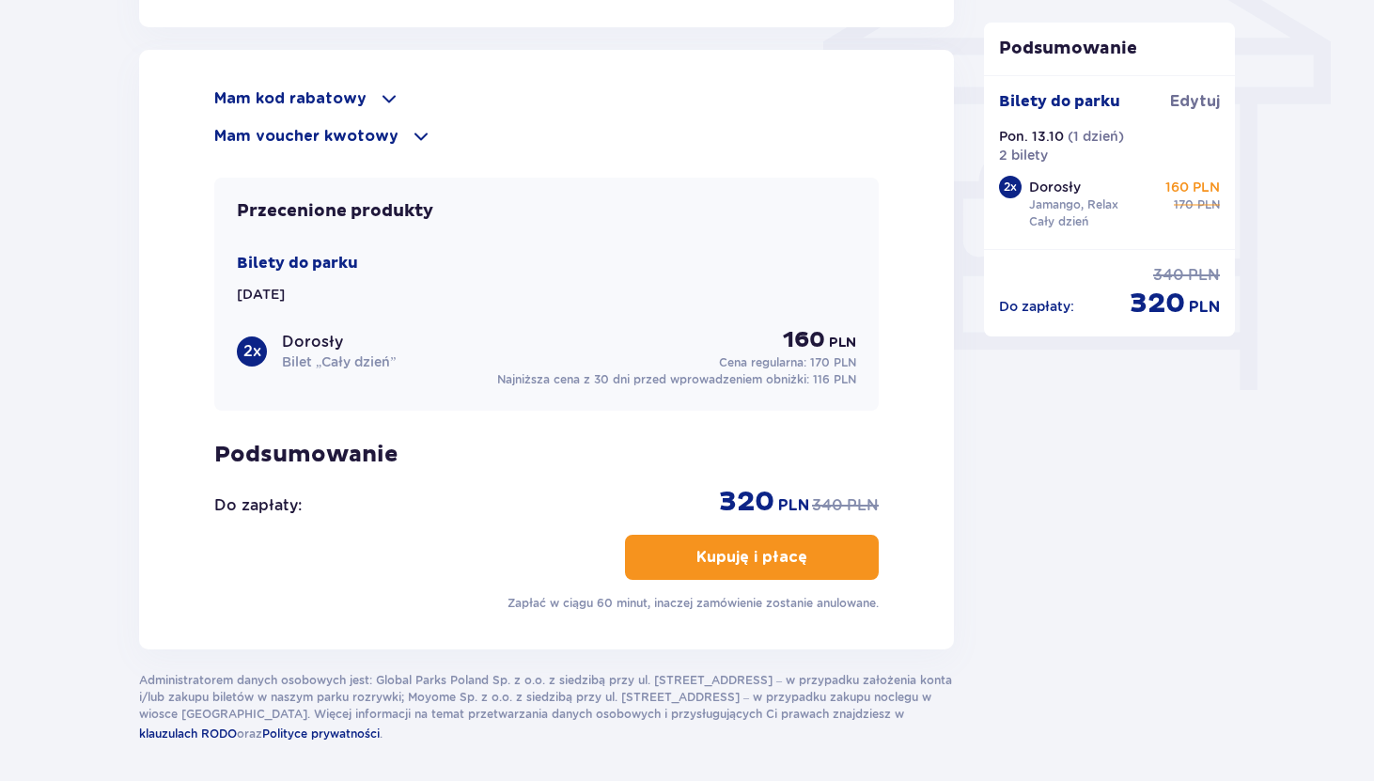
scroll to position [1712, 0]
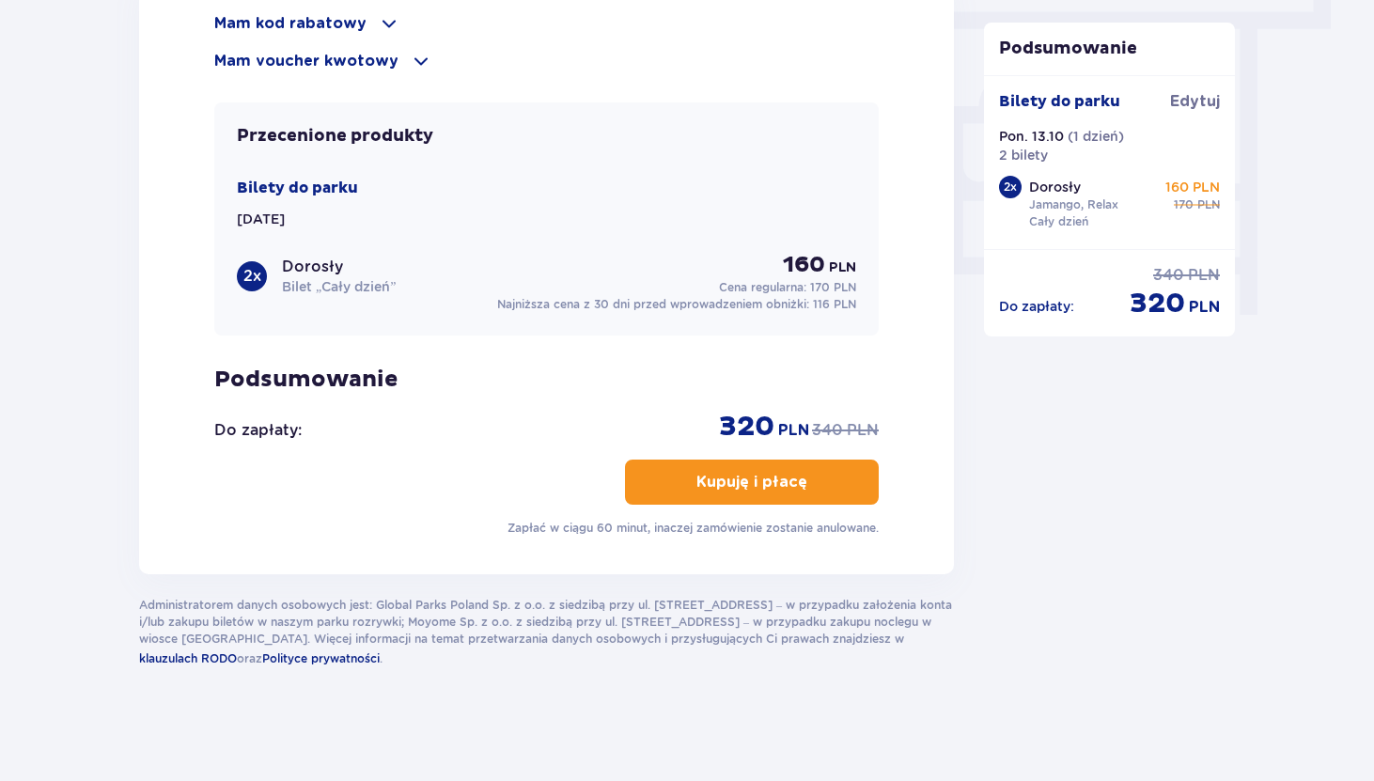
click at [753, 484] on p "Kupuję i płacę" at bounding box center [751, 482] width 111 height 21
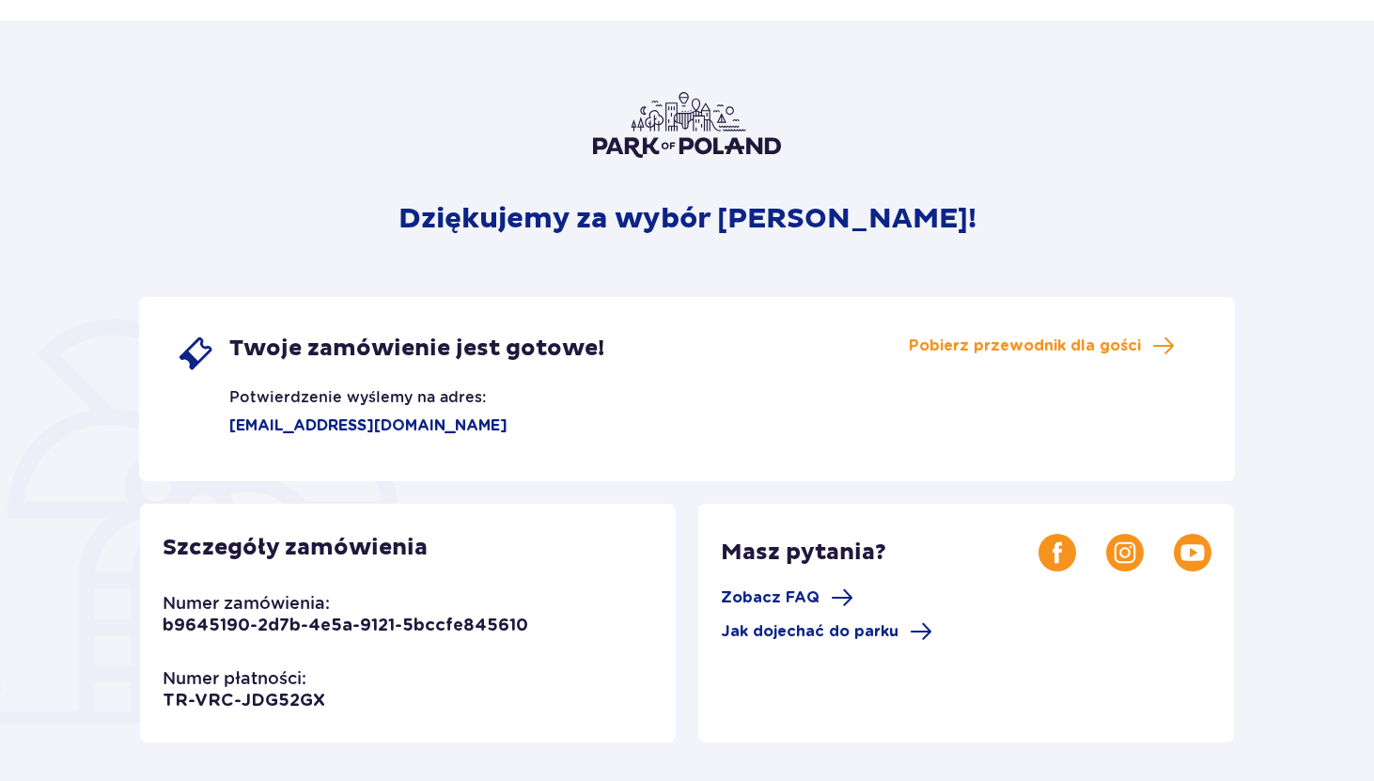
scroll to position [116, 0]
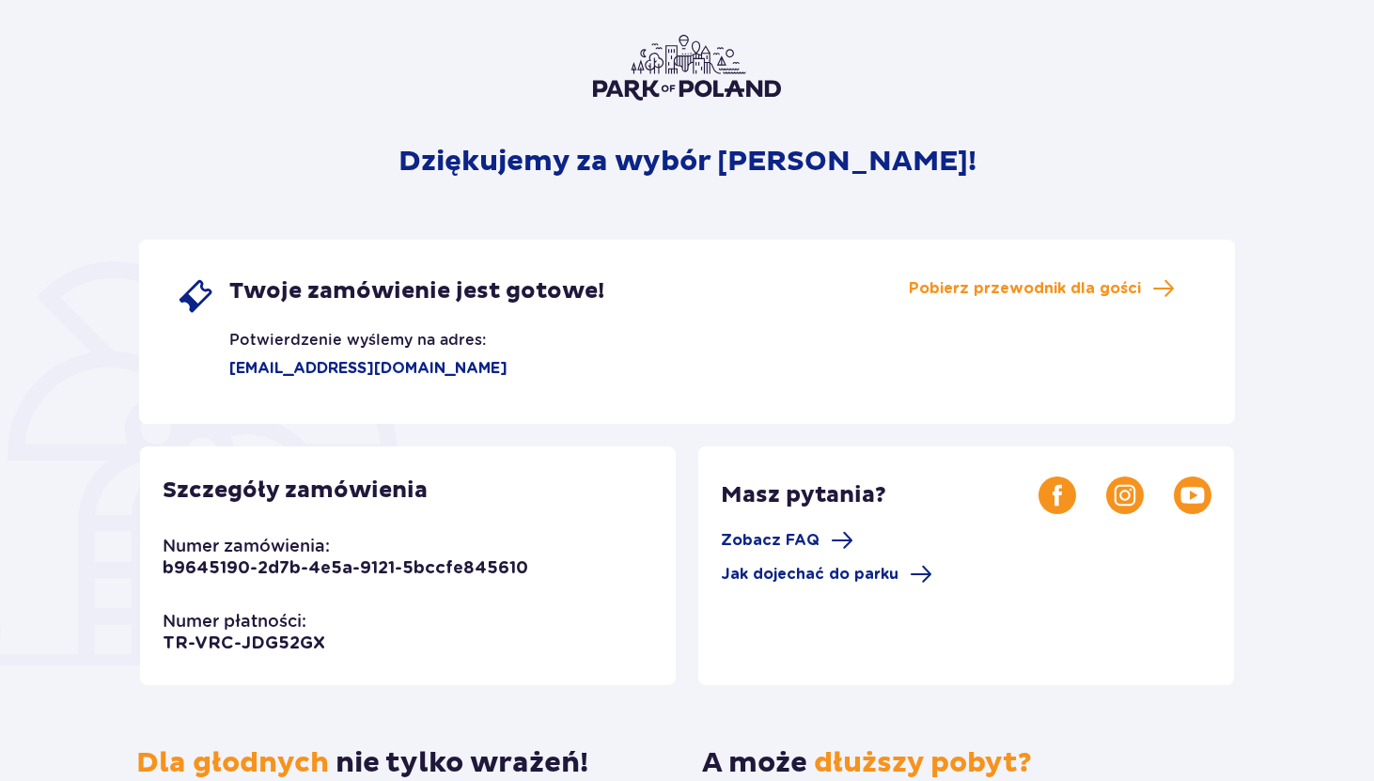
click at [985, 199] on div "Dziękujemy za wybór [PERSON_NAME]! Twoje zamówienie jest gotowe! Potwierdzenie …" at bounding box center [687, 522] width 1096 height 974
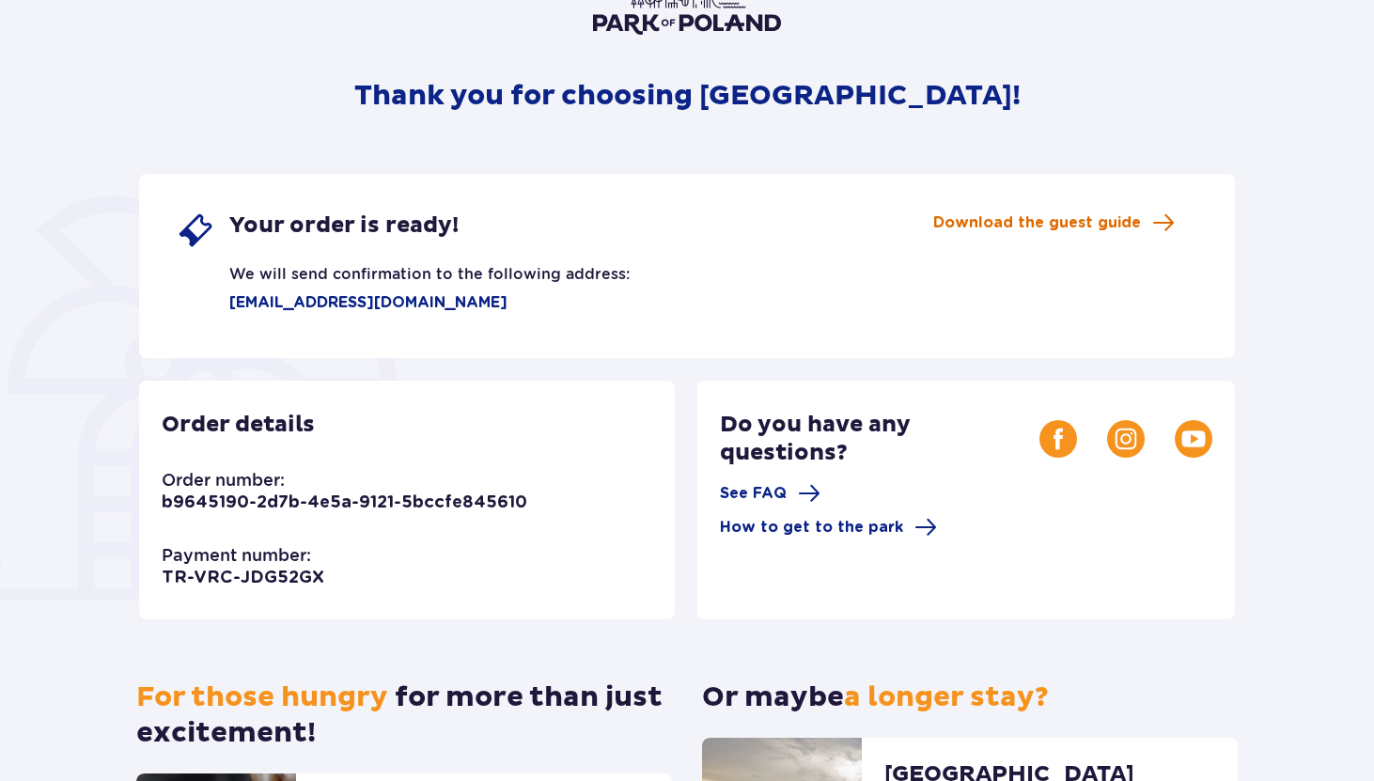
click at [996, 225] on font "Download the guest guide" at bounding box center [1037, 222] width 208 height 15
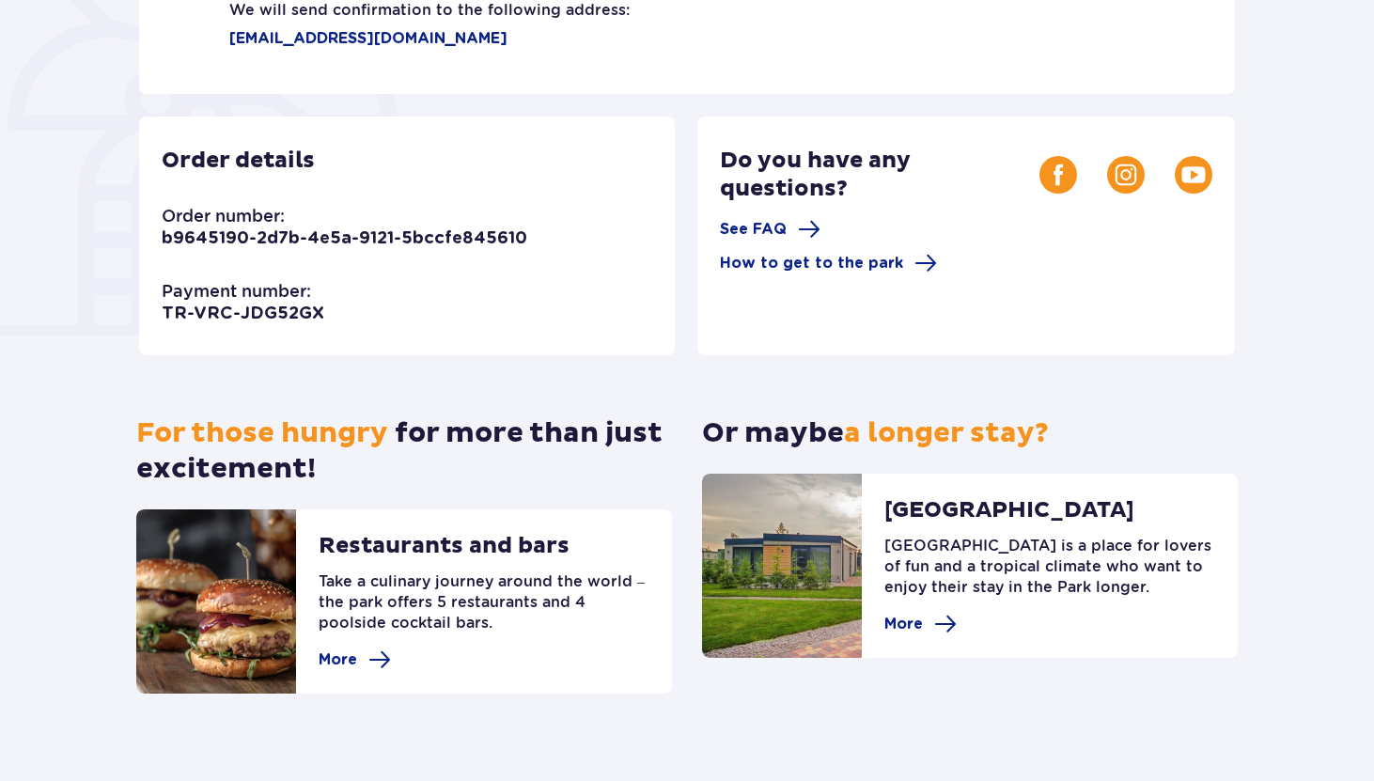
scroll to position [471, 0]
